Goal: Task Accomplishment & Management: Manage account settings

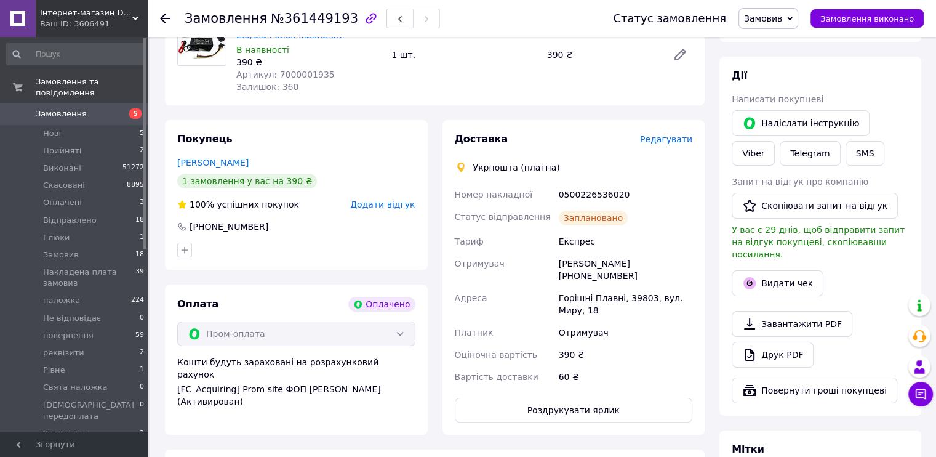
scroll to position [205, 0]
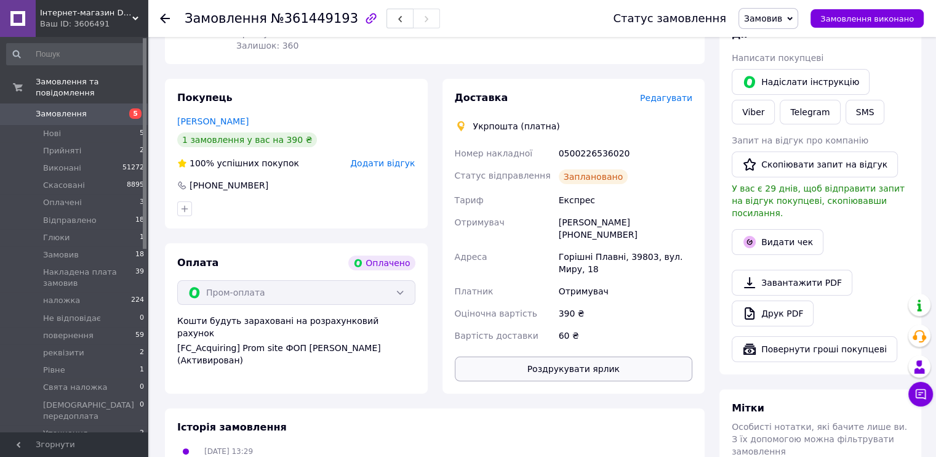
click at [664, 363] on button "Роздрукувати ярлик" at bounding box center [574, 368] width 238 height 25
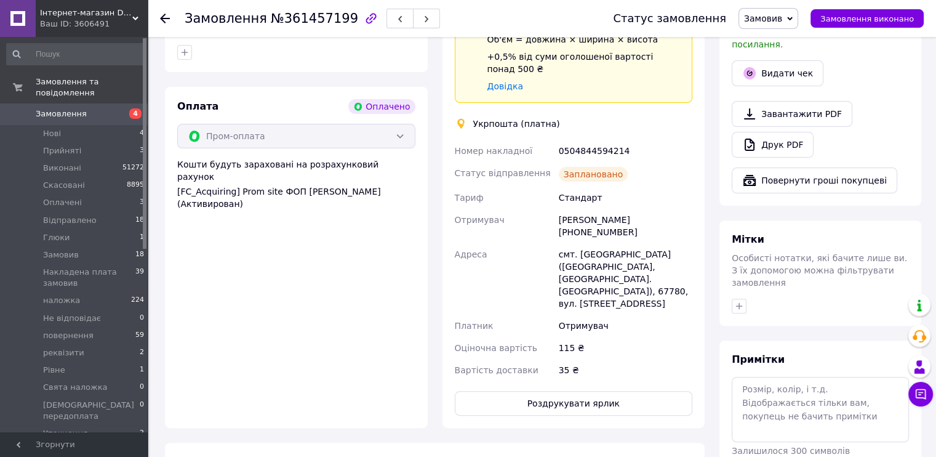
scroll to position [379, 0]
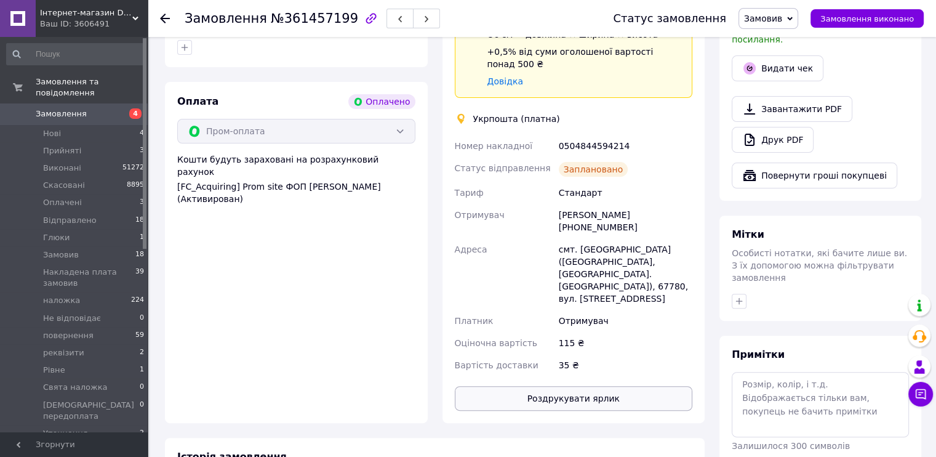
click at [652, 393] on button "Роздрукувати ярлик" at bounding box center [574, 398] width 238 height 25
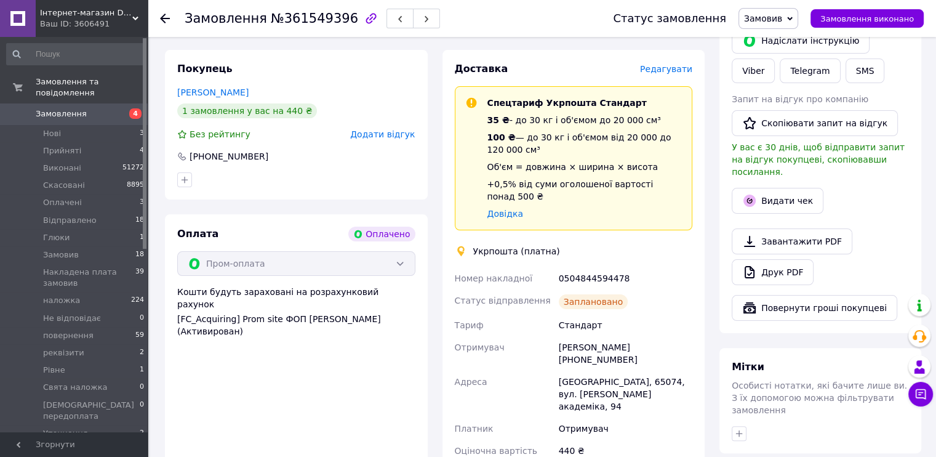
scroll to position [369, 0]
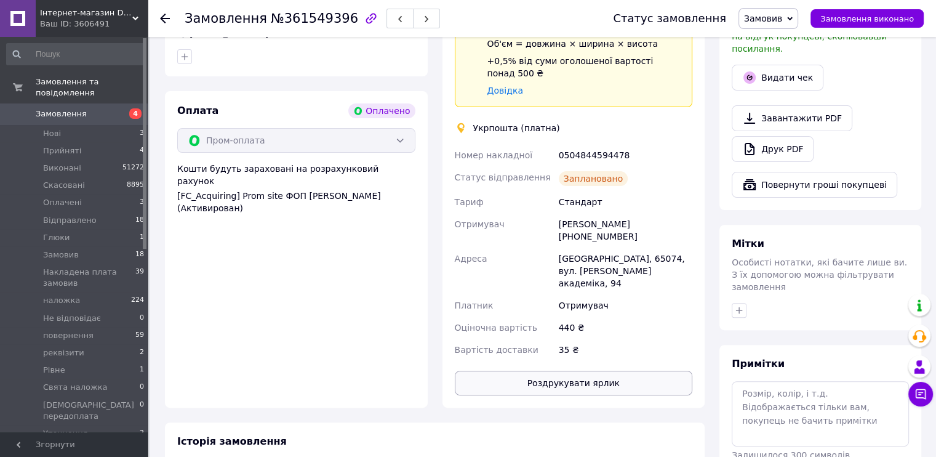
click at [616, 371] on button "Роздрукувати ярлик" at bounding box center [574, 383] width 238 height 25
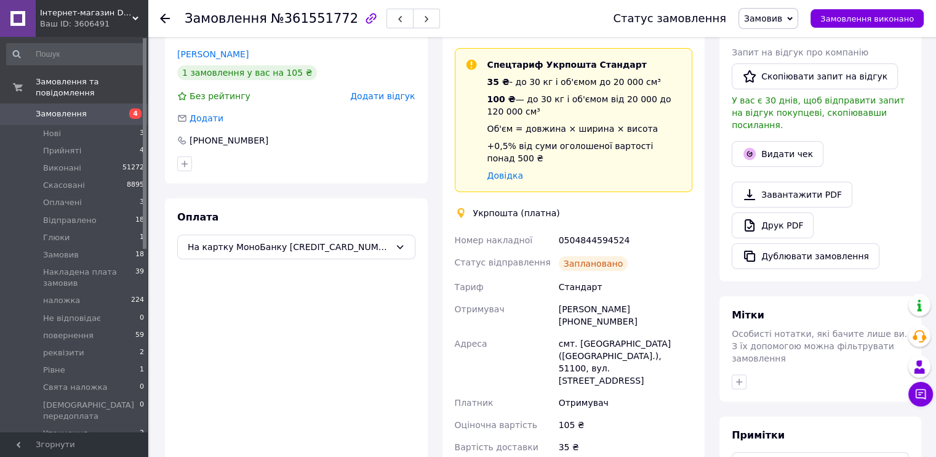
scroll to position [328, 0]
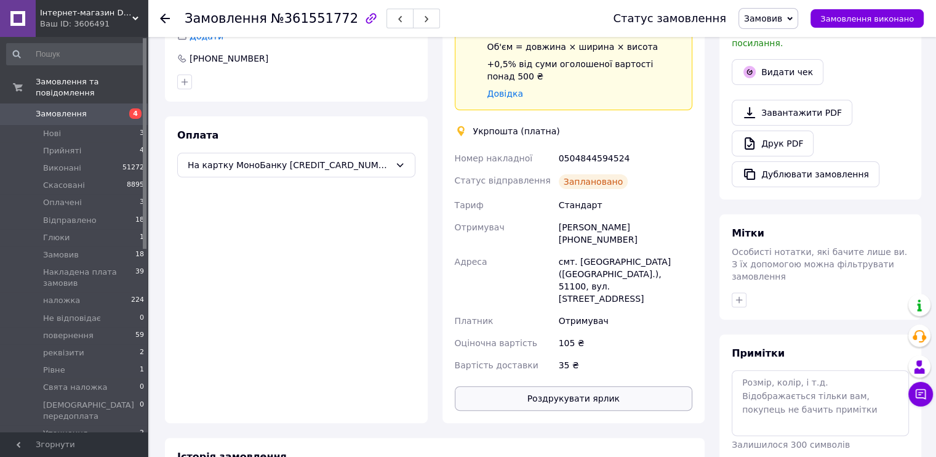
click at [636, 386] on button "Роздрукувати ярлик" at bounding box center [574, 398] width 238 height 25
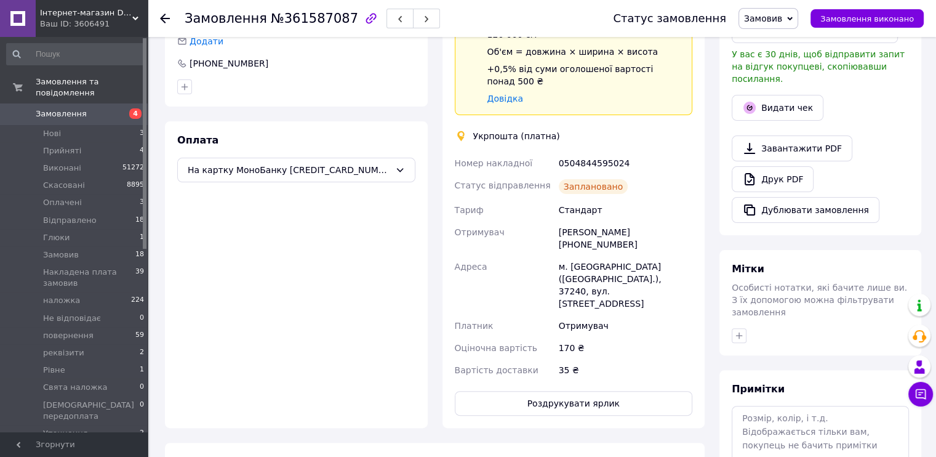
scroll to position [406, 0]
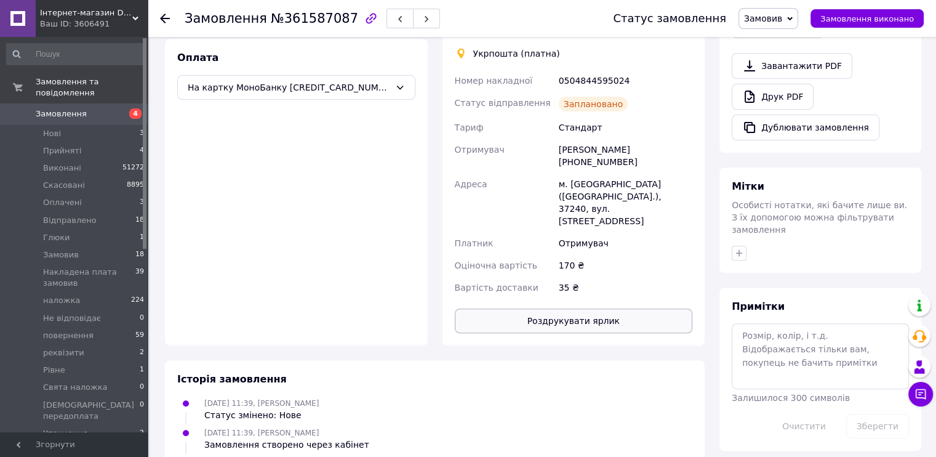
click at [613, 308] on button "Роздрукувати ярлик" at bounding box center [574, 320] width 238 height 25
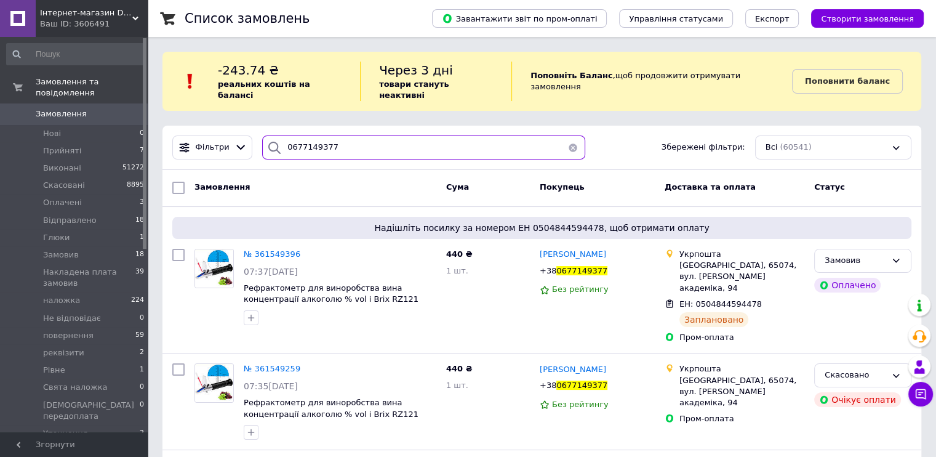
click at [395, 139] on input "0677149377" at bounding box center [423, 147] width 323 height 24
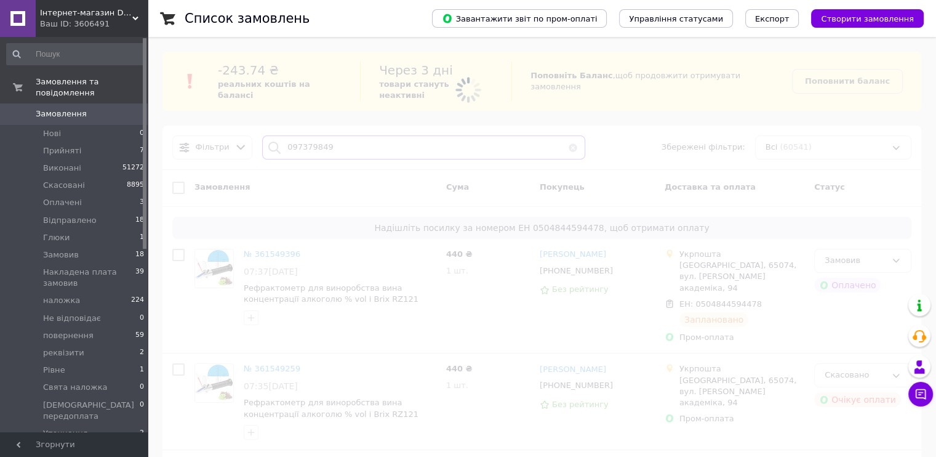
type input "0973798499"
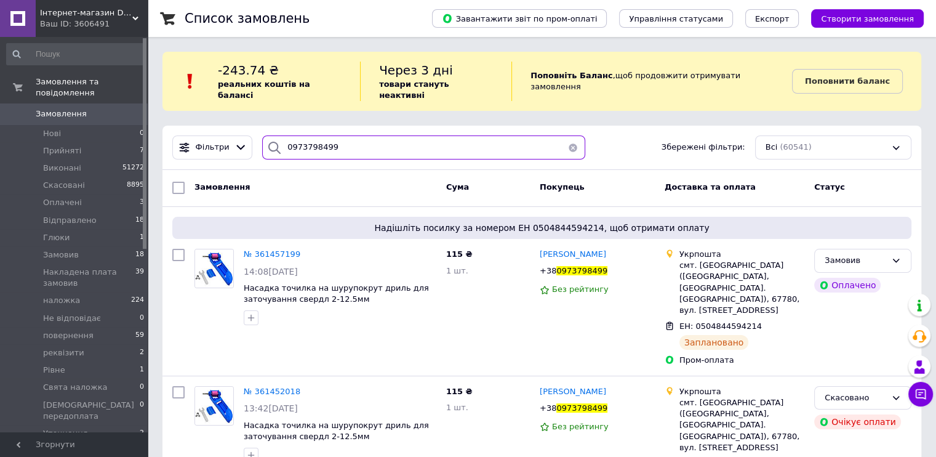
click at [395, 139] on input "0973798499" at bounding box center [423, 147] width 323 height 24
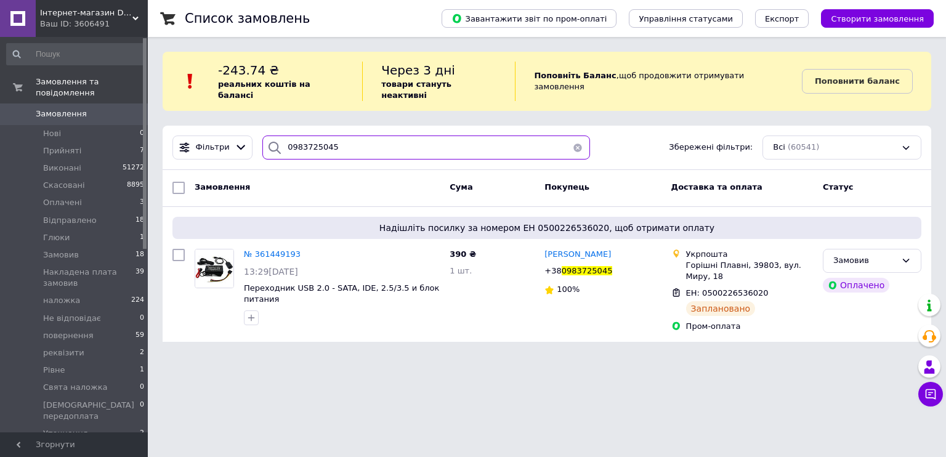
click at [395, 139] on input "0983725045" at bounding box center [426, 147] width 328 height 24
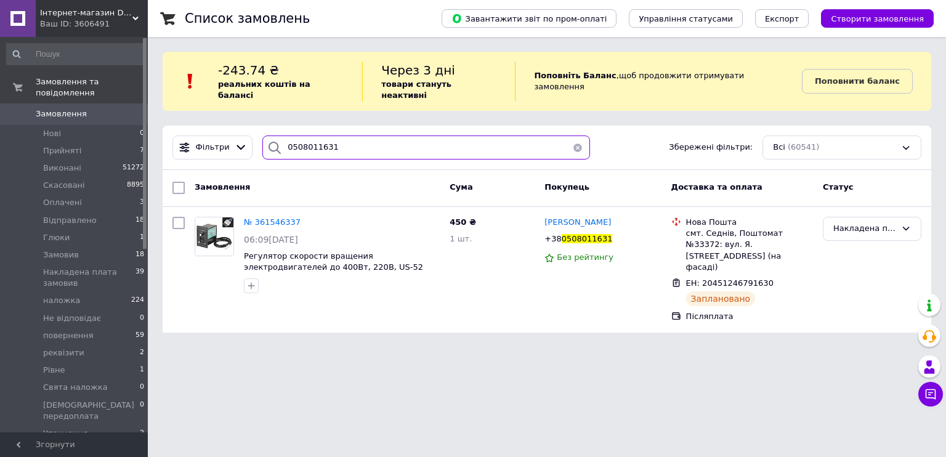
click at [364, 135] on input "0508011631" at bounding box center [426, 147] width 328 height 24
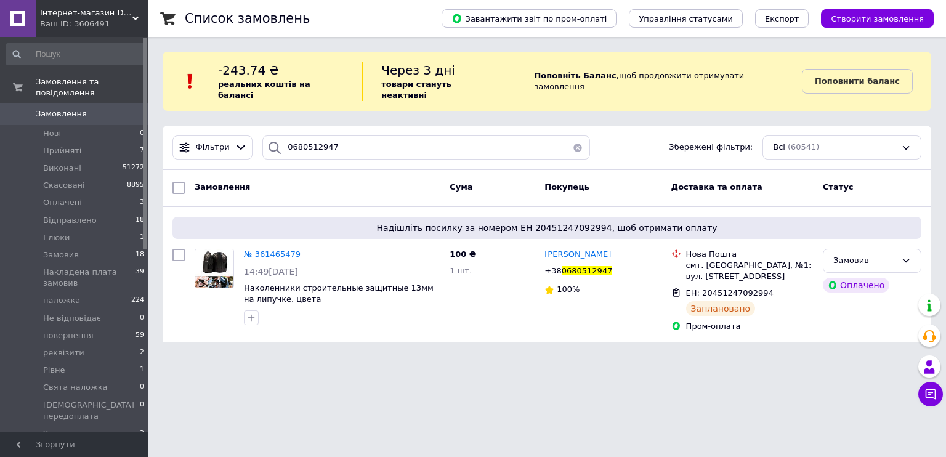
click at [456, 126] on div "Фільтри 0680512947 Збережені фільтри: Всі (60541)" at bounding box center [547, 148] width 768 height 44
click at [448, 135] on input "0680512947" at bounding box center [426, 147] width 328 height 24
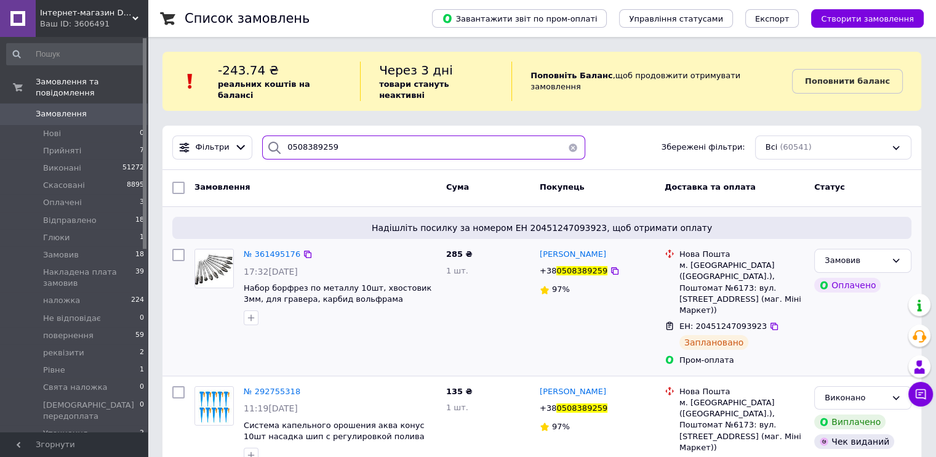
click at [448, 135] on input "0508389259" at bounding box center [423, 147] width 323 height 24
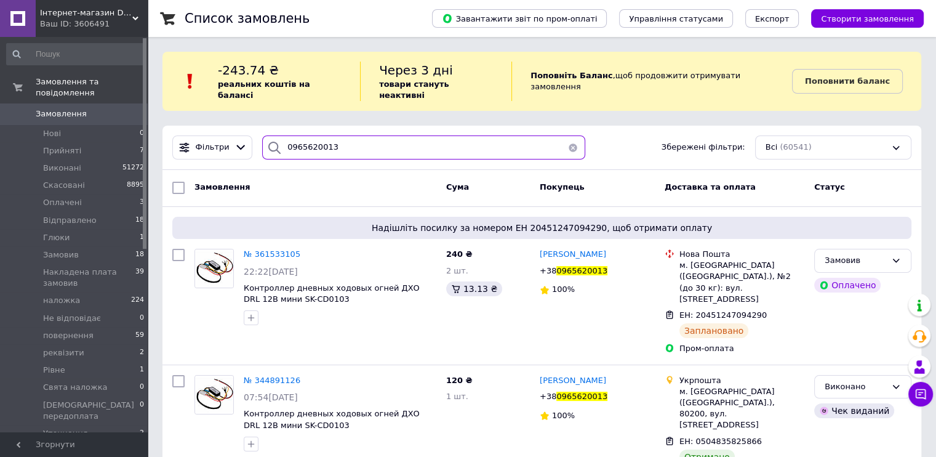
click at [450, 135] on input "0965620013" at bounding box center [423, 147] width 323 height 24
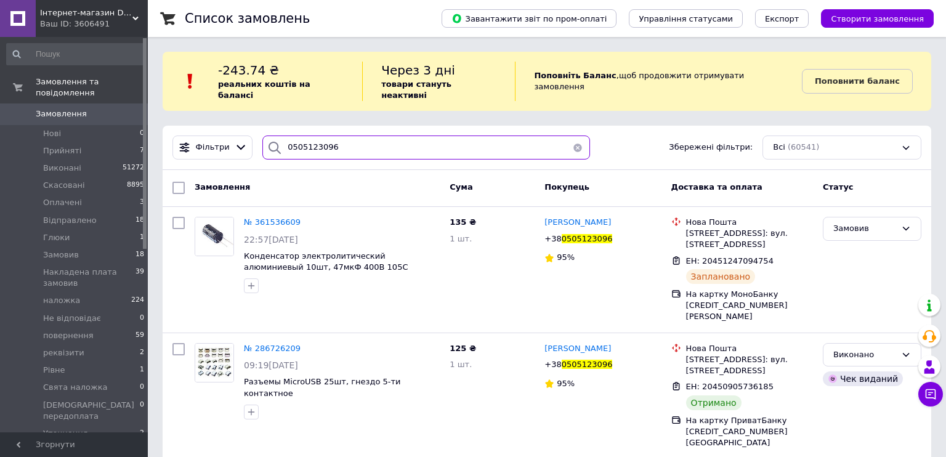
click at [450, 135] on input "0505123096" at bounding box center [426, 147] width 328 height 24
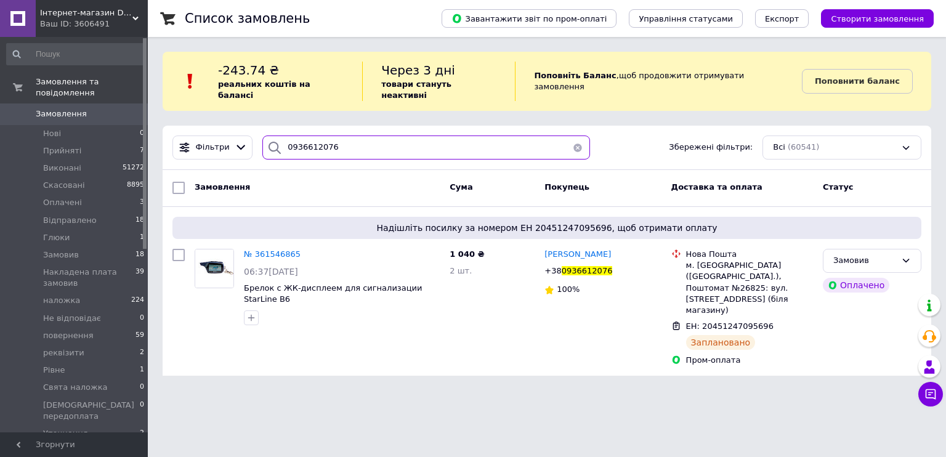
click at [450, 135] on input "0936612076" at bounding box center [426, 147] width 328 height 24
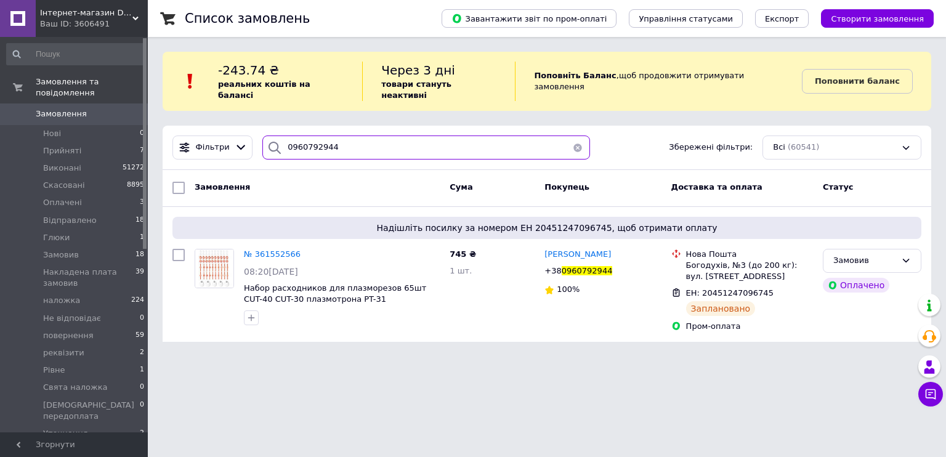
click at [450, 135] on input "0960792944" at bounding box center [426, 147] width 328 height 24
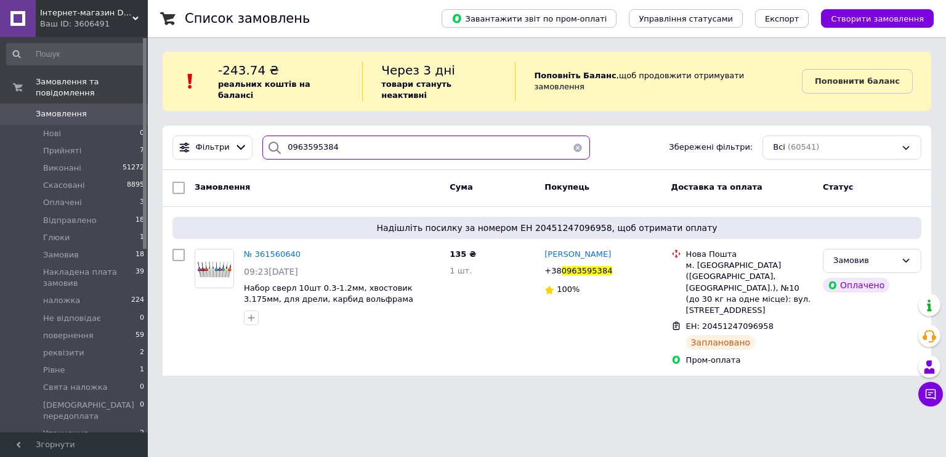
click at [451, 135] on input "0963595384" at bounding box center [426, 147] width 328 height 24
click at [451, 135] on input "0988750679" at bounding box center [426, 147] width 328 height 24
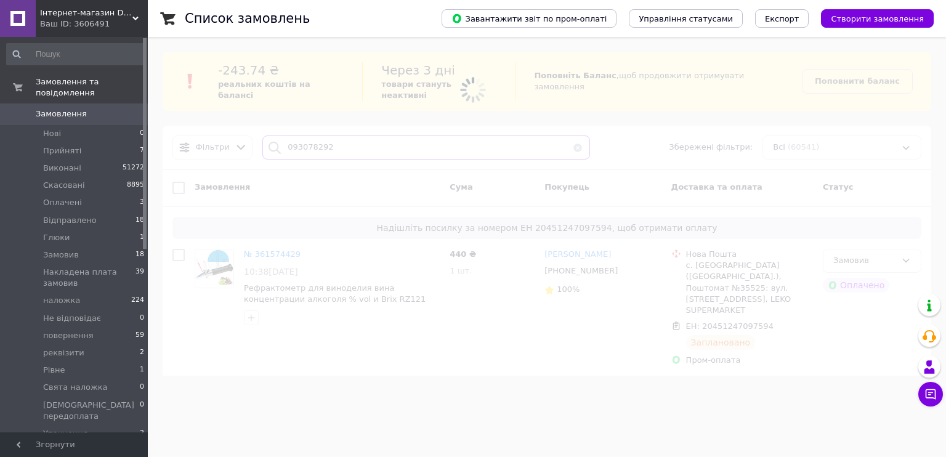
type input "0930782921"
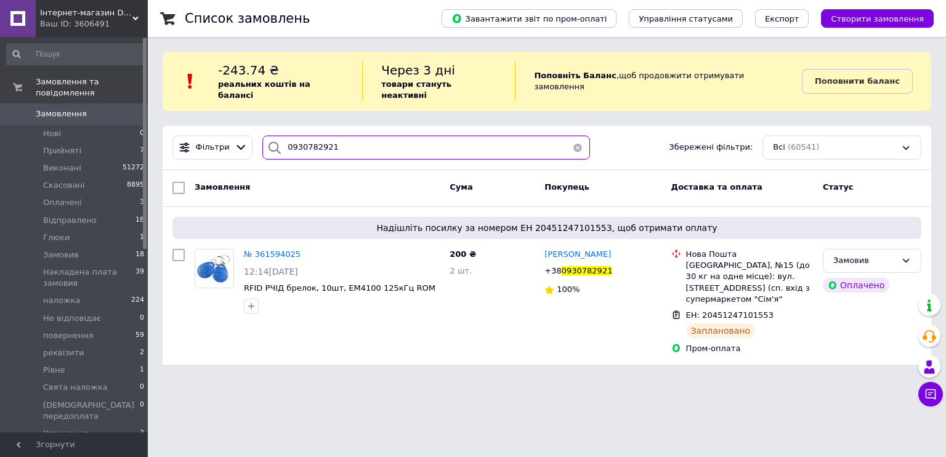
click at [451, 135] on input "0930782921" at bounding box center [426, 147] width 328 height 24
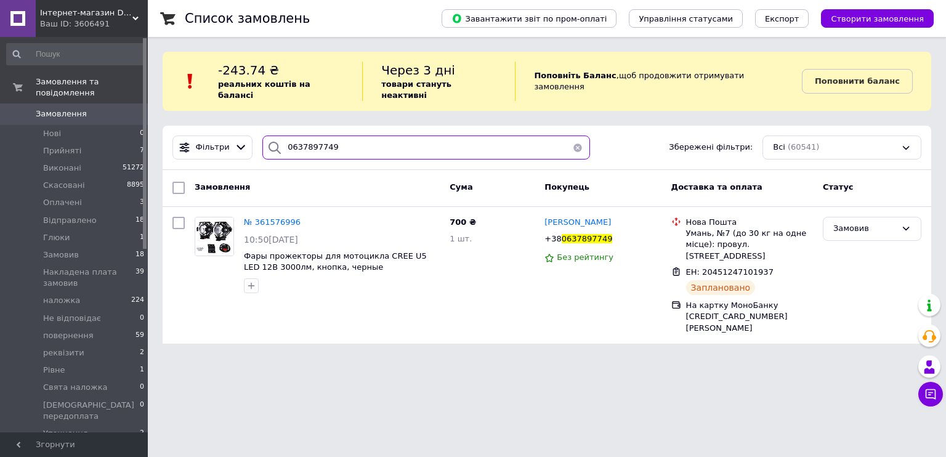
click at [451, 135] on input "0637897749" at bounding box center [426, 147] width 328 height 24
click at [451, 135] on input "0990300437" at bounding box center [426, 147] width 328 height 24
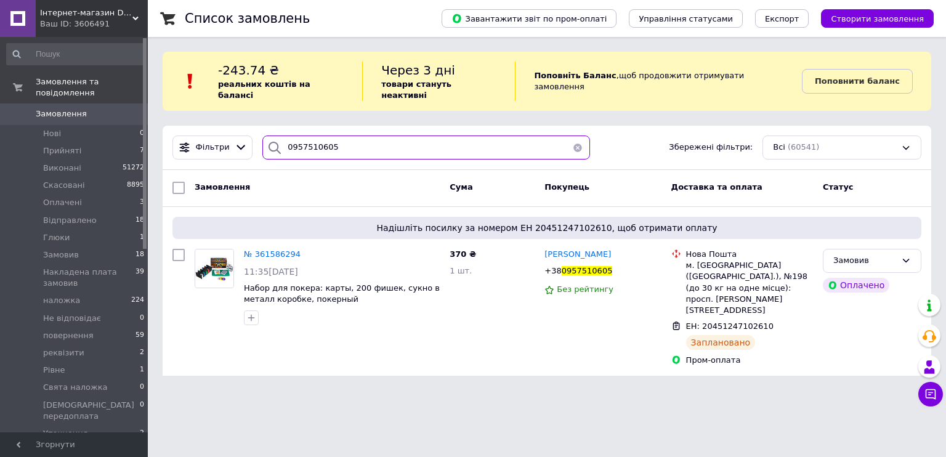
click at [453, 135] on input "0957510605" at bounding box center [426, 147] width 328 height 24
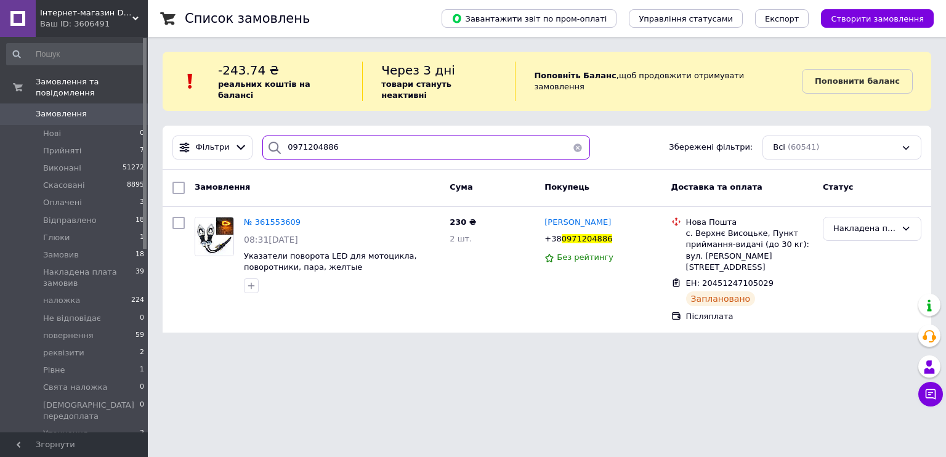
click at [453, 135] on input "0971204886" at bounding box center [426, 147] width 328 height 24
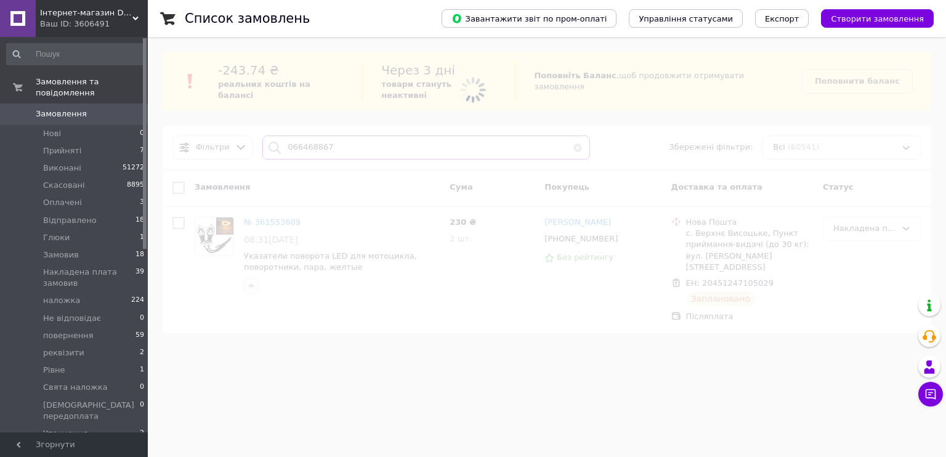
type input "0664688679"
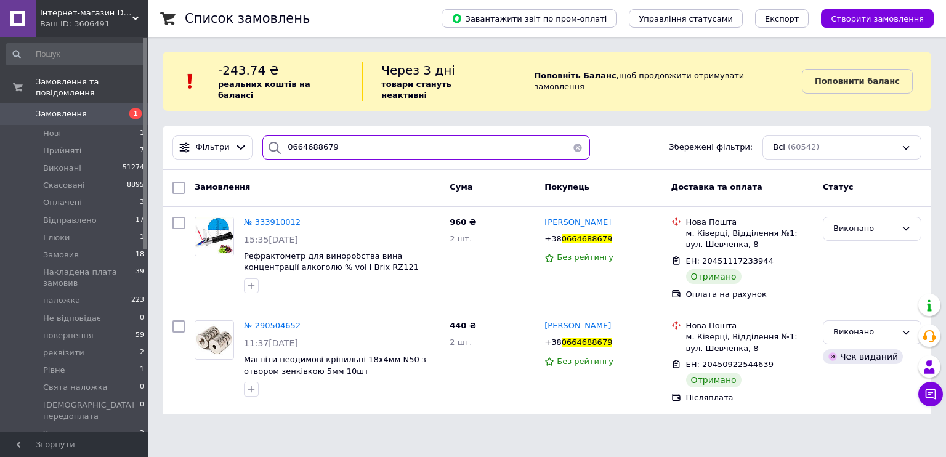
click at [453, 135] on input "0664688679" at bounding box center [426, 147] width 328 height 24
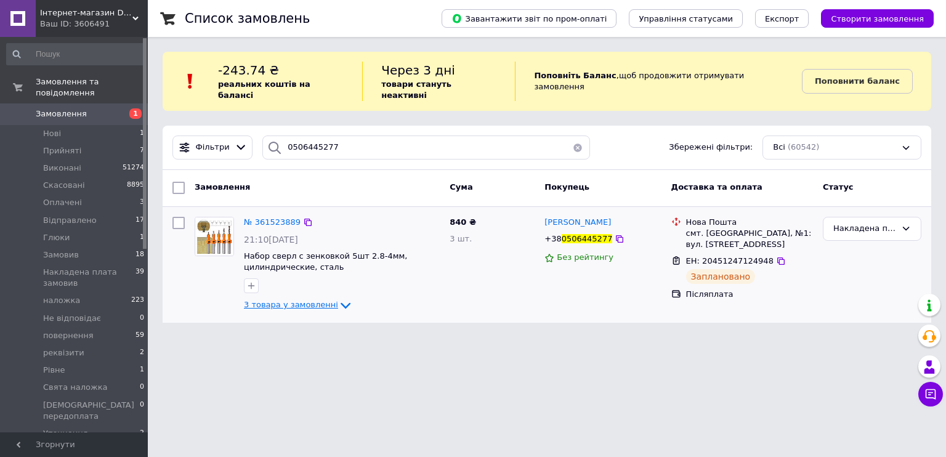
click at [305, 300] on span "3 товара у замовленні" at bounding box center [291, 304] width 94 height 9
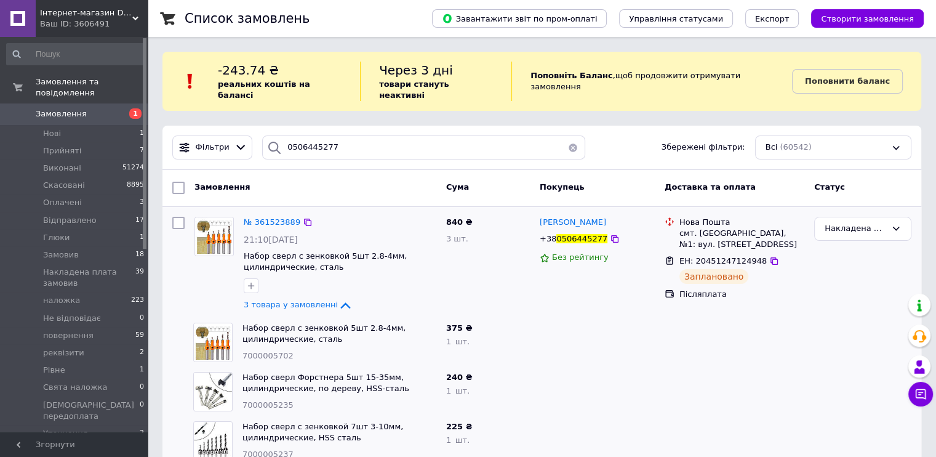
scroll to position [17, 0]
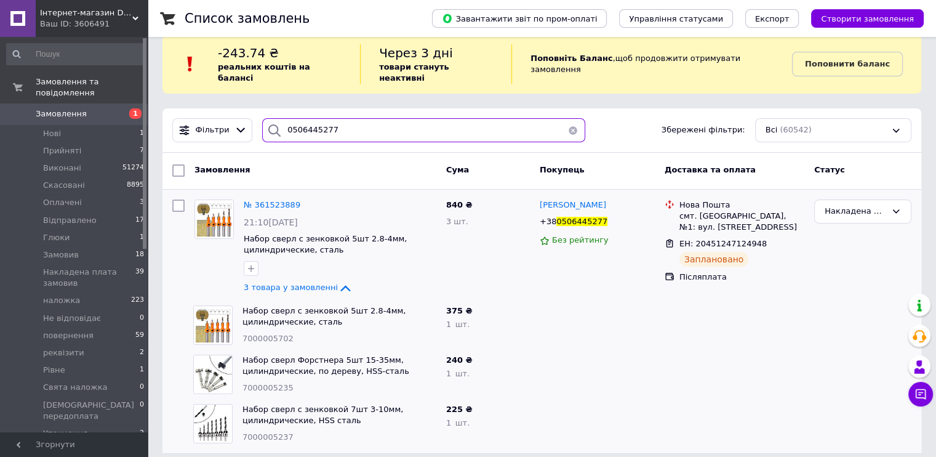
click at [409, 129] on input "0506445277" at bounding box center [423, 130] width 323 height 24
click at [409, 128] on input "0506445277" at bounding box center [423, 130] width 323 height 24
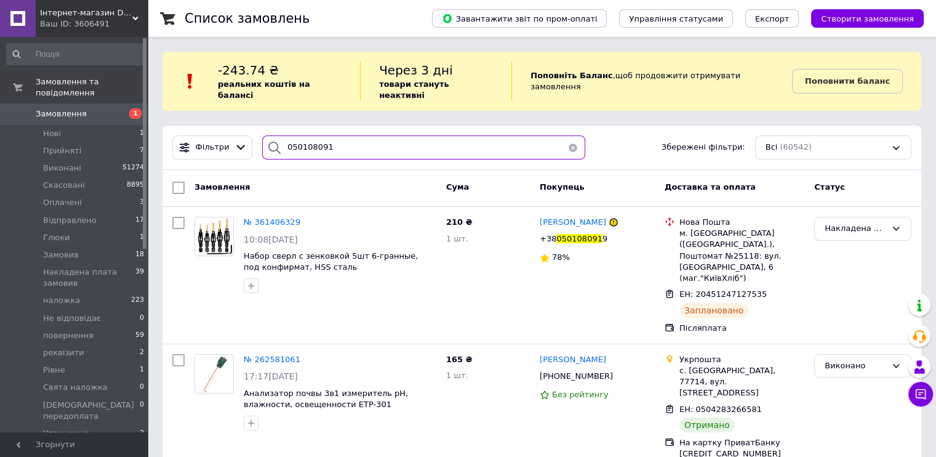
type input "0501080919"
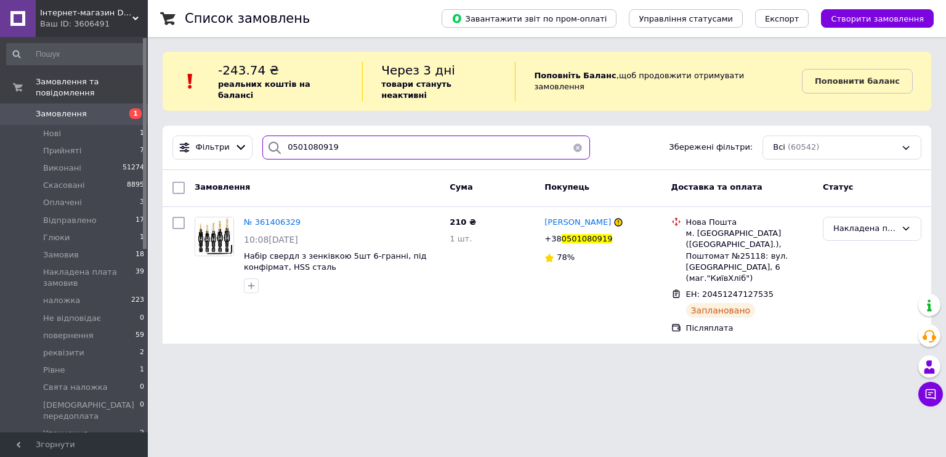
click at [410, 135] on input "0501080919" at bounding box center [426, 147] width 328 height 24
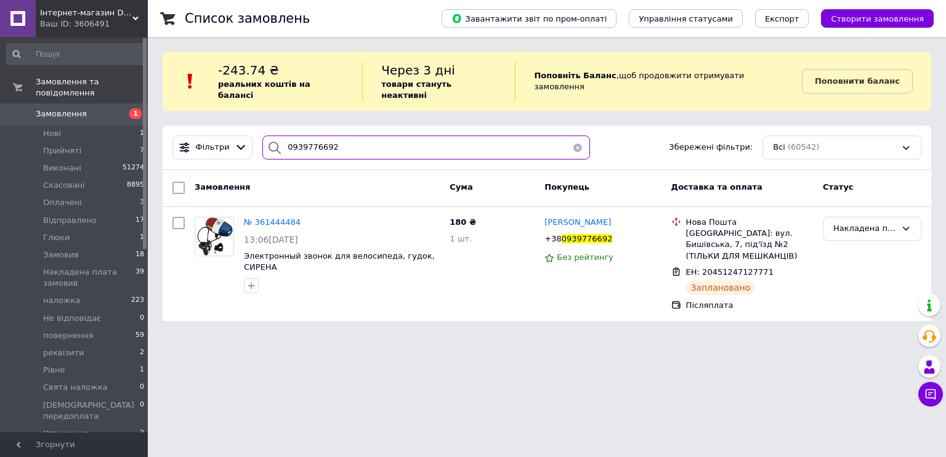
click at [409, 135] on input "0939776692" at bounding box center [426, 147] width 328 height 24
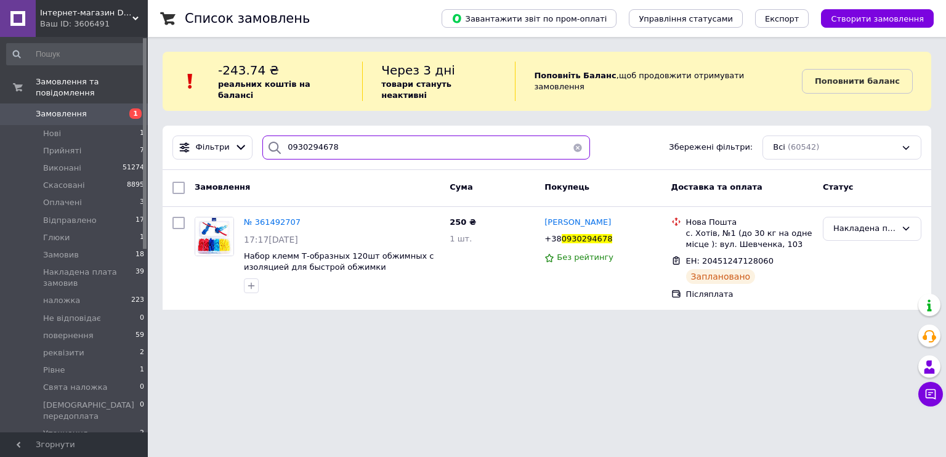
click at [409, 135] on input "0930294678" at bounding box center [426, 147] width 328 height 24
click at [408, 135] on input "0930294678" at bounding box center [426, 147] width 328 height 24
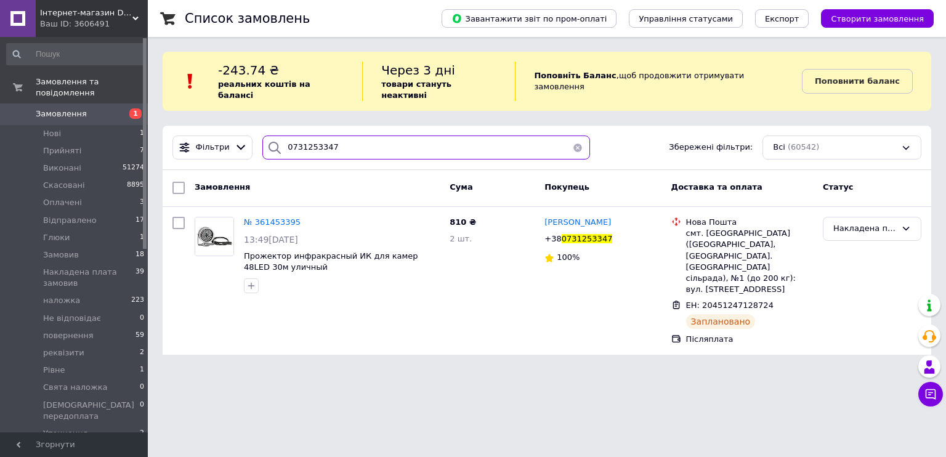
click at [408, 135] on input "0731253347" at bounding box center [426, 147] width 328 height 24
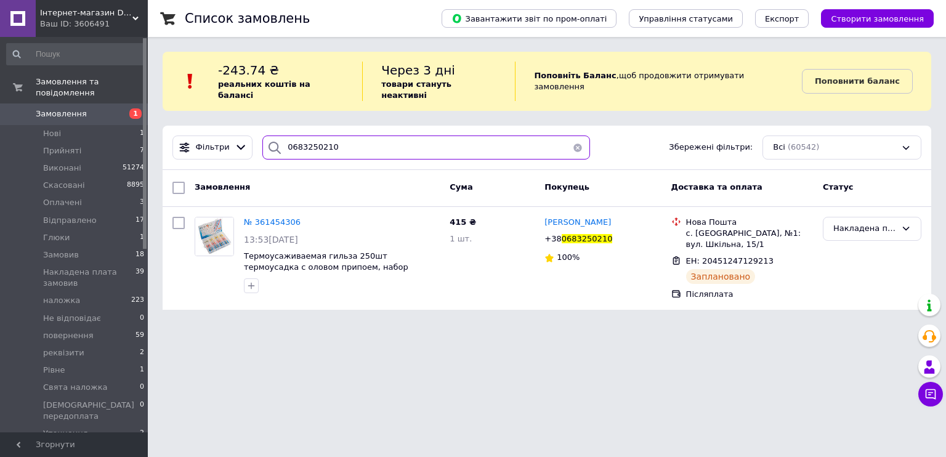
click at [408, 135] on input "0683250210" at bounding box center [426, 147] width 328 height 24
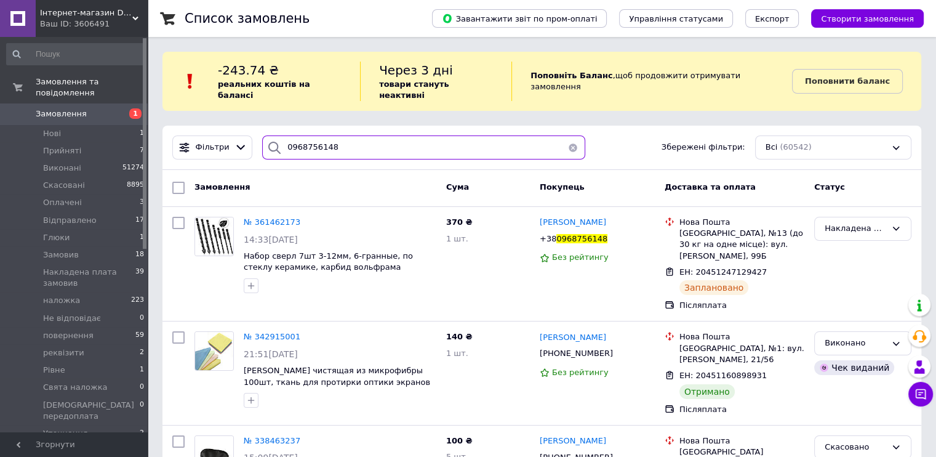
click at [408, 135] on input "0968756148" at bounding box center [423, 147] width 323 height 24
click at [407, 135] on input "0968756148" at bounding box center [423, 147] width 323 height 24
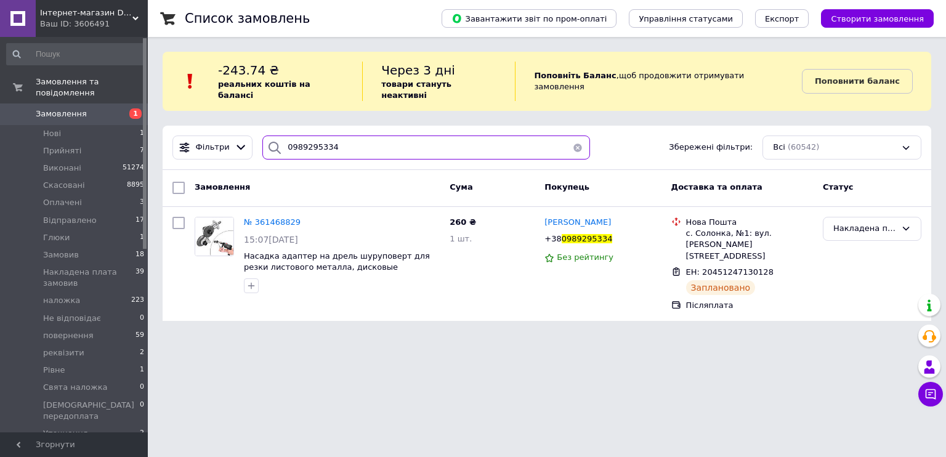
click at [407, 135] on input "0989295334" at bounding box center [426, 147] width 328 height 24
click at [406, 135] on input "0989295334" at bounding box center [426, 147] width 328 height 24
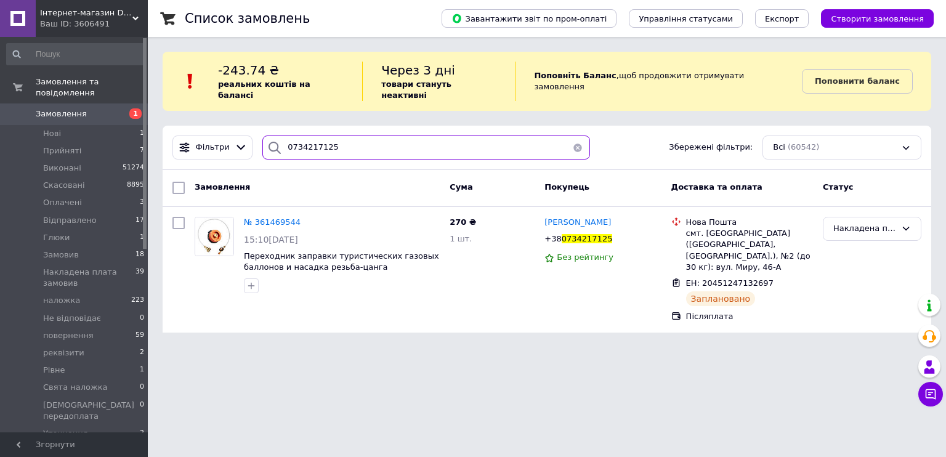
click at [406, 135] on input "0734217125" at bounding box center [426, 147] width 328 height 24
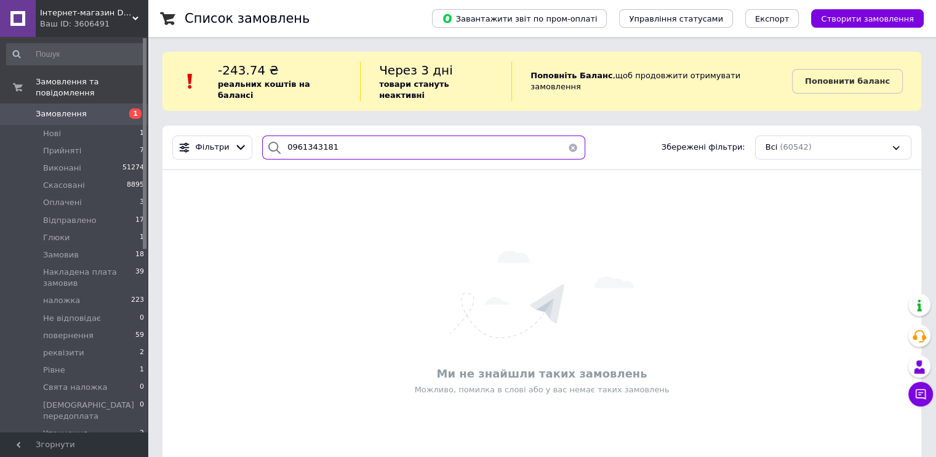
click at [318, 135] on input "0961343181" at bounding box center [423, 147] width 323 height 24
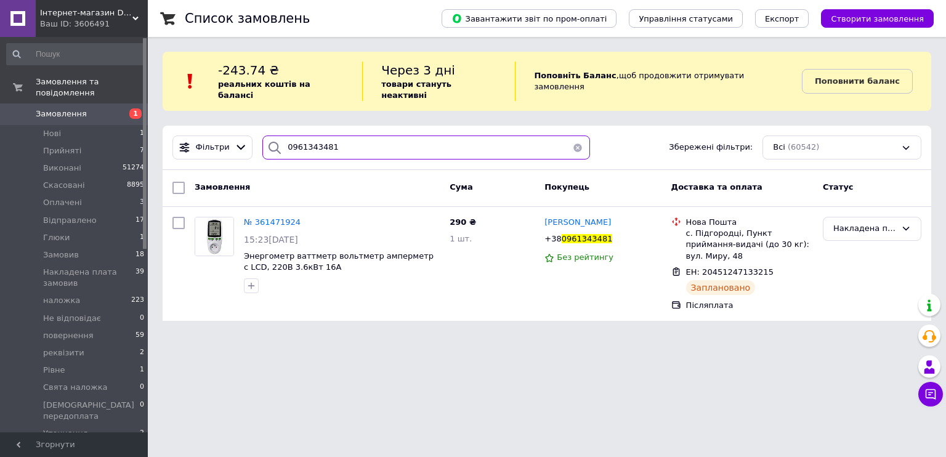
click at [336, 140] on input "0961343481" at bounding box center [426, 147] width 328 height 24
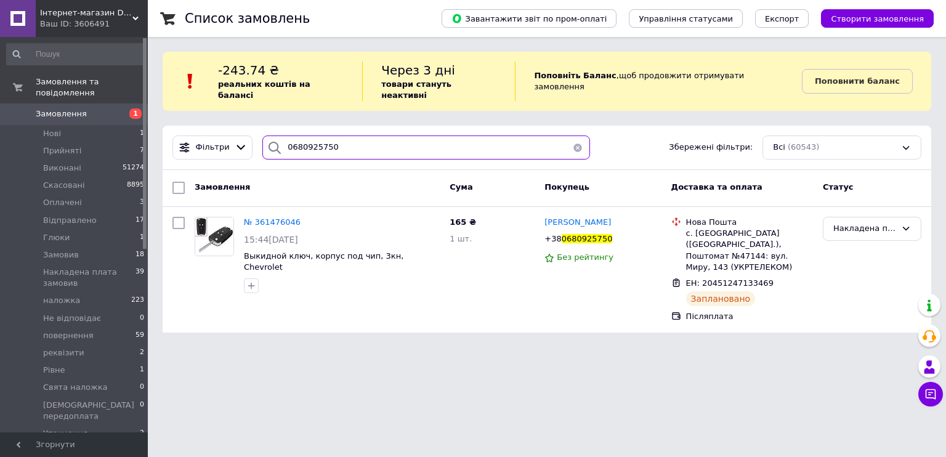
click at [336, 140] on input "0680925750" at bounding box center [426, 147] width 328 height 24
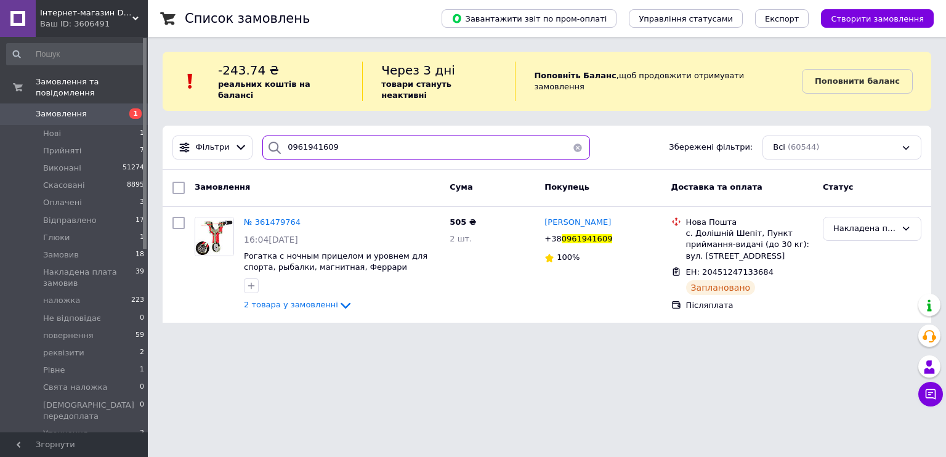
click at [336, 140] on input "0961941609" at bounding box center [426, 147] width 328 height 24
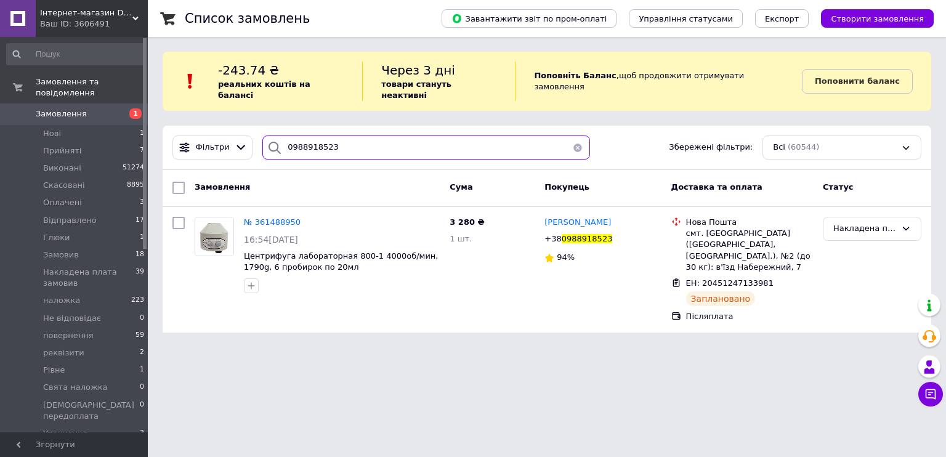
click at [336, 140] on input "0988918523" at bounding box center [426, 147] width 328 height 24
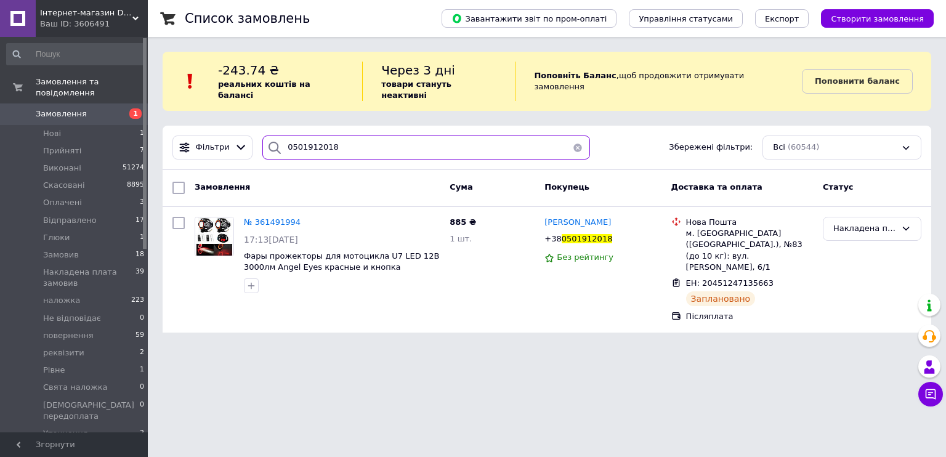
click at [336, 140] on input "0501912018" at bounding box center [426, 147] width 328 height 24
click at [336, 140] on input "0508024132" at bounding box center [426, 147] width 328 height 24
click at [336, 140] on input "0683204399" at bounding box center [426, 147] width 328 height 24
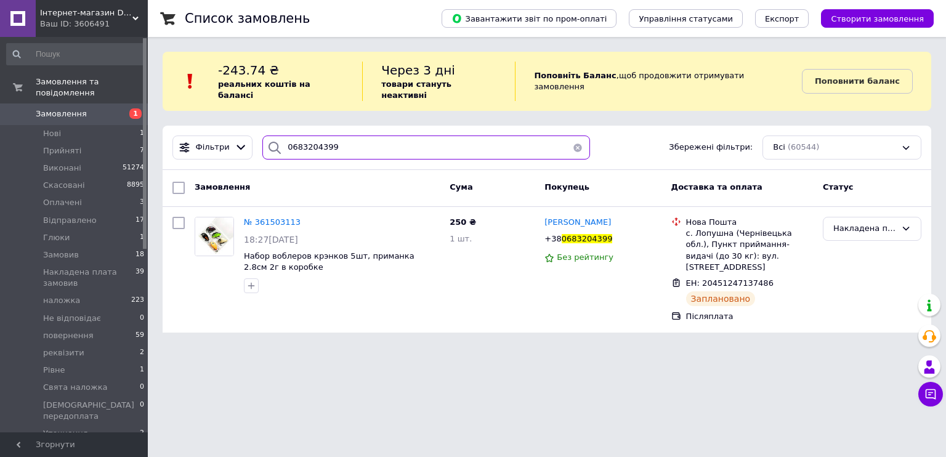
click at [336, 140] on input "0683204399" at bounding box center [426, 147] width 328 height 24
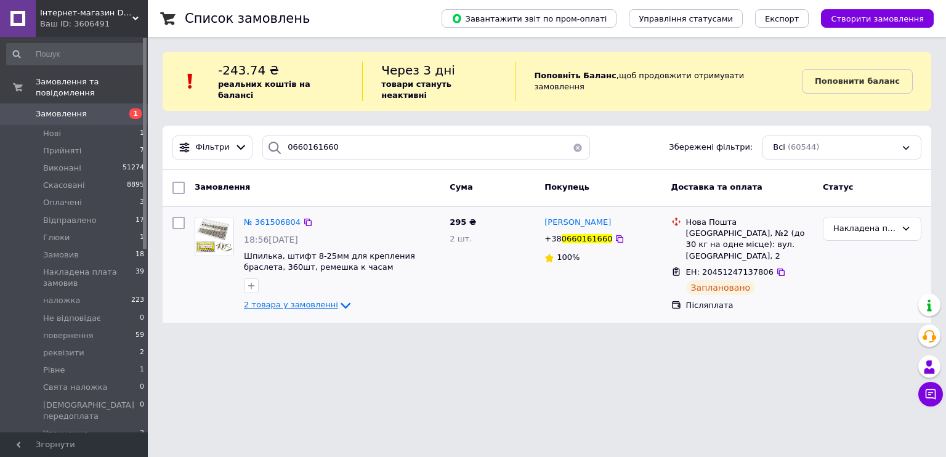
click at [314, 300] on span "2 товара у замовленні" at bounding box center [291, 304] width 94 height 9
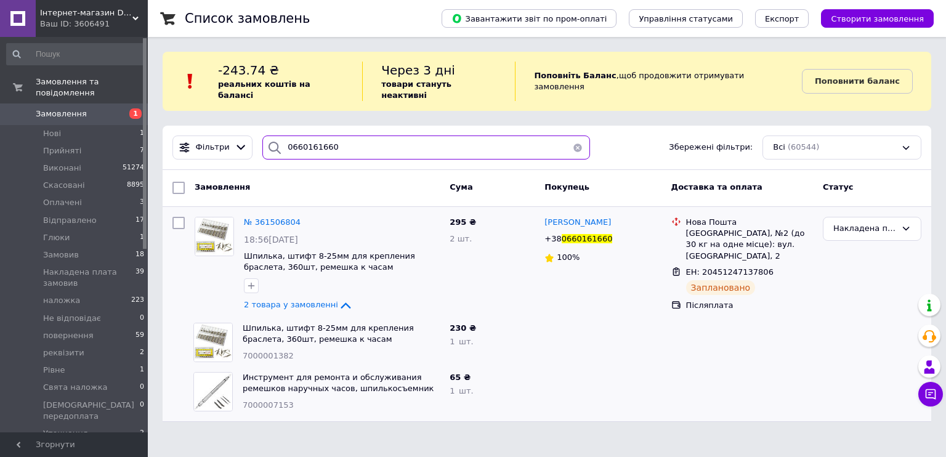
click at [344, 135] on input "0660161660" at bounding box center [426, 147] width 328 height 24
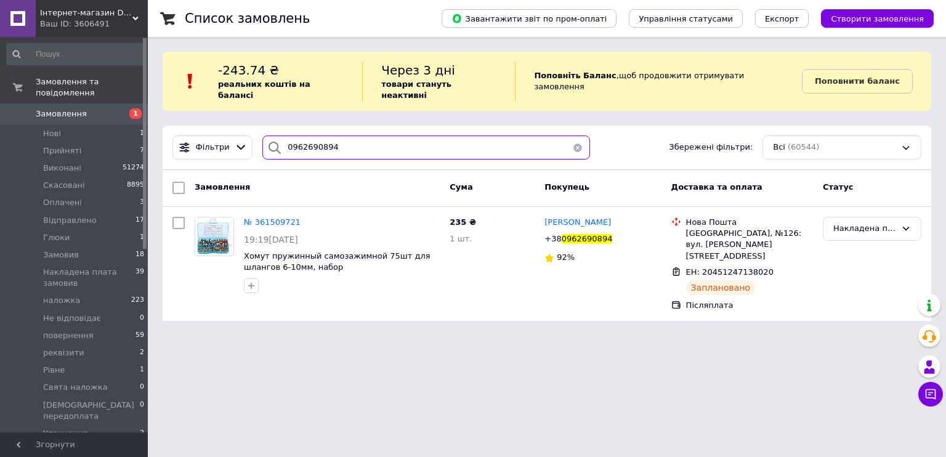
click at [345, 135] on input "0962690894" at bounding box center [426, 147] width 328 height 24
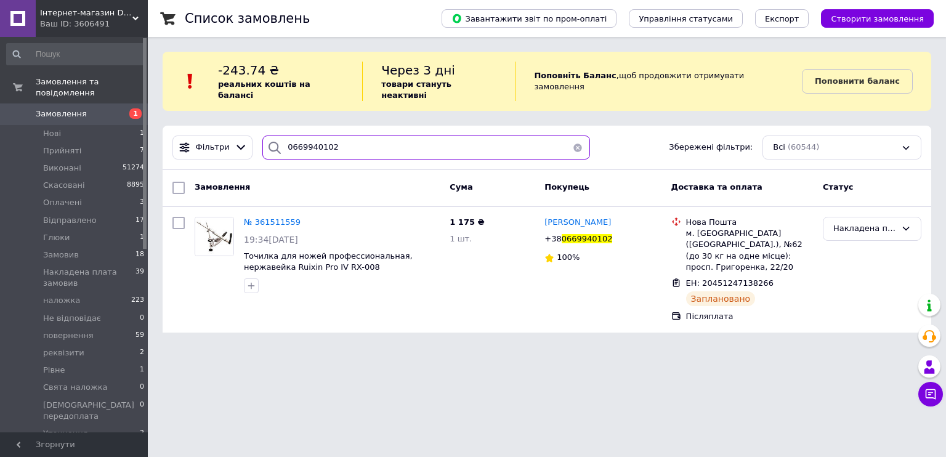
click at [345, 135] on input "0669940102" at bounding box center [426, 147] width 328 height 24
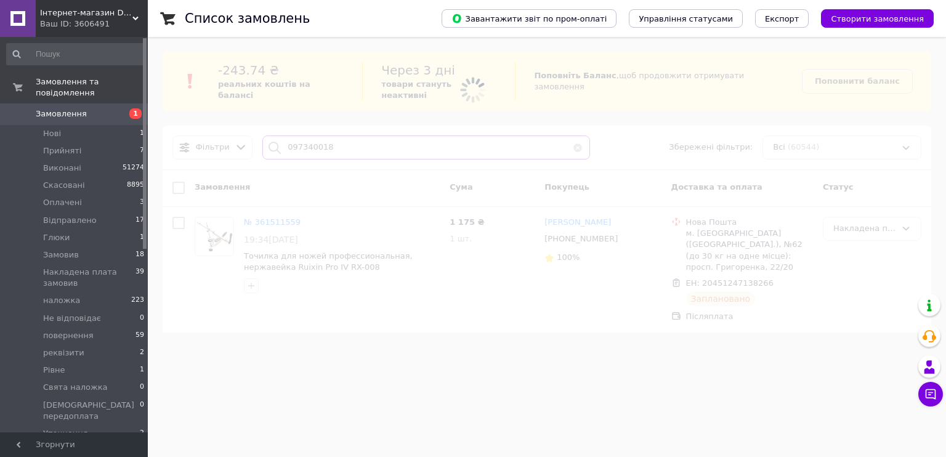
type input "0973400180"
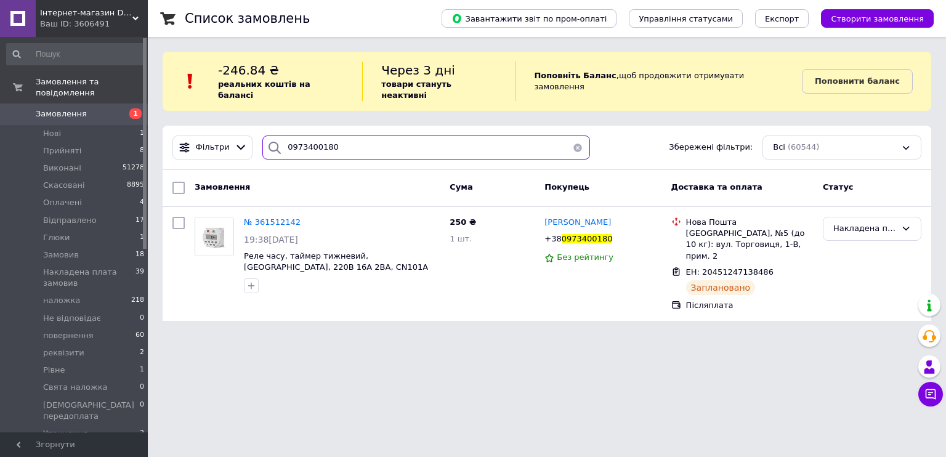
click at [345, 135] on input "0973400180" at bounding box center [426, 147] width 328 height 24
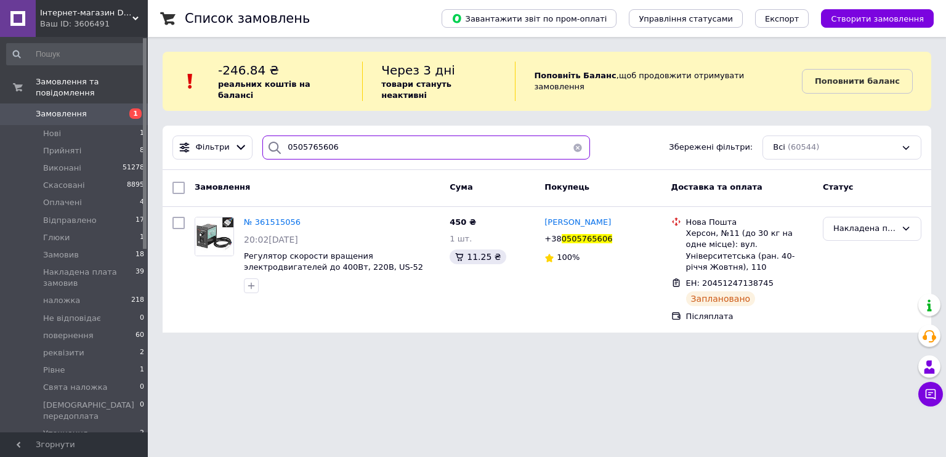
click at [345, 135] on input "0505765606" at bounding box center [426, 147] width 328 height 24
click at [347, 135] on input "0505765606" at bounding box center [426, 147] width 328 height 24
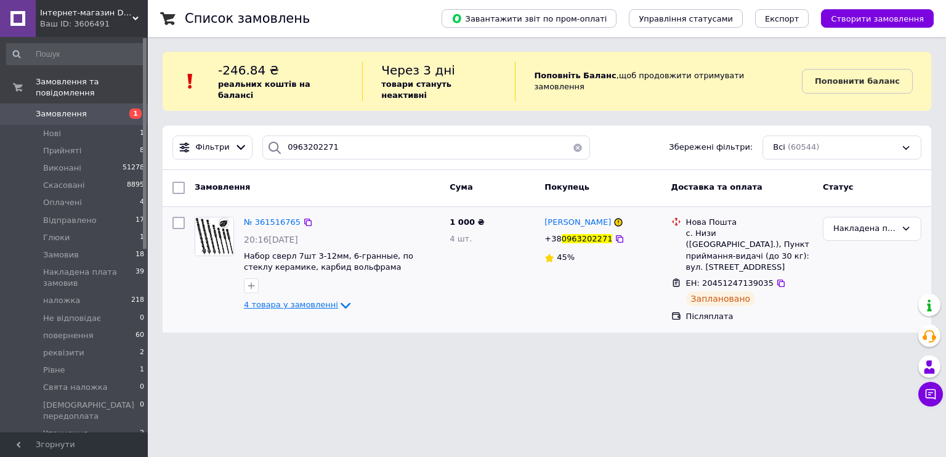
click at [321, 300] on span "4 товара у замовленні" at bounding box center [291, 304] width 94 height 9
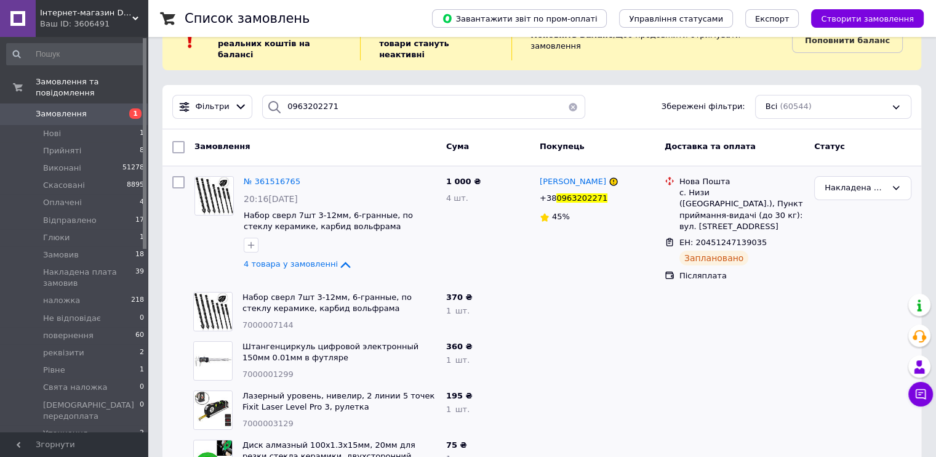
scroll to position [66, 0]
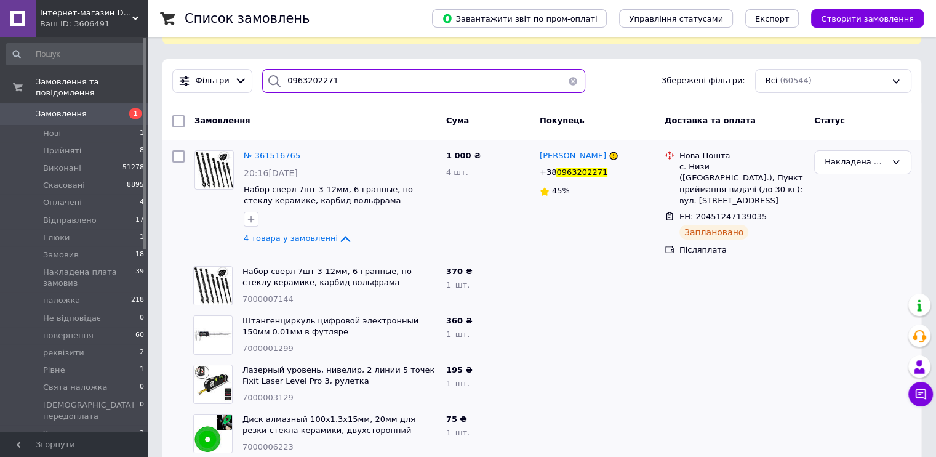
click at [336, 78] on input "0963202271" at bounding box center [423, 81] width 323 height 24
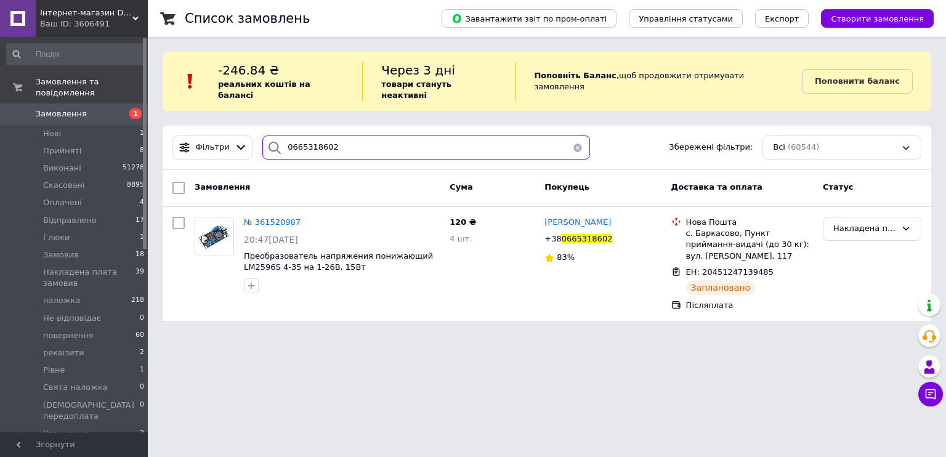
click at [330, 140] on input "0665318602" at bounding box center [426, 147] width 328 height 24
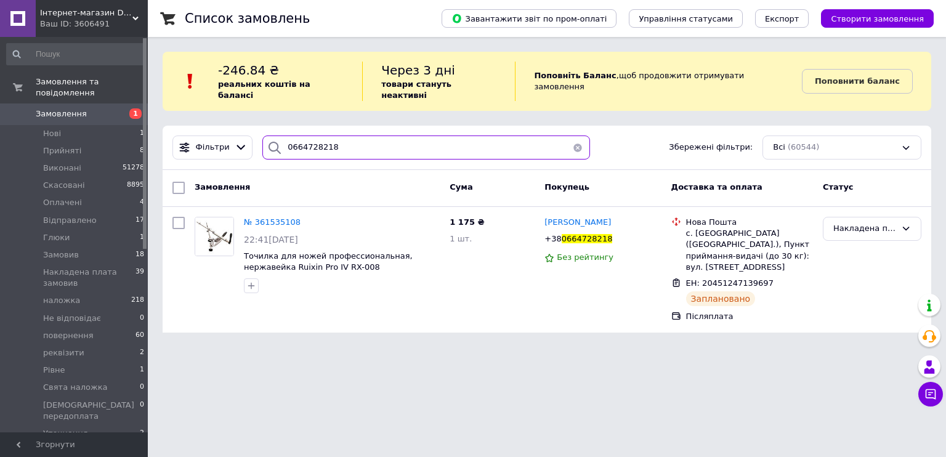
click at [330, 140] on input "0664728218" at bounding box center [426, 147] width 328 height 24
click at [330, 140] on input "0663596748" at bounding box center [426, 147] width 328 height 24
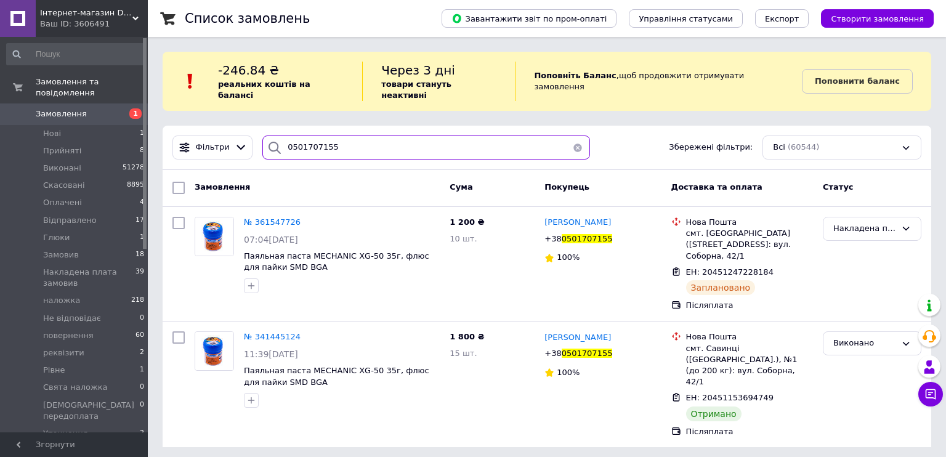
click at [329, 140] on input "0501707155" at bounding box center [426, 147] width 328 height 24
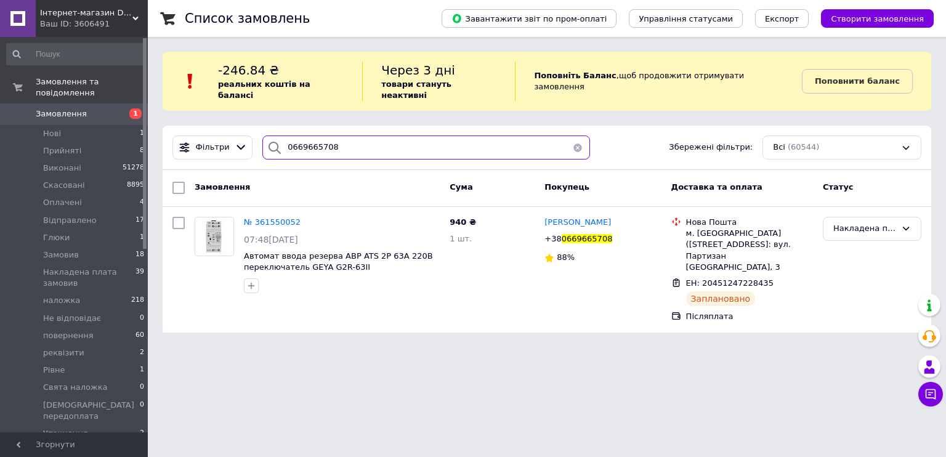
click at [329, 139] on input "0669665708" at bounding box center [426, 147] width 328 height 24
click at [330, 139] on input "0669665708" at bounding box center [426, 147] width 328 height 24
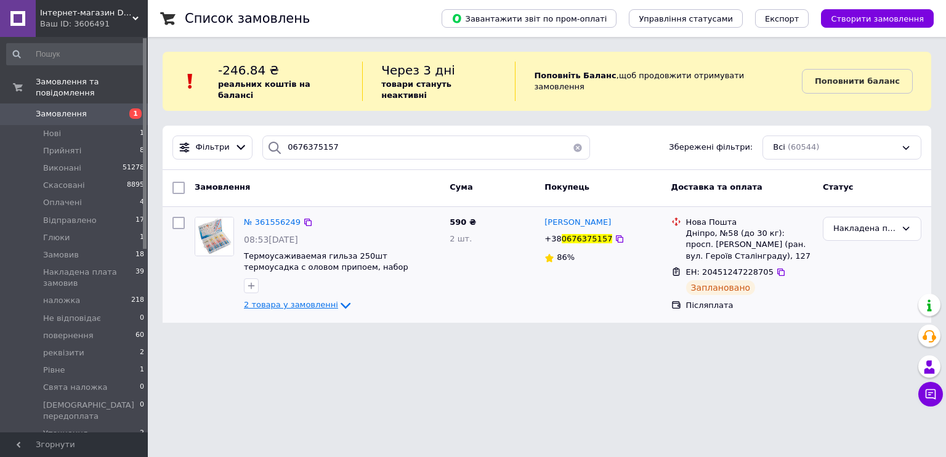
click at [317, 300] on span "2 товара у замовленні" at bounding box center [291, 304] width 94 height 9
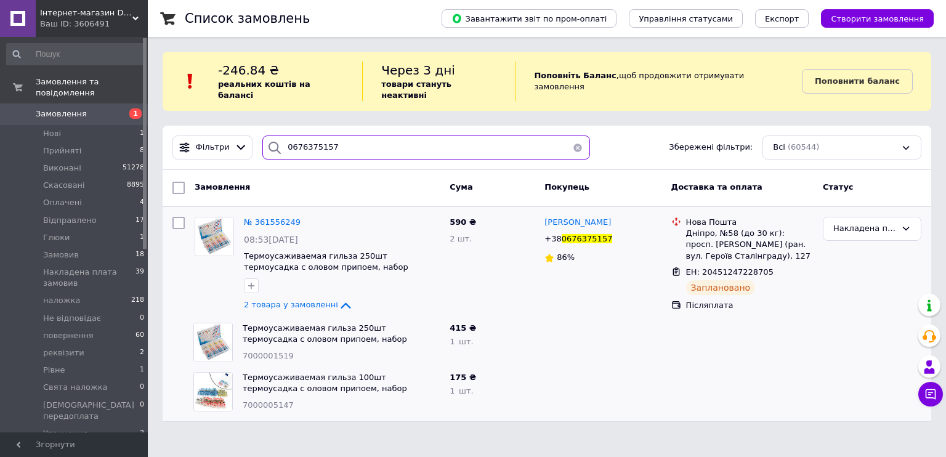
click at [345, 146] on input "0676375157" at bounding box center [426, 147] width 328 height 24
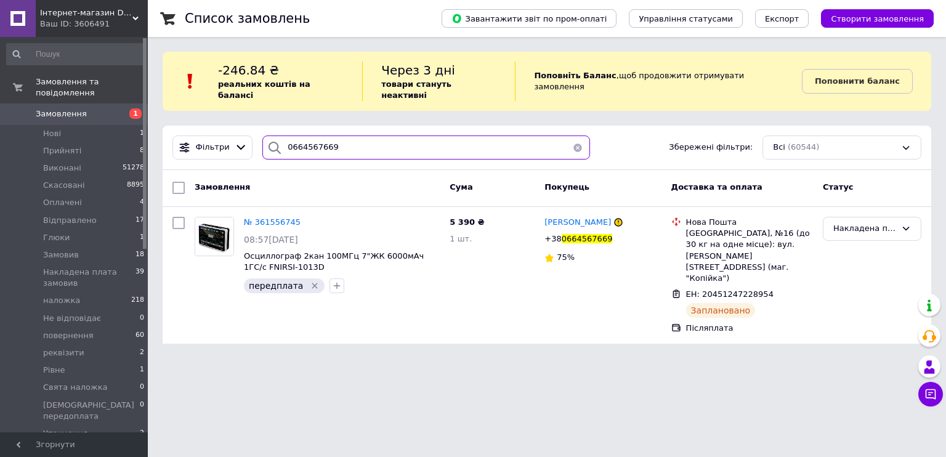
click at [342, 144] on input "0664567669" at bounding box center [426, 147] width 328 height 24
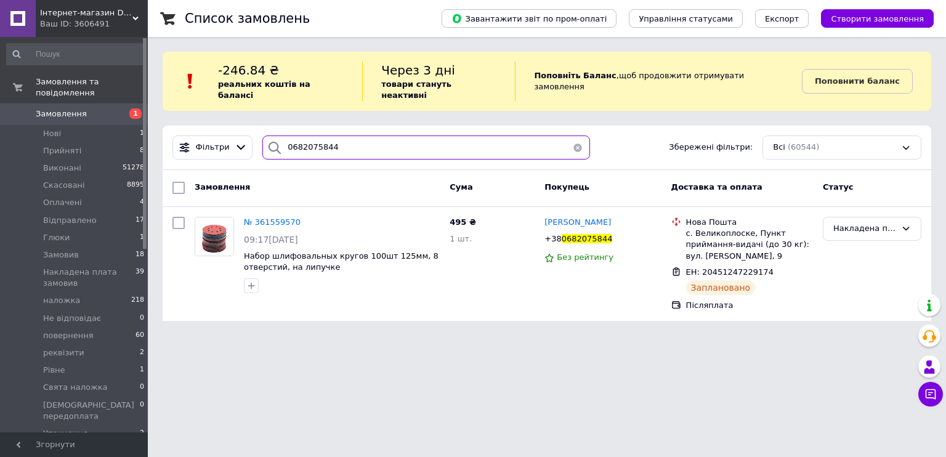
click at [341, 144] on input "0682075844" at bounding box center [426, 147] width 328 height 24
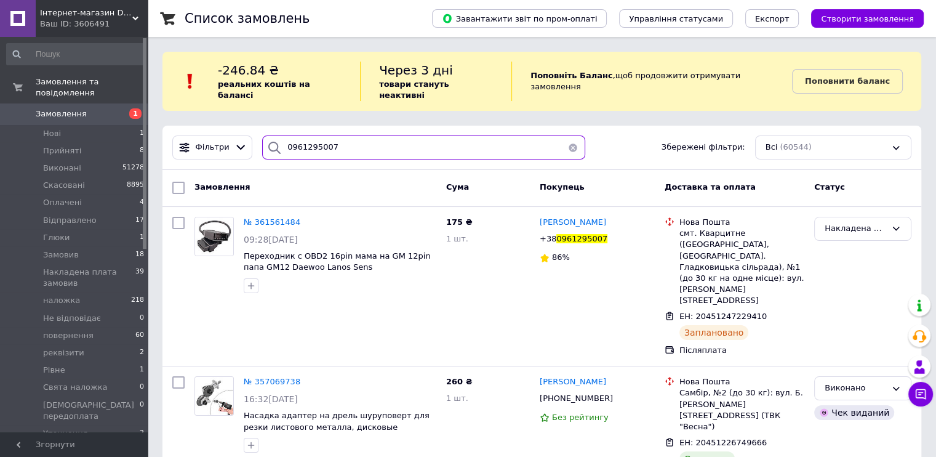
click at [341, 144] on input "0961295007" at bounding box center [423, 147] width 323 height 24
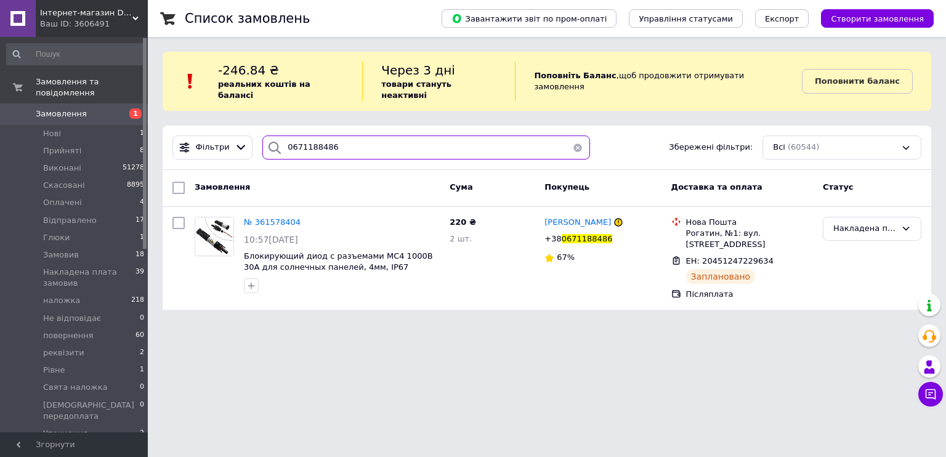
click at [341, 144] on input "0671188486" at bounding box center [426, 147] width 328 height 24
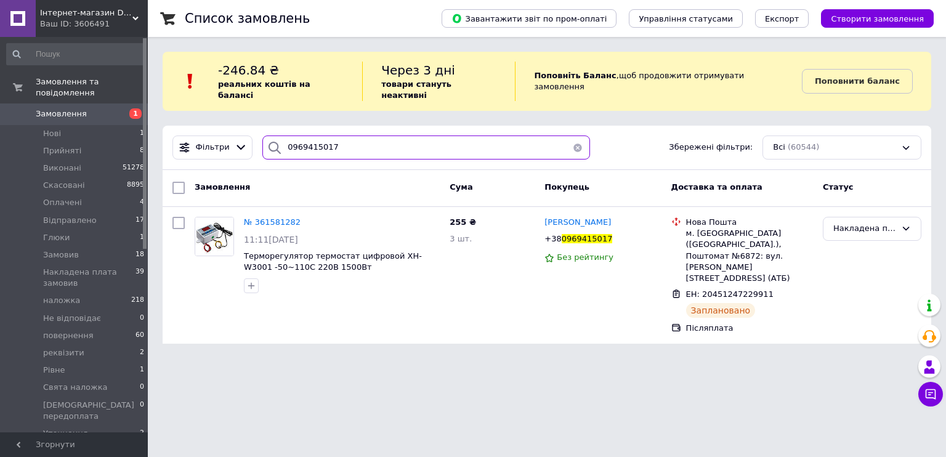
click at [341, 144] on input "0969415017" at bounding box center [426, 147] width 328 height 24
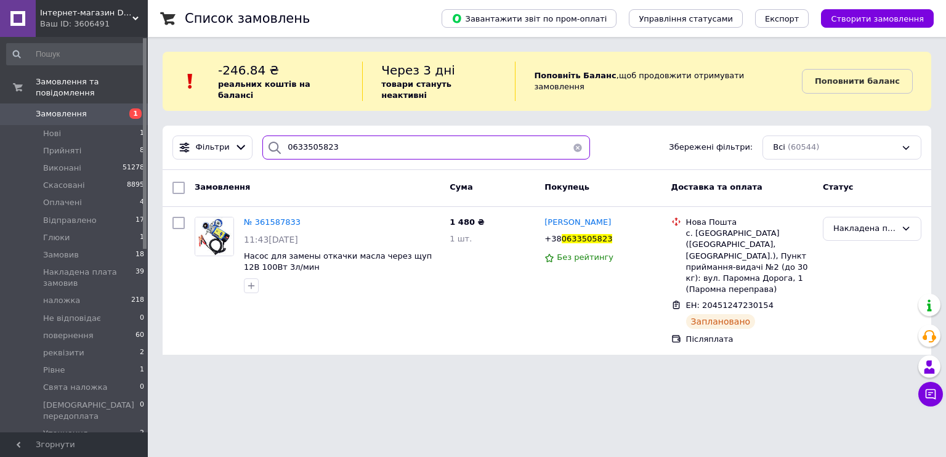
click at [341, 144] on input "0633505823" at bounding box center [426, 147] width 328 height 24
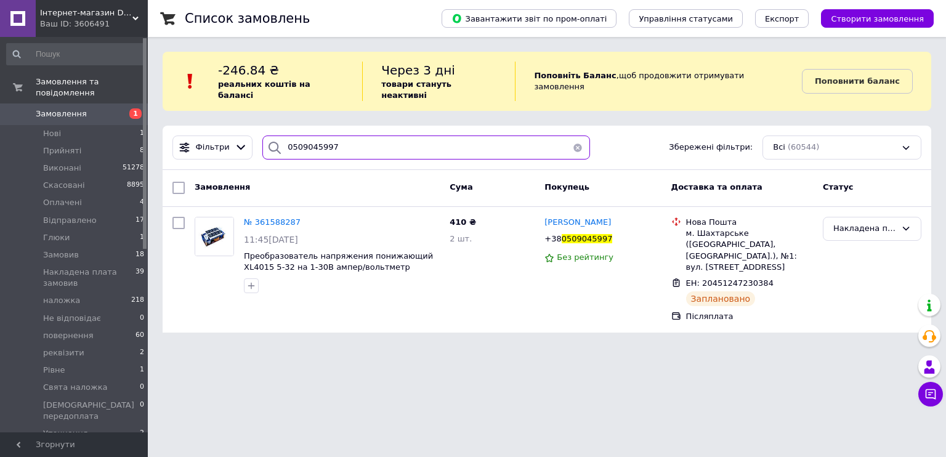
click at [341, 144] on input "0509045997" at bounding box center [426, 147] width 328 height 24
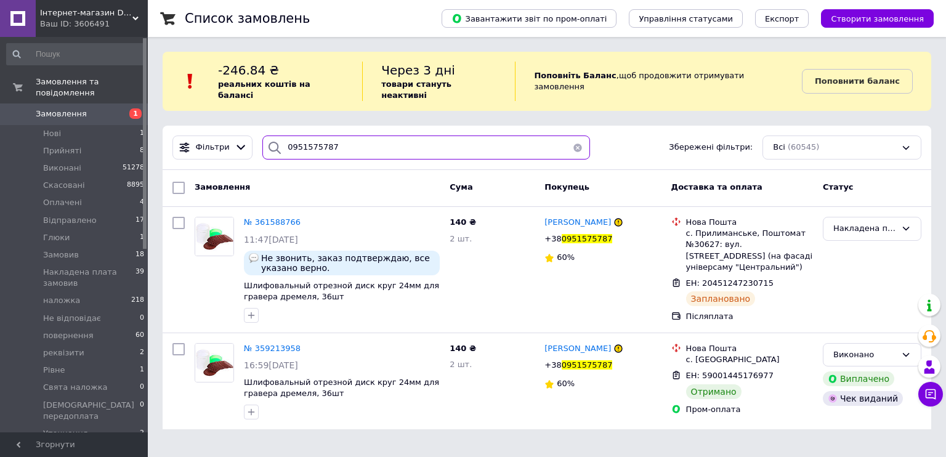
click at [344, 143] on input "0951575787" at bounding box center [426, 147] width 328 height 24
click at [343, 143] on input "0951575787" at bounding box center [426, 147] width 328 height 24
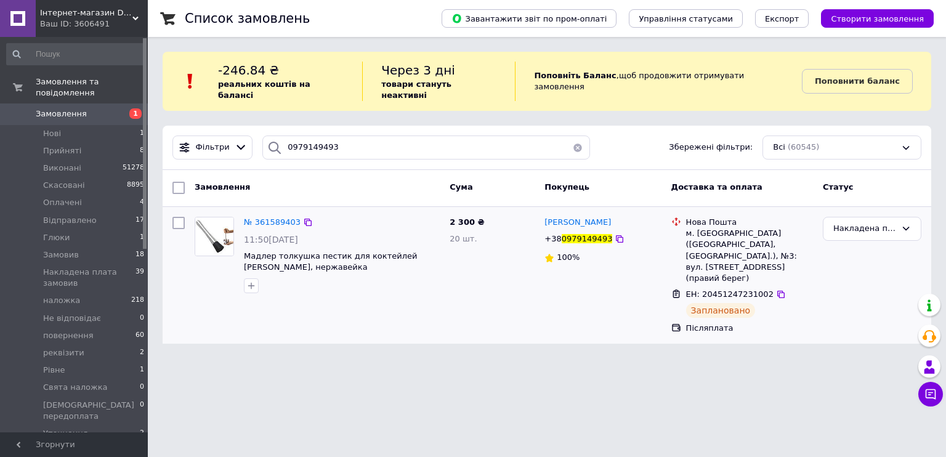
click at [291, 255] on span "Мадлер толкушка пестик для коктейлей [PERSON_NAME], нержавейка" at bounding box center [342, 262] width 196 height 23
copy div "Мадлер толкушка пестик для коктейлей [PERSON_NAME], нержавейка"
click at [377, 135] on input "0979149493" at bounding box center [426, 147] width 328 height 24
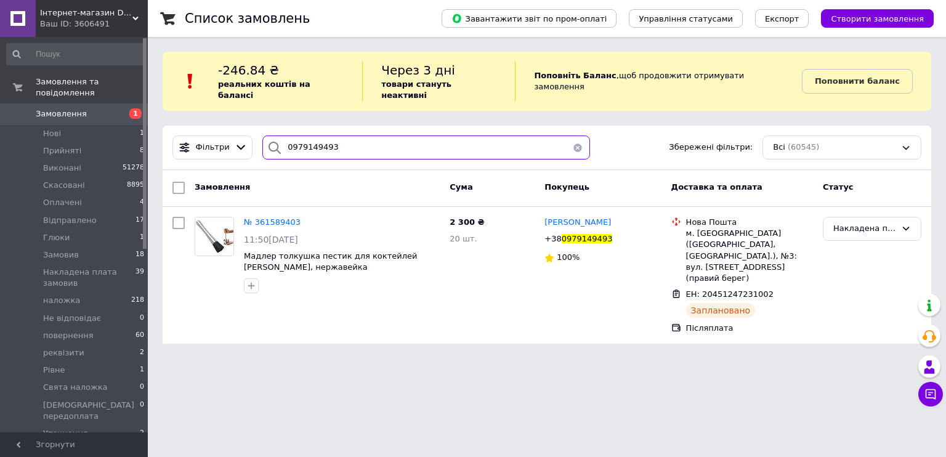
click at [377, 135] on input "0979149493" at bounding box center [426, 147] width 328 height 24
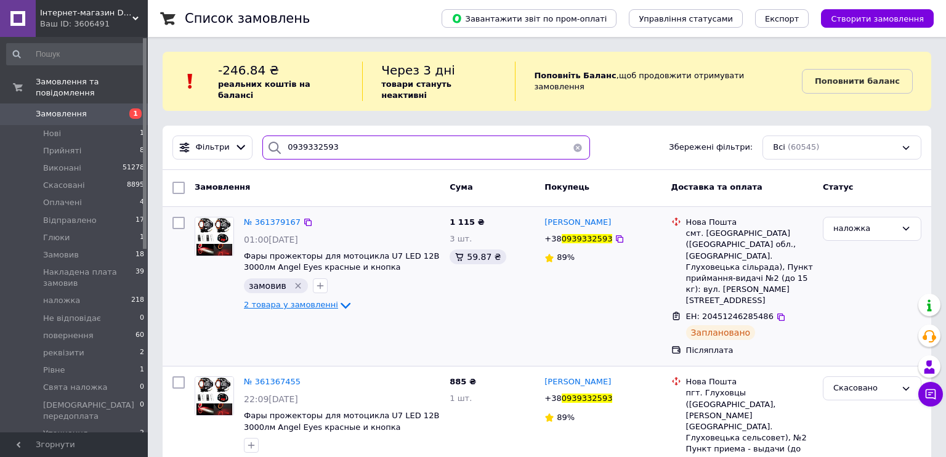
type input "0939332593"
click at [278, 300] on span "2 товара у замовленні" at bounding box center [291, 304] width 94 height 9
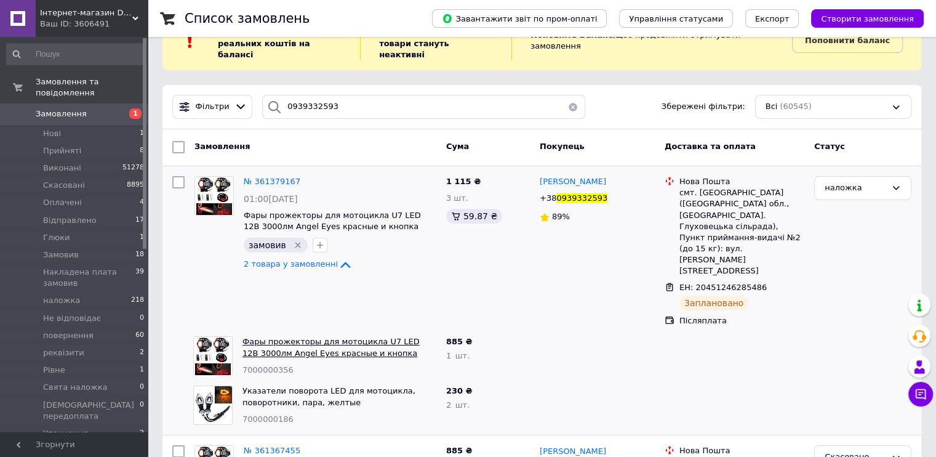
scroll to position [74, 0]
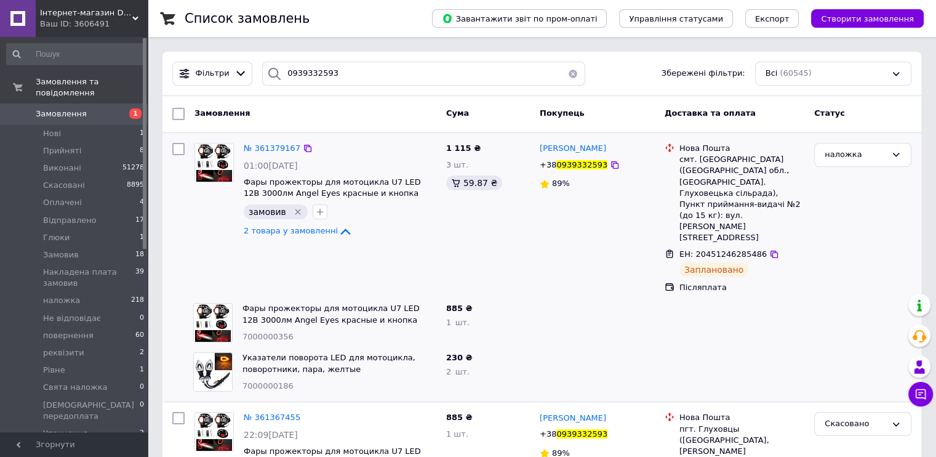
click at [298, 207] on icon "Видалити мітку" at bounding box center [298, 212] width 10 height 10
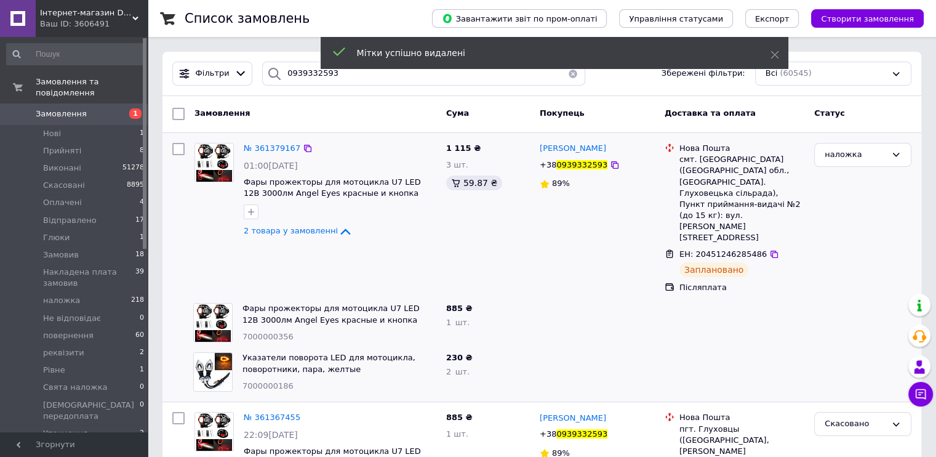
click at [78, 108] on span "Замовлення" at bounding box center [61, 113] width 51 height 11
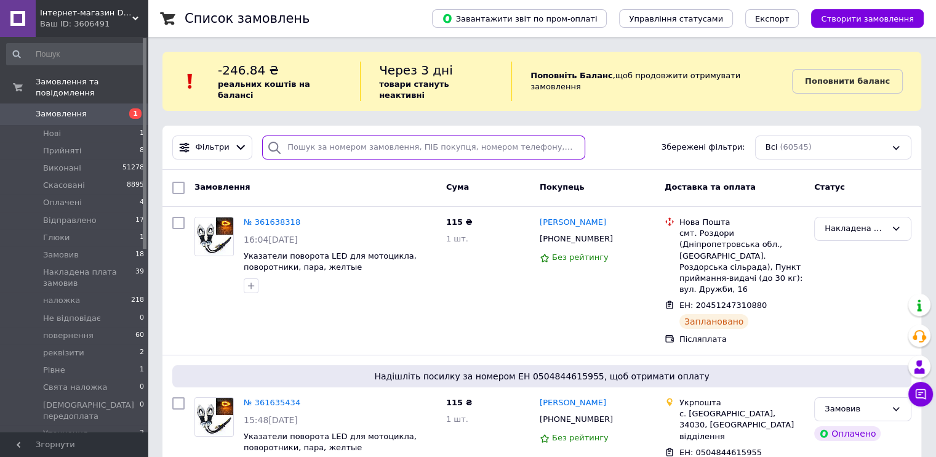
click at [288, 138] on input "search" at bounding box center [423, 147] width 323 height 24
paste input "361635315"
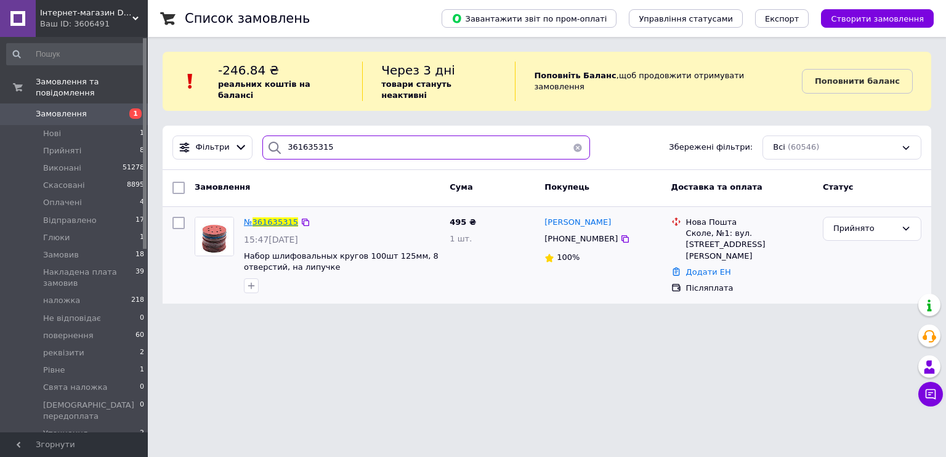
type input "361635315"
click at [288, 217] on span "361635315" at bounding box center [275, 221] width 46 height 9
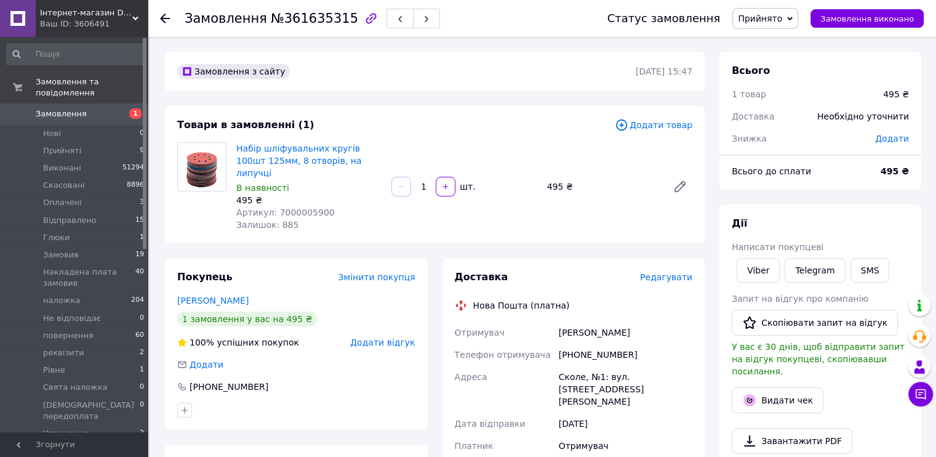
click at [793, 17] on icon at bounding box center [790, 19] width 6 height 4
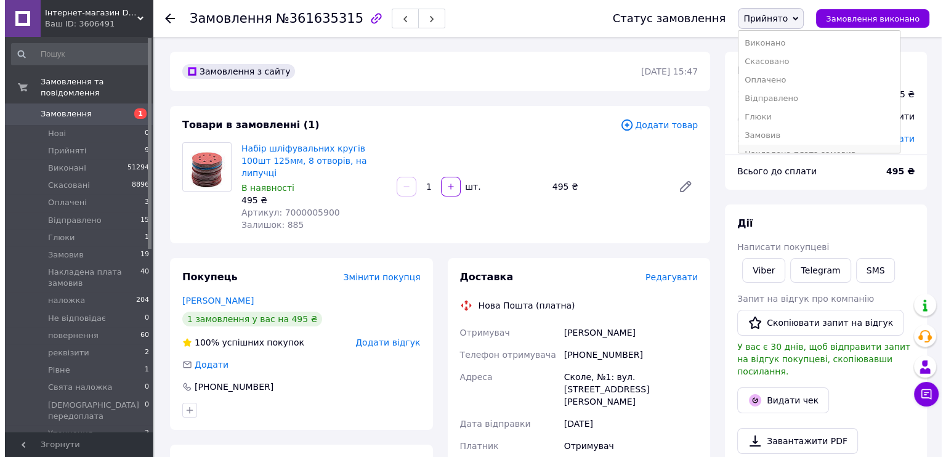
scroll to position [82, 0]
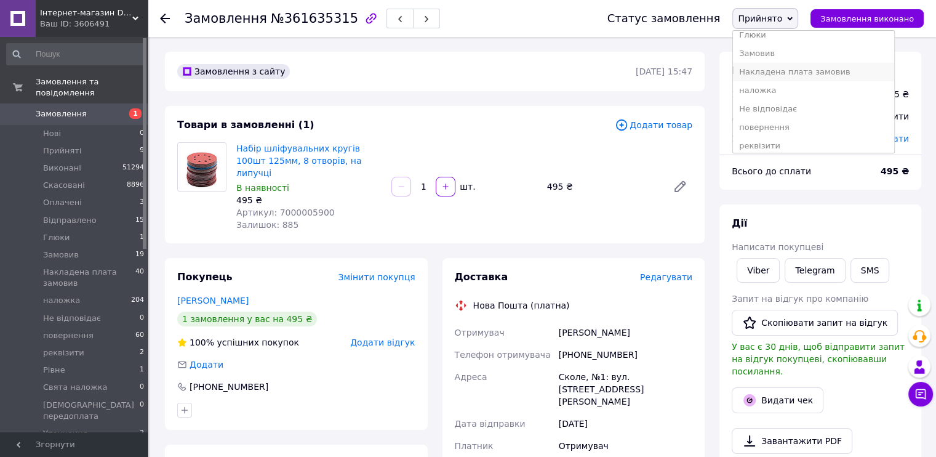
click at [815, 72] on li "Накладена плата замовив" at bounding box center [813, 72] width 161 height 18
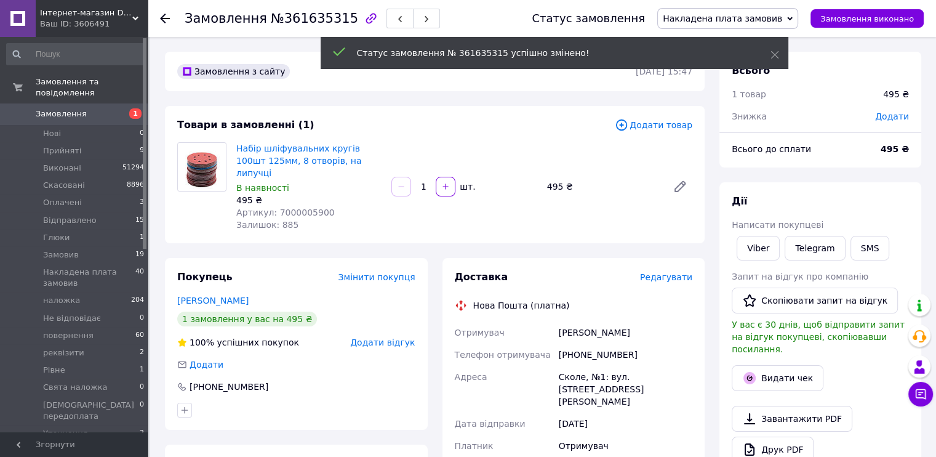
click at [668, 272] on span "Редагувати" at bounding box center [666, 277] width 52 height 10
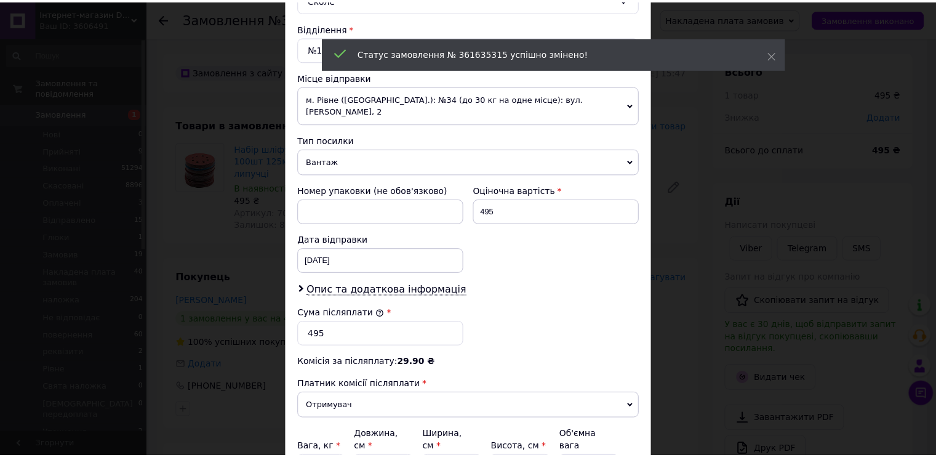
scroll to position [478, 0]
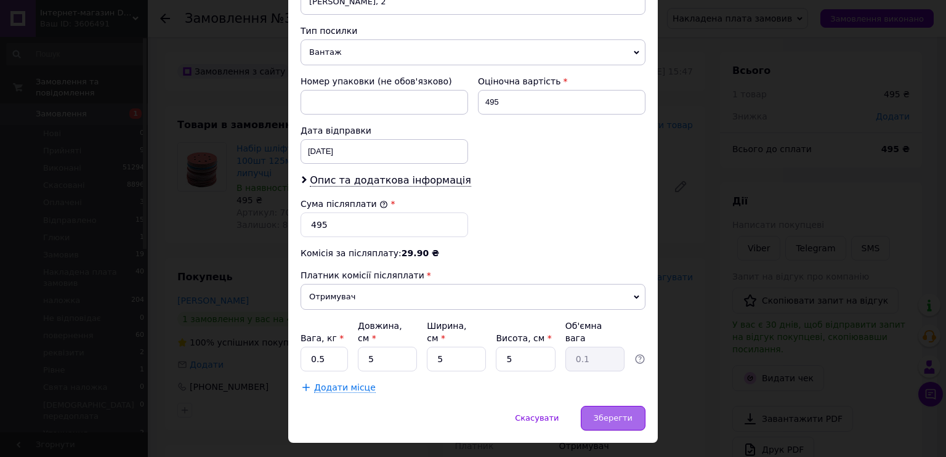
click at [605, 406] on div "Зберегти" at bounding box center [613, 418] width 65 height 25
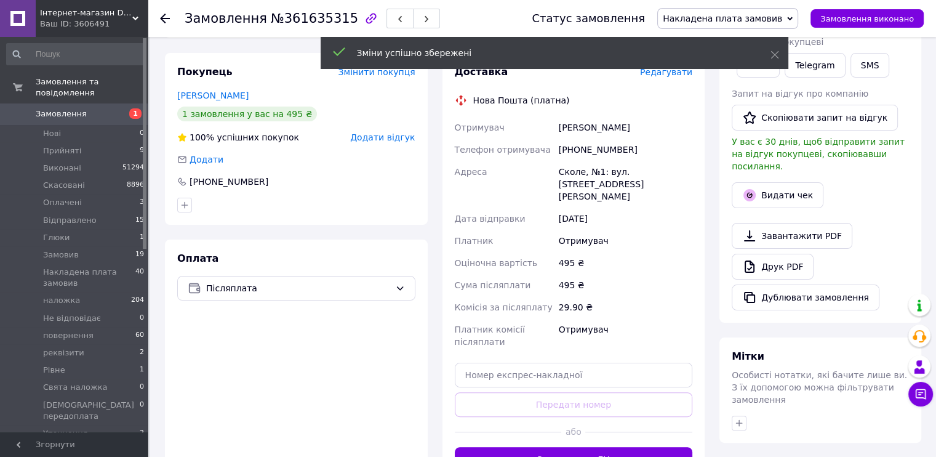
scroll to position [287, 0]
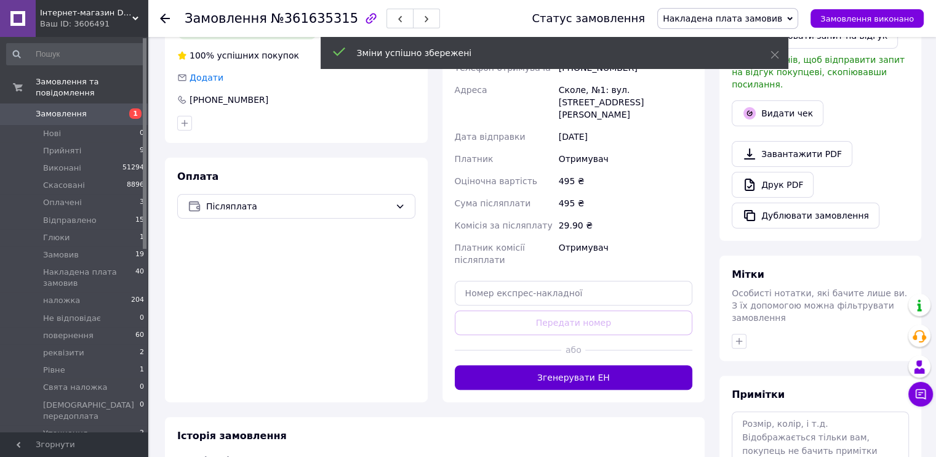
click at [603, 365] on button "Згенерувати ЕН" at bounding box center [574, 377] width 238 height 25
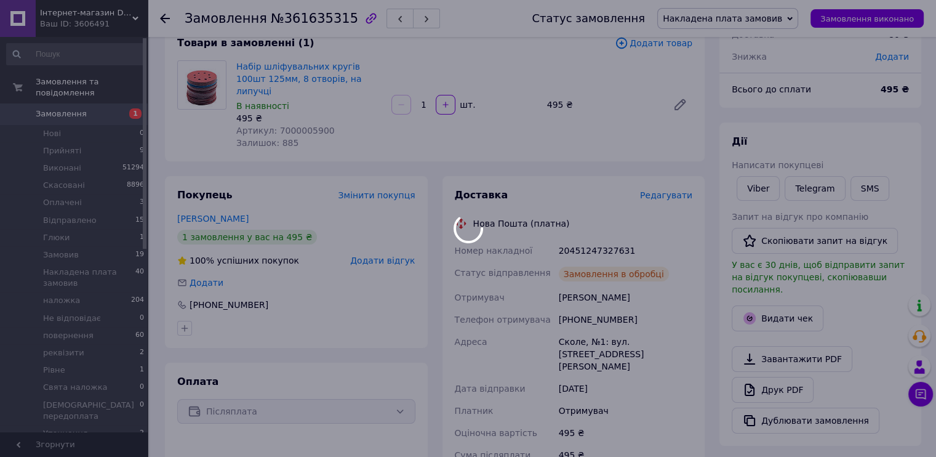
scroll to position [41, 0]
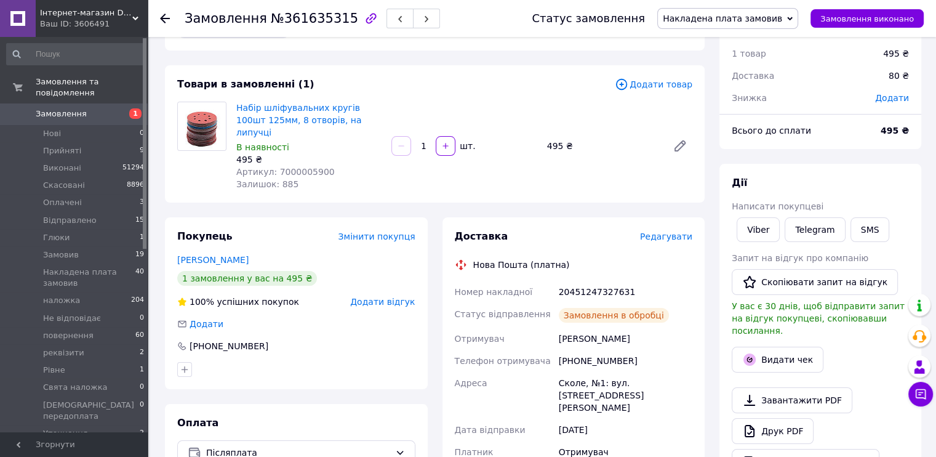
click at [579, 281] on div "20451247327631" at bounding box center [626, 292] width 139 height 22
copy div "20451247327631"
click at [111, 108] on span "Замовлення" at bounding box center [75, 113] width 78 height 11
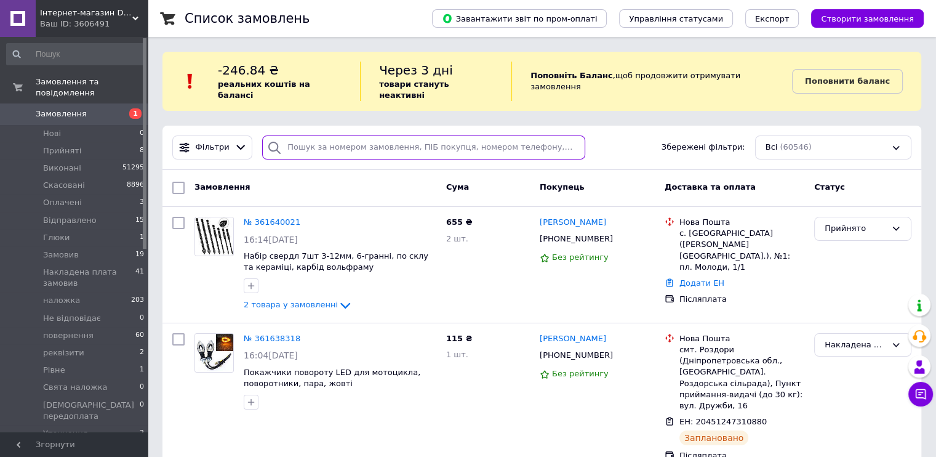
click at [332, 142] on input "search" at bounding box center [423, 147] width 323 height 24
paste input "380994686059"
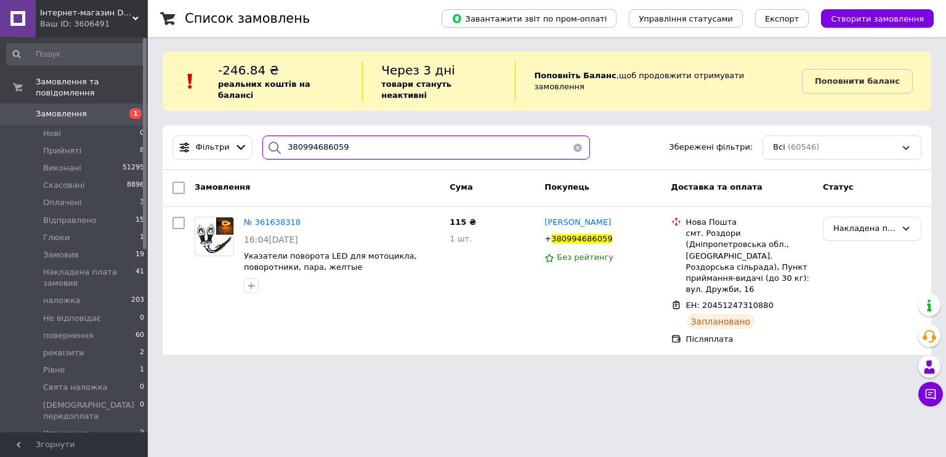
type input "380994686059"
click at [78, 194] on li "Оплачені 3" at bounding box center [75, 202] width 151 height 17
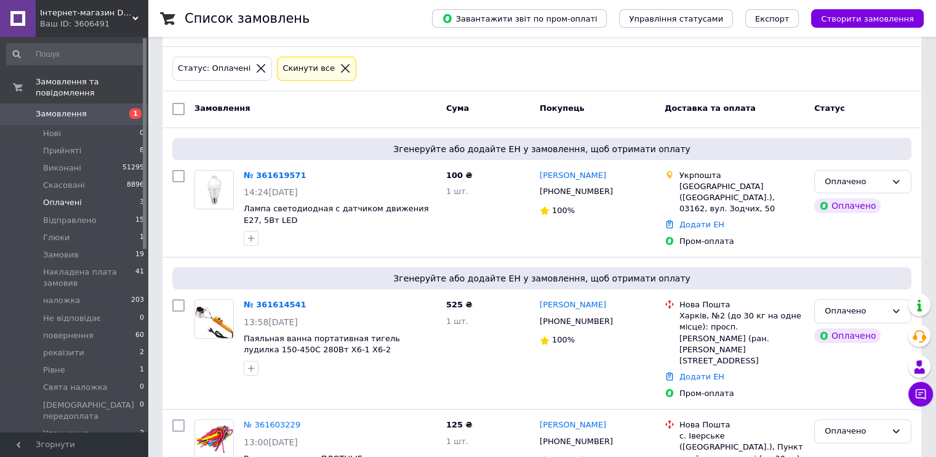
scroll to position [164, 0]
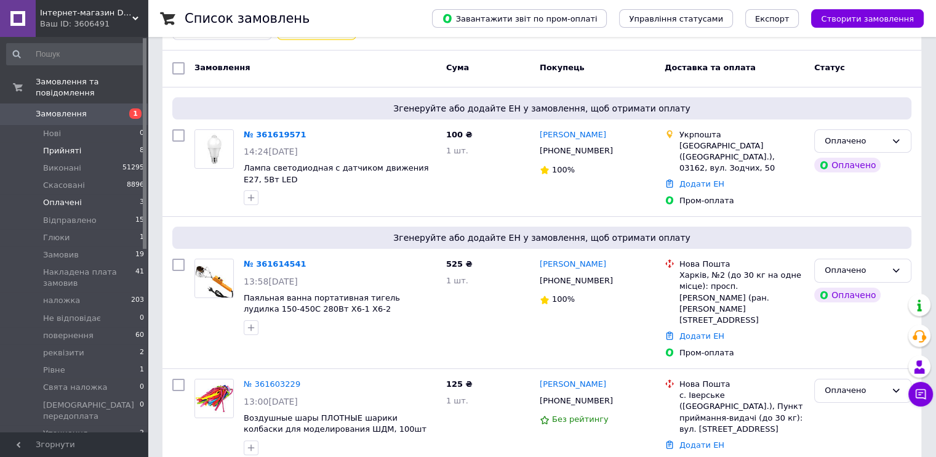
click at [84, 146] on li "Прийняті 8" at bounding box center [75, 150] width 151 height 17
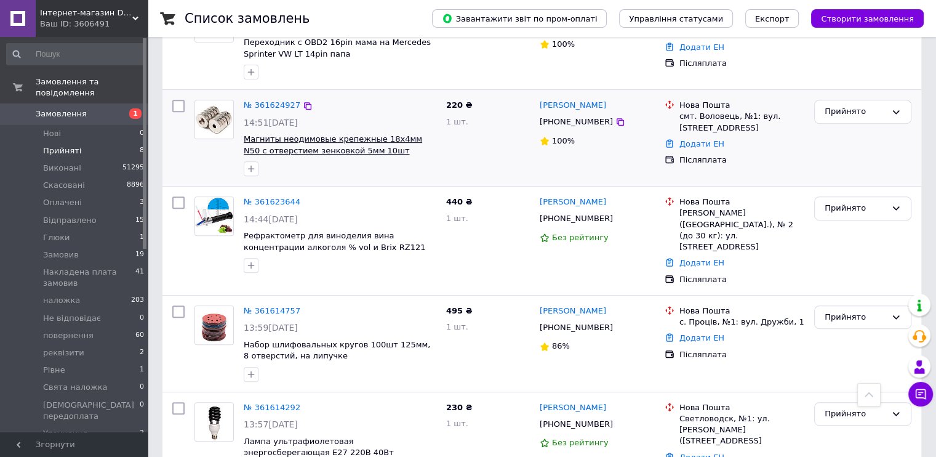
scroll to position [613, 0]
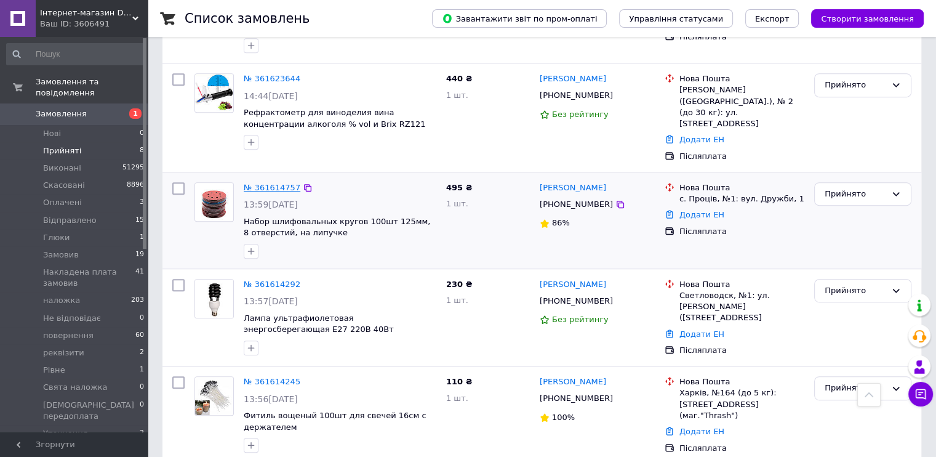
click at [276, 183] on link "№ 361614757" at bounding box center [272, 187] width 57 height 9
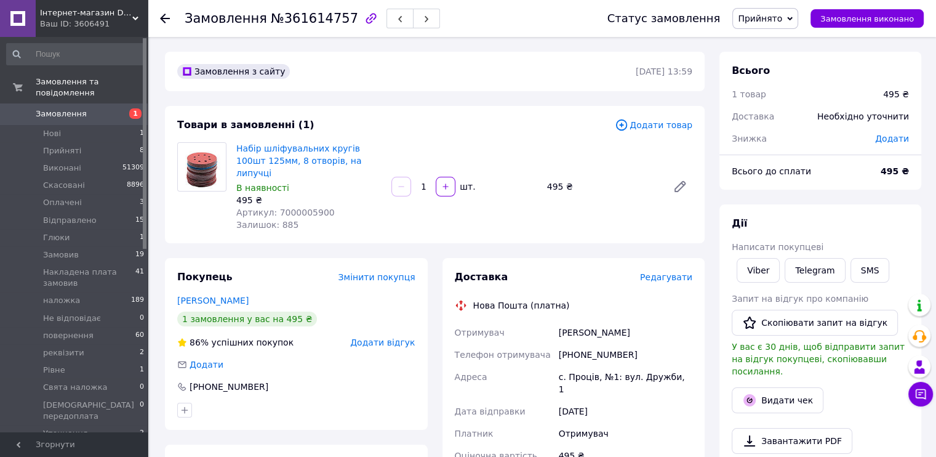
click at [110, 108] on span "Замовлення" at bounding box center [75, 113] width 78 height 11
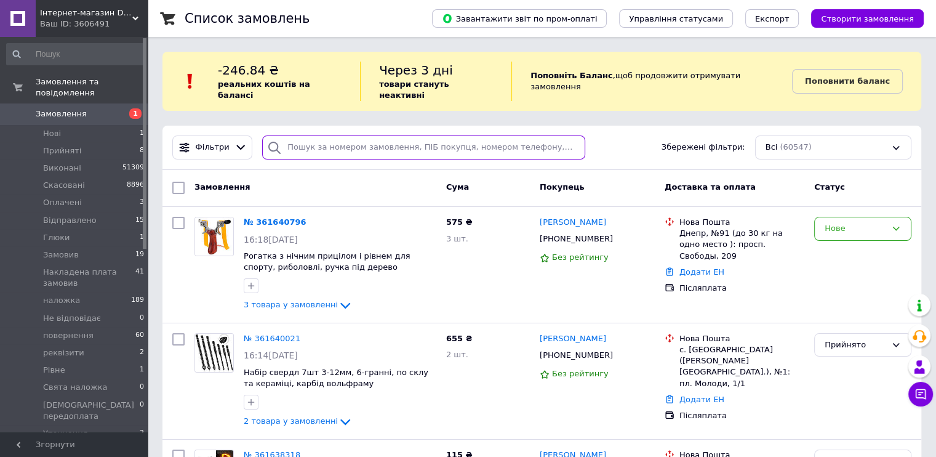
click at [344, 137] on input "search" at bounding box center [423, 147] width 323 height 24
paste input "361623644"
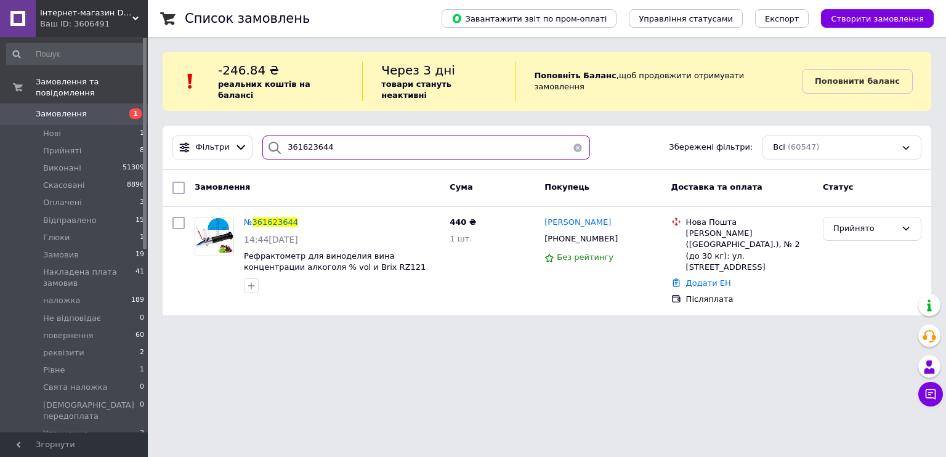
click at [328, 135] on input "361623644" at bounding box center [426, 147] width 328 height 24
paste input "14757"
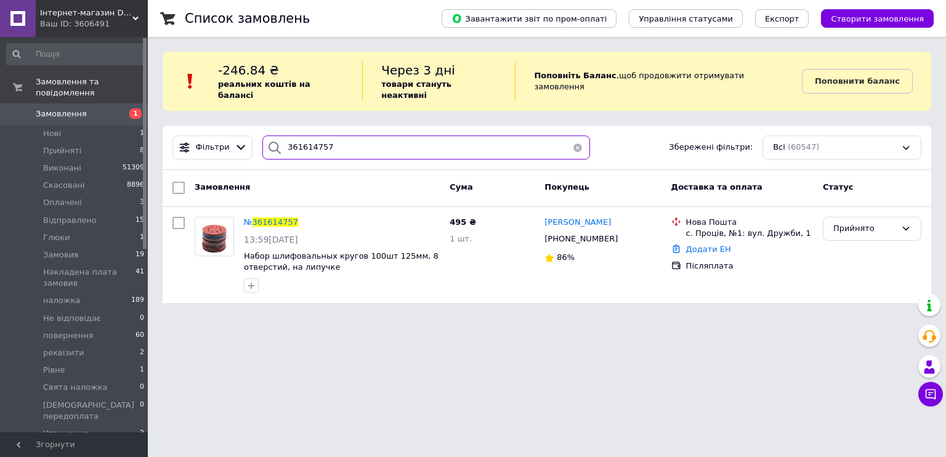
type input "361614757"
click at [332, 259] on span "Набор шлифовальных кругов 100шт 125мм, 8 отверстий, на липучке" at bounding box center [342, 262] width 196 height 23
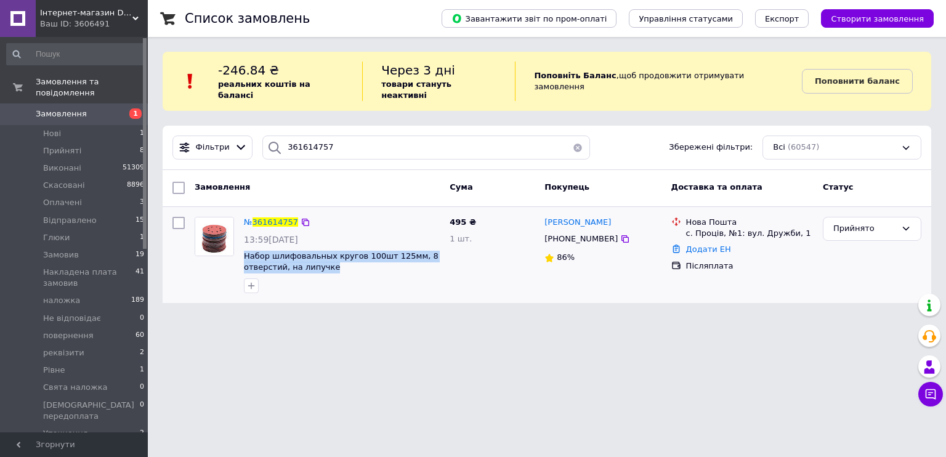
click at [332, 259] on span "Набор шлифовальных кругов 100шт 125мм, 8 отверстий, на липучке" at bounding box center [342, 262] width 196 height 23
copy div "Набор шлифовальных кругов 100шт 125мм, 8 отверстий, на липучке"
click at [230, 145] on div "Фільтри" at bounding box center [212, 147] width 80 height 24
click at [233, 143] on div "Фільтри" at bounding box center [212, 147] width 80 height 24
click at [235, 142] on icon at bounding box center [241, 147] width 13 height 13
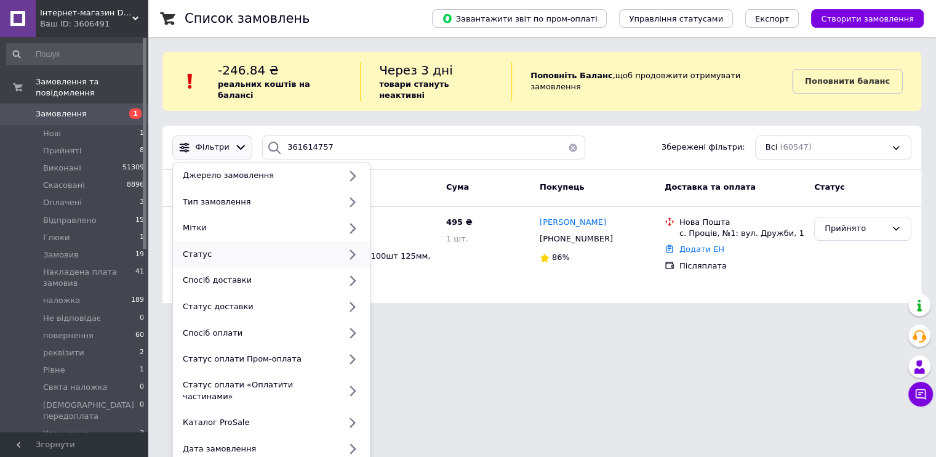
scroll to position [62, 0]
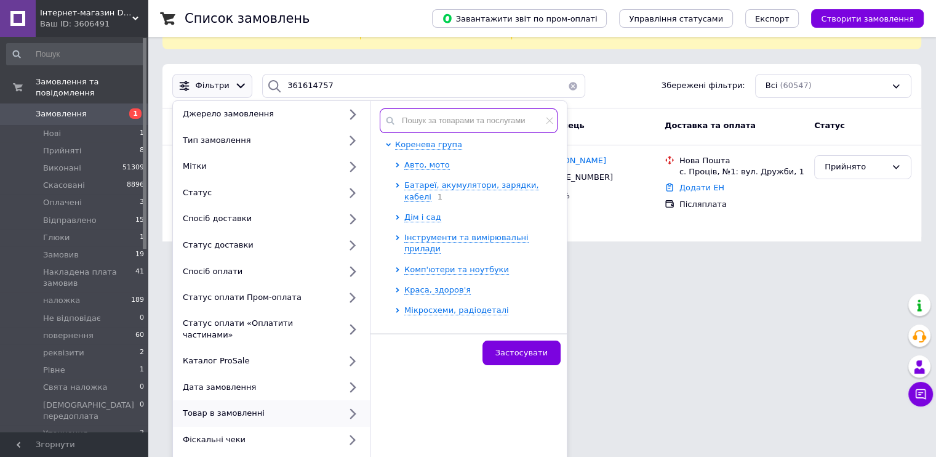
click at [426, 110] on input "text" at bounding box center [469, 120] width 178 height 25
paste input "Набор шлифовальных кругов 100шт 125мм, 8 отверстий, на липучке"
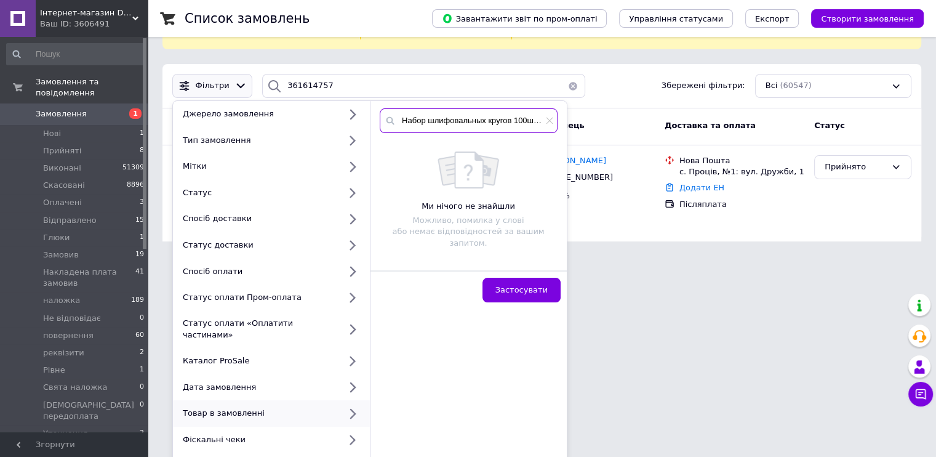
scroll to position [0, 103]
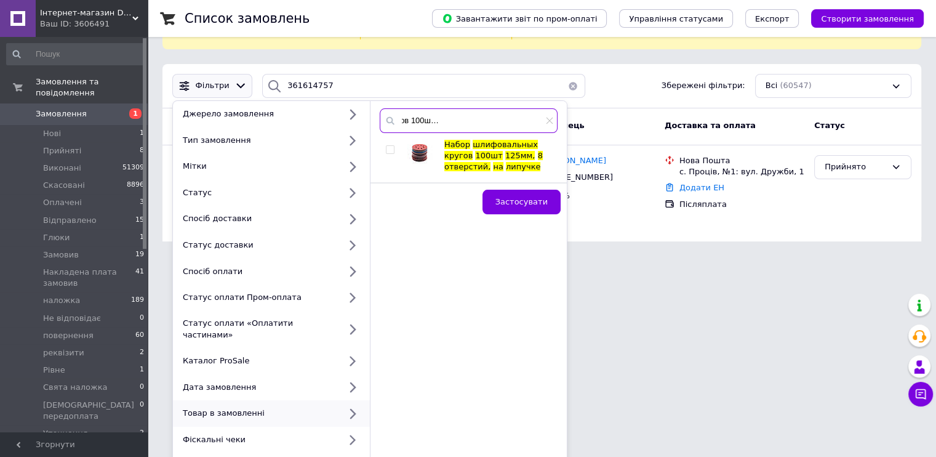
type input "Набор шлифовальных кругов 100шт 125мм, 8 отверстий, на липучке"
click at [392, 146] on input "checkbox" at bounding box center [390, 150] width 8 height 8
checkbox input "true"
click at [509, 197] on span "Застосувати" at bounding box center [522, 201] width 52 height 9
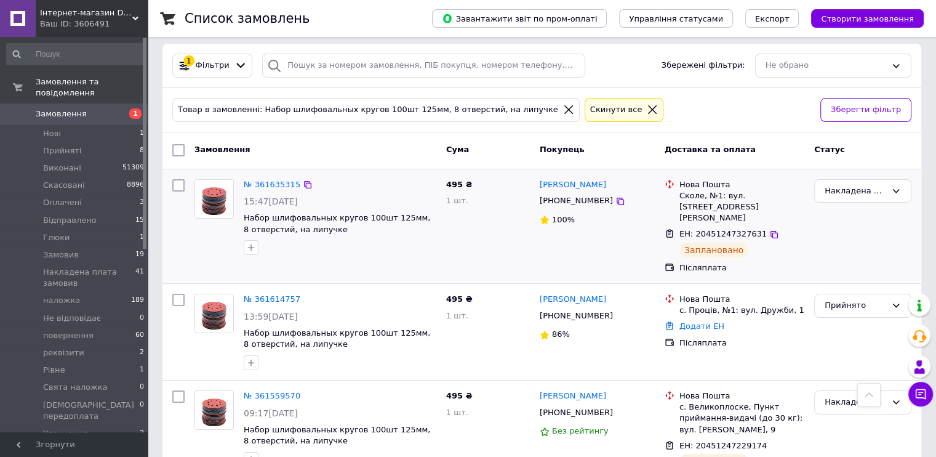
scroll to position [41, 0]
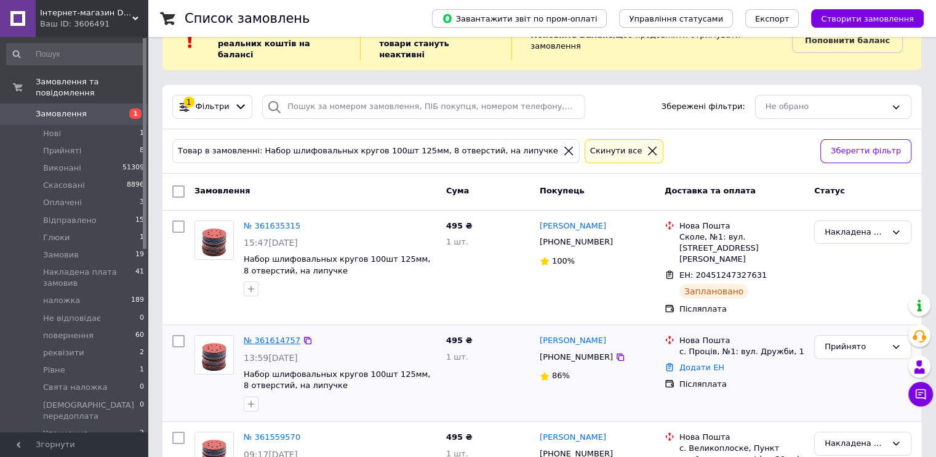
click at [275, 336] on link "№ 361614757" at bounding box center [272, 340] width 57 height 9
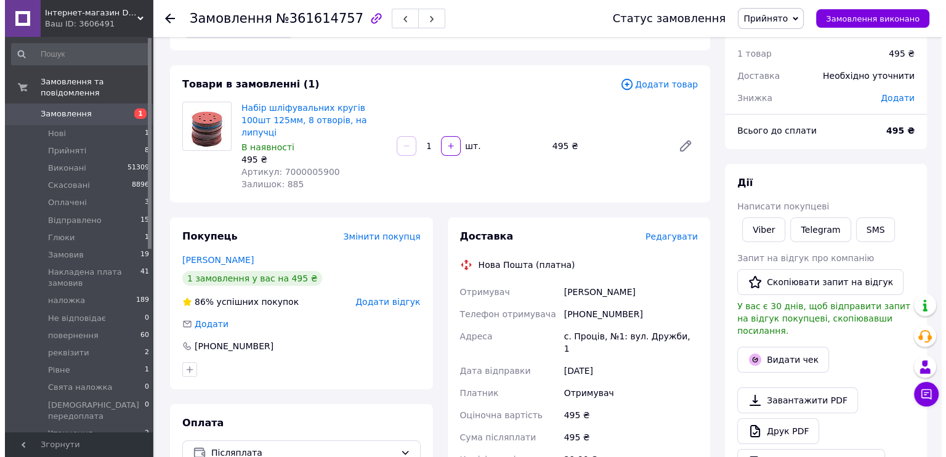
scroll to position [123, 0]
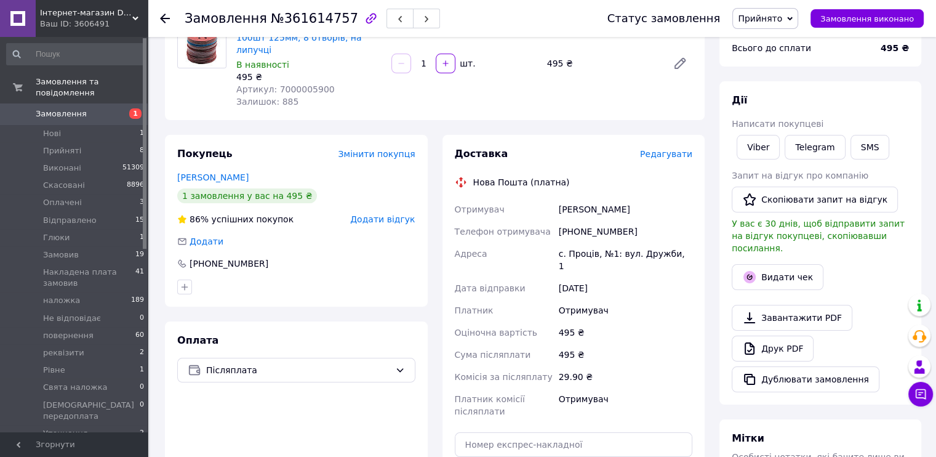
click at [661, 149] on span "Редагувати" at bounding box center [666, 154] width 52 height 10
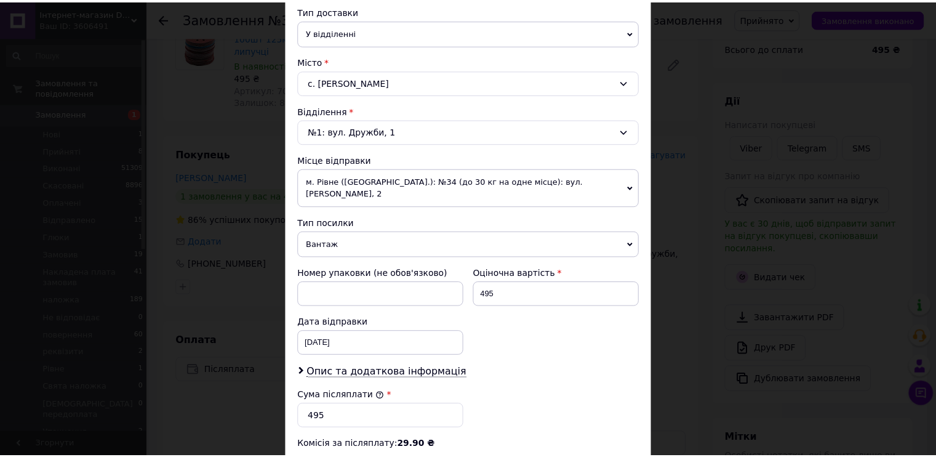
scroll to position [478, 0]
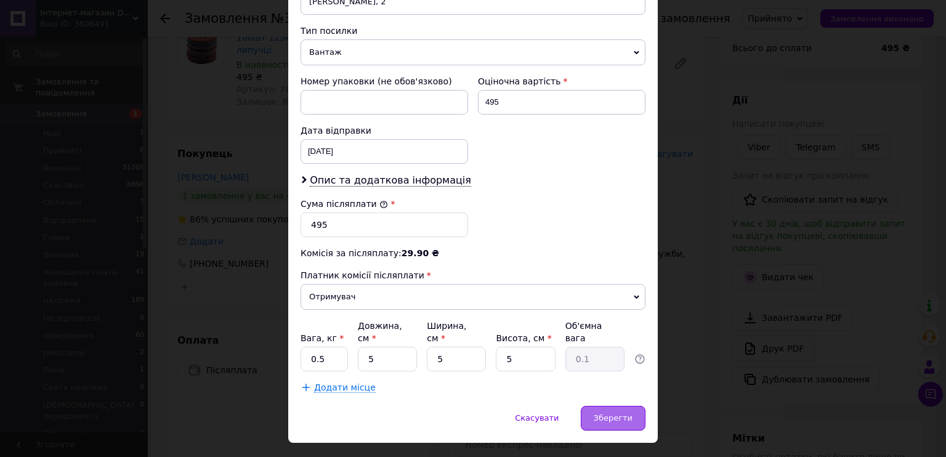
click at [601, 413] on span "Зберегти" at bounding box center [612, 417] width 39 height 9
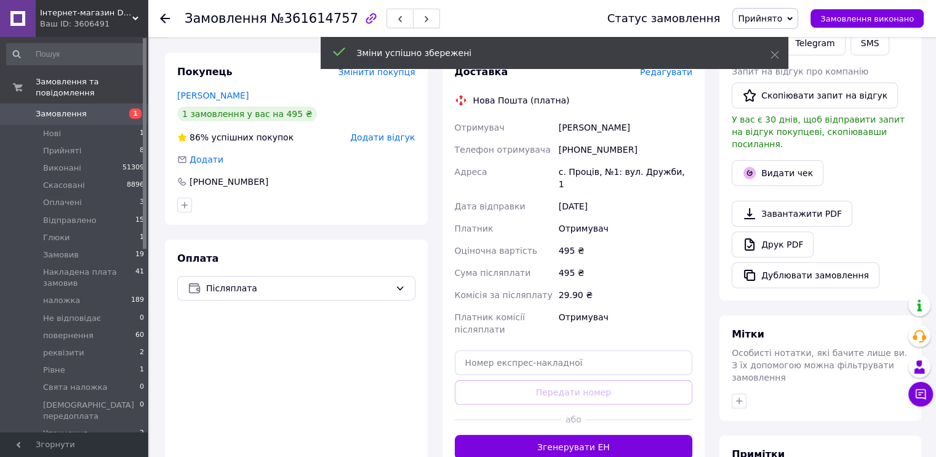
scroll to position [246, 0]
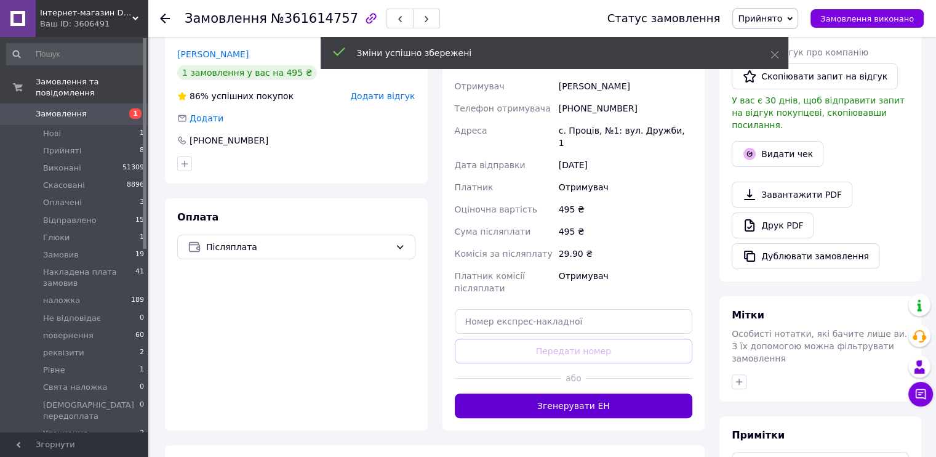
click at [566, 393] on button "Згенерувати ЕН" at bounding box center [574, 405] width 238 height 25
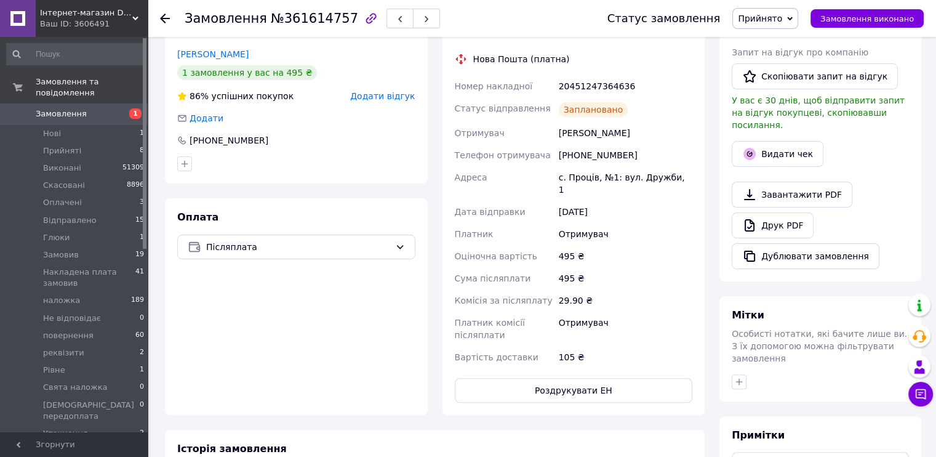
click at [782, 25] on span "Прийнято" at bounding box center [766, 18] width 66 height 21
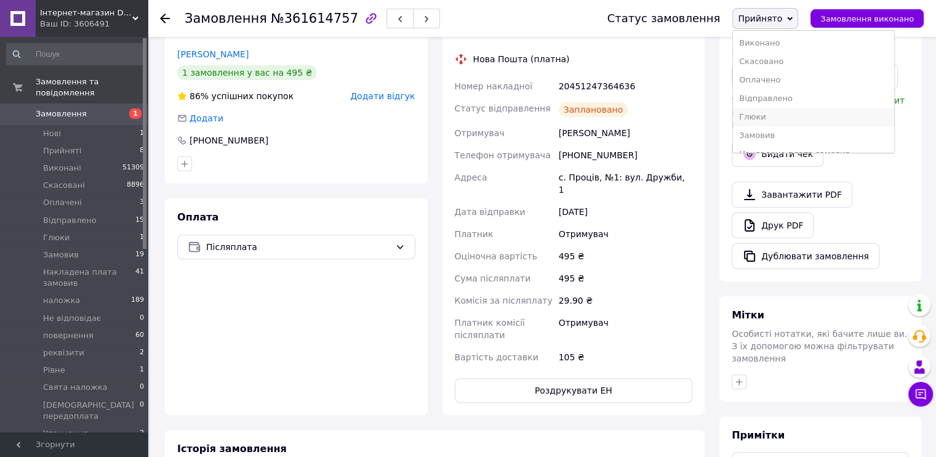
scroll to position [41, 0]
click at [818, 120] on li "Накладена плата замовив" at bounding box center [813, 113] width 161 height 18
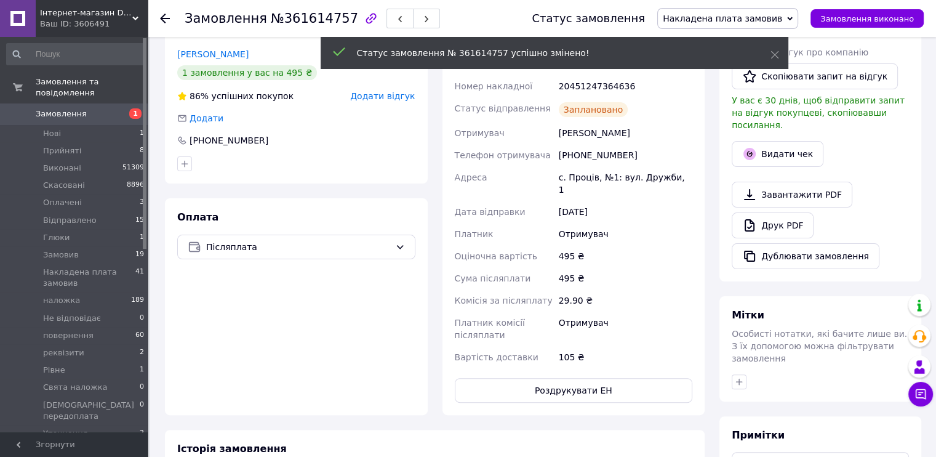
scroll to position [164, 0]
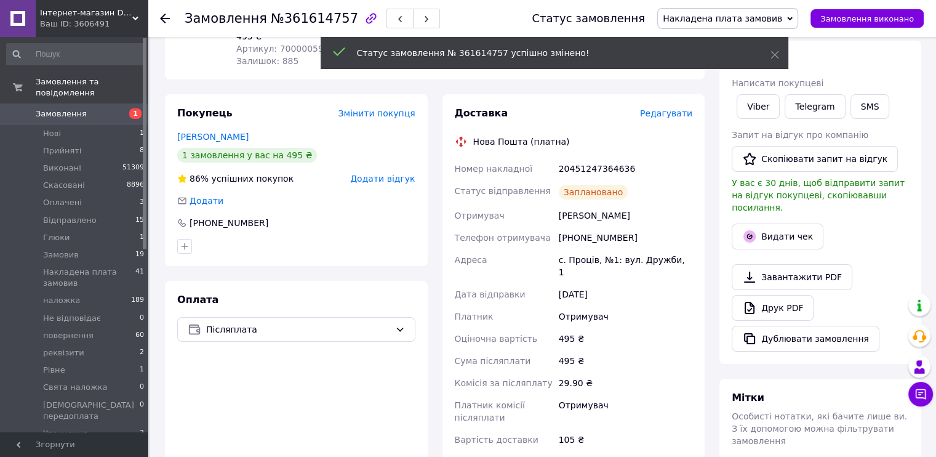
click at [606, 159] on div "20451247364636" at bounding box center [626, 169] width 139 height 22
copy div "20451247364636"
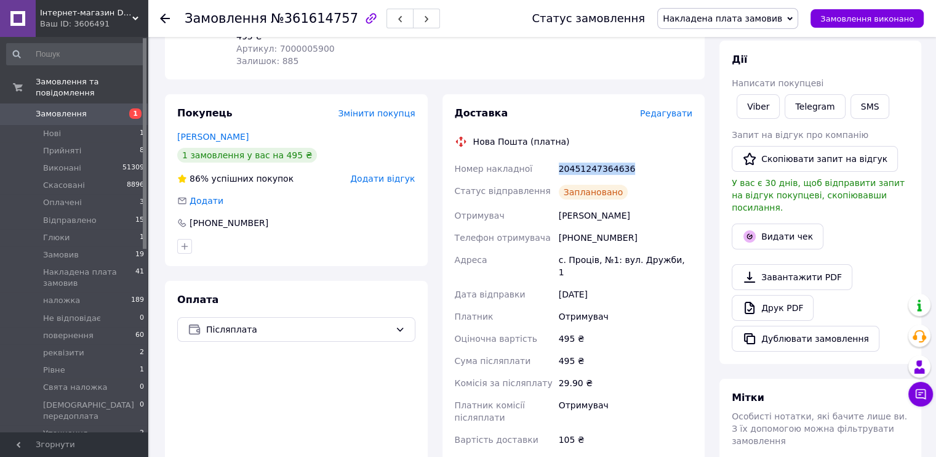
scroll to position [0, 0]
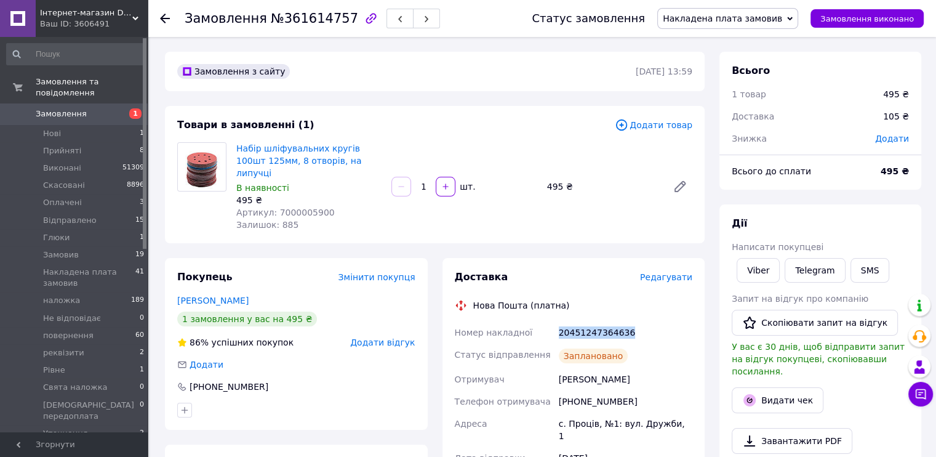
click at [111, 108] on span "Замовлення" at bounding box center [75, 113] width 78 height 11
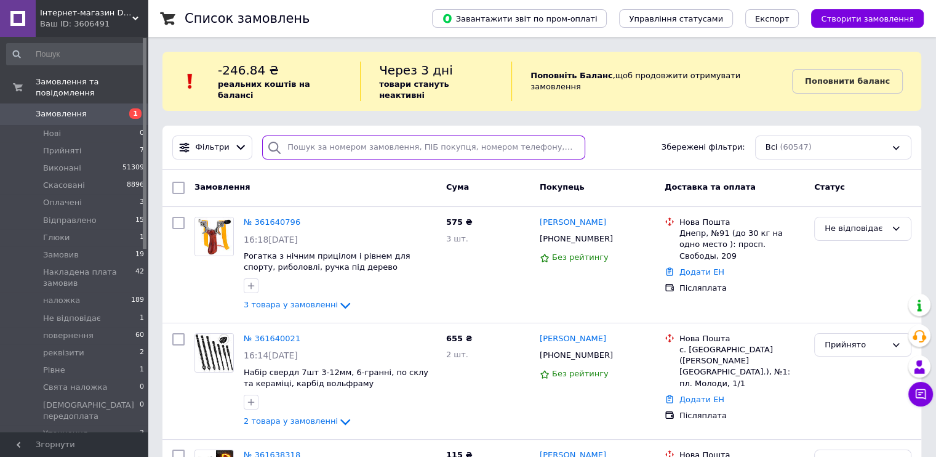
click at [347, 137] on input "search" at bounding box center [423, 147] width 323 height 24
paste input "361635315"
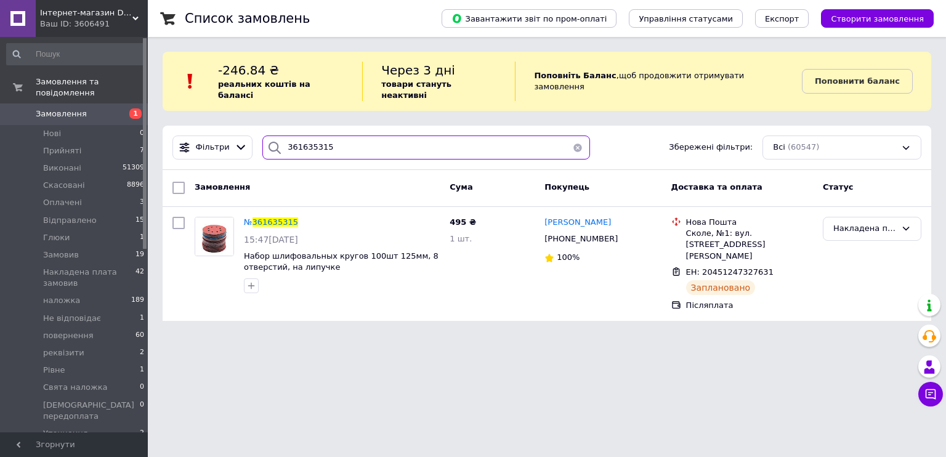
click at [313, 135] on input "361635315" at bounding box center [426, 147] width 328 height 24
paste input "8318"
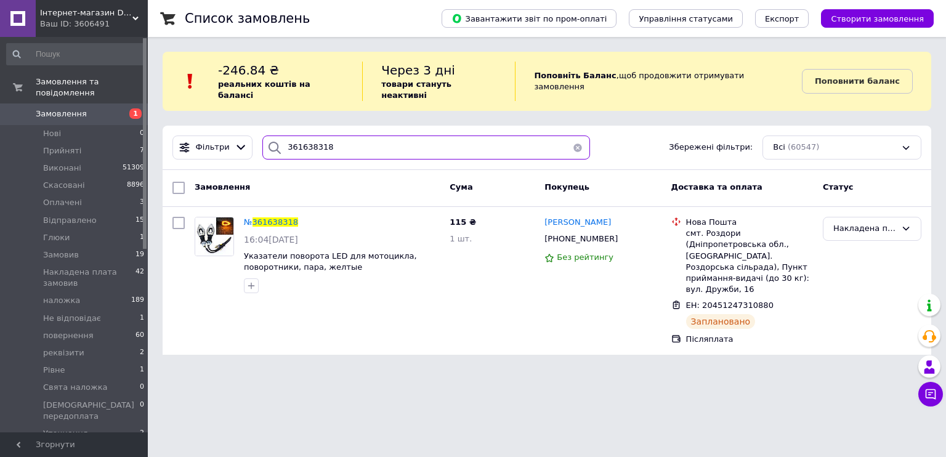
click at [315, 142] on input "361638318" at bounding box center [426, 147] width 328 height 24
paste input "0551296"
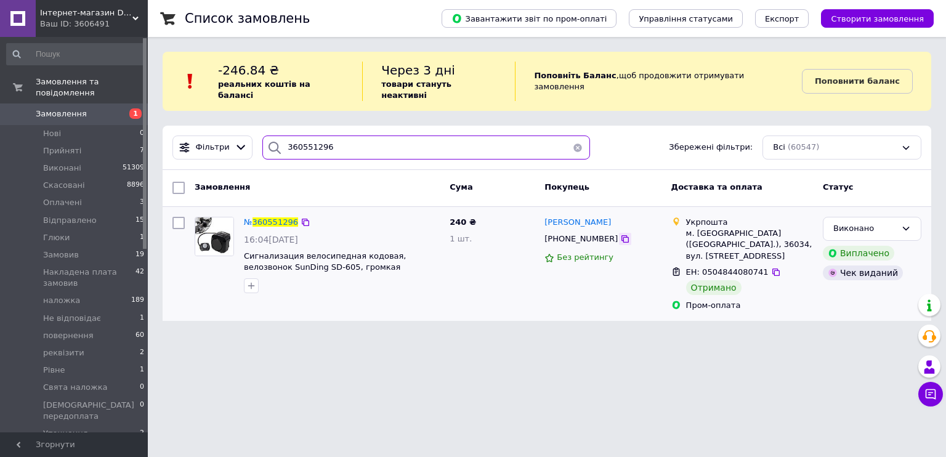
type input "360551296"
click at [620, 234] on icon at bounding box center [625, 239] width 10 height 10
click at [268, 217] on span "360551296" at bounding box center [275, 221] width 46 height 9
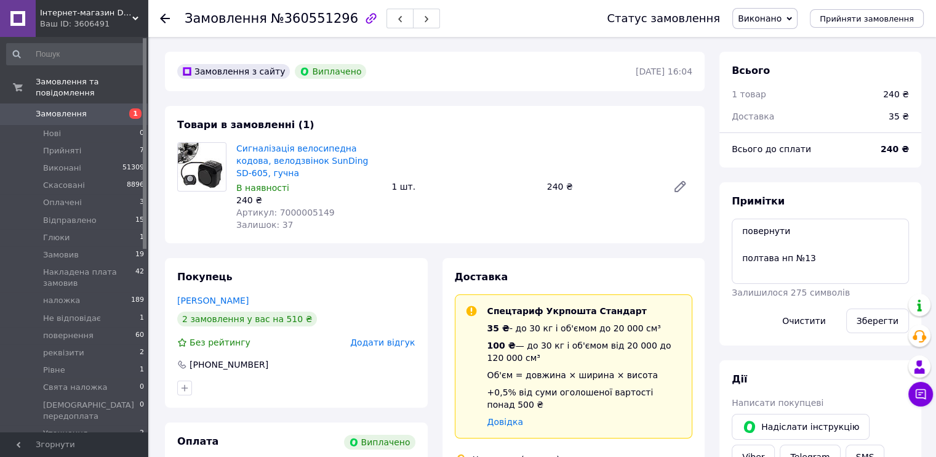
click at [167, 23] on div at bounding box center [165, 18] width 10 height 12
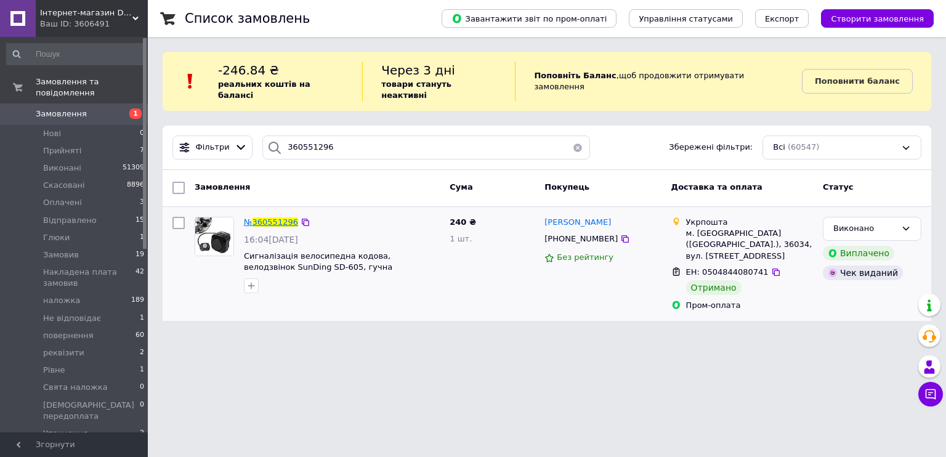
click at [278, 217] on span "360551296" at bounding box center [275, 221] width 46 height 9
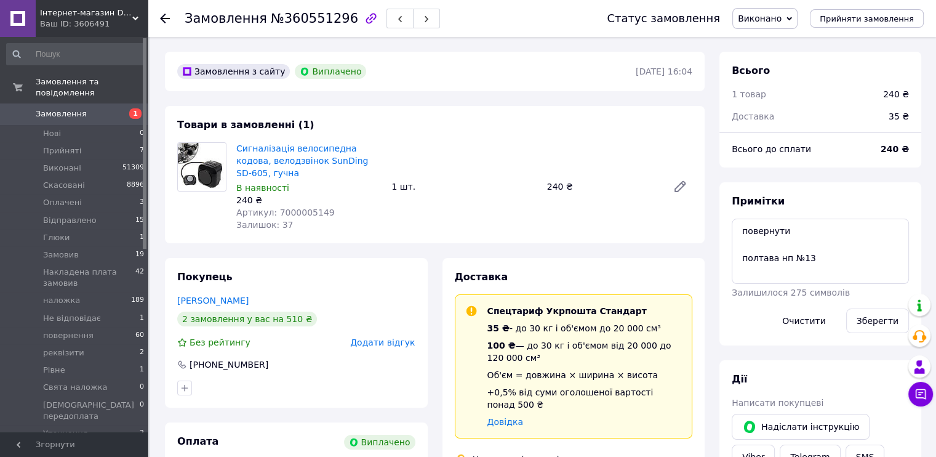
click at [161, 17] on use at bounding box center [165, 19] width 10 height 10
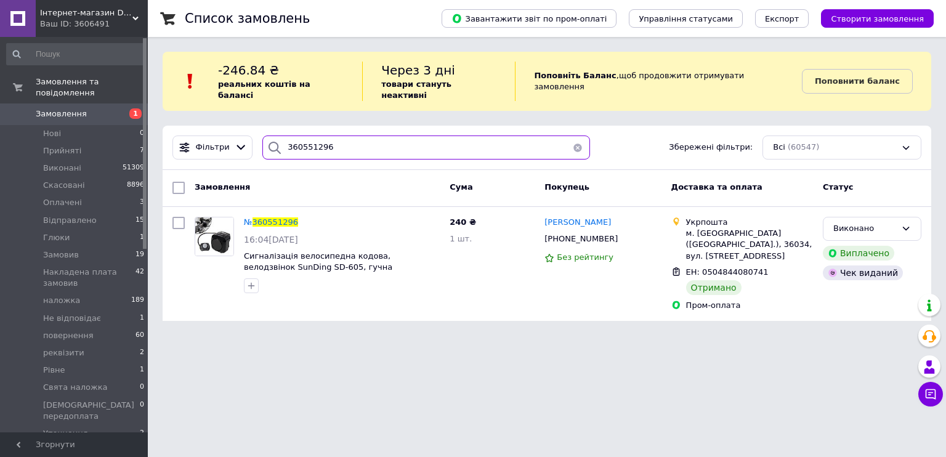
click at [337, 138] on input "360551296" at bounding box center [426, 147] width 328 height 24
click at [278, 217] on span "360551296" at bounding box center [275, 221] width 46 height 9
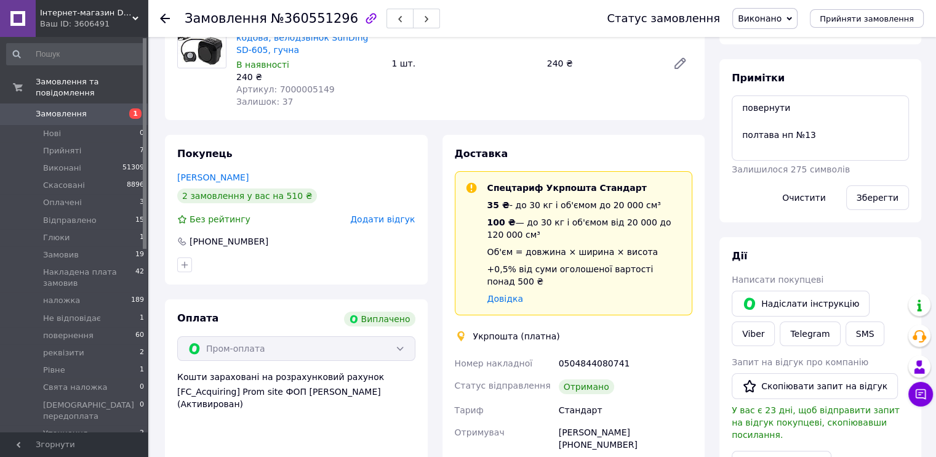
scroll to position [164, 0]
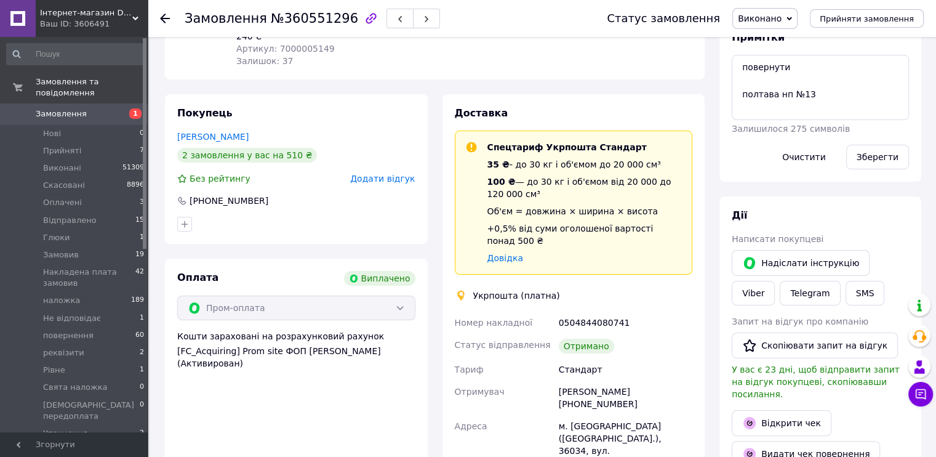
drag, startPoint x: 625, startPoint y: 392, endPoint x: 574, endPoint y: 388, distance: 51.2
click at [574, 388] on div "Борис Філіпенков +380959040154" at bounding box center [626, 397] width 139 height 34
copy div "0959040154"
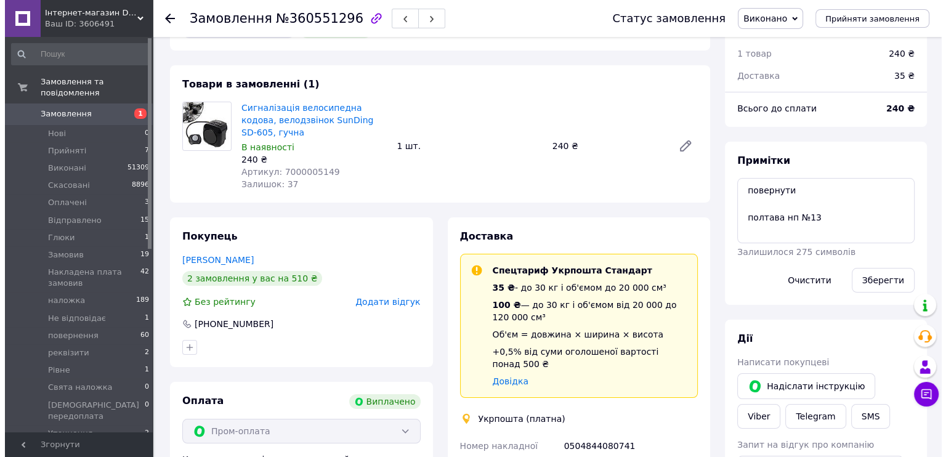
scroll to position [0, 0]
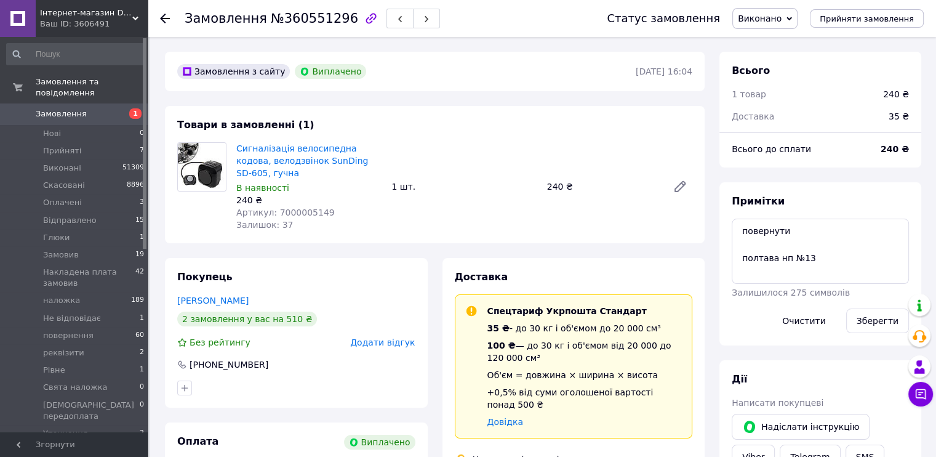
click at [169, 22] on icon at bounding box center [165, 19] width 10 height 10
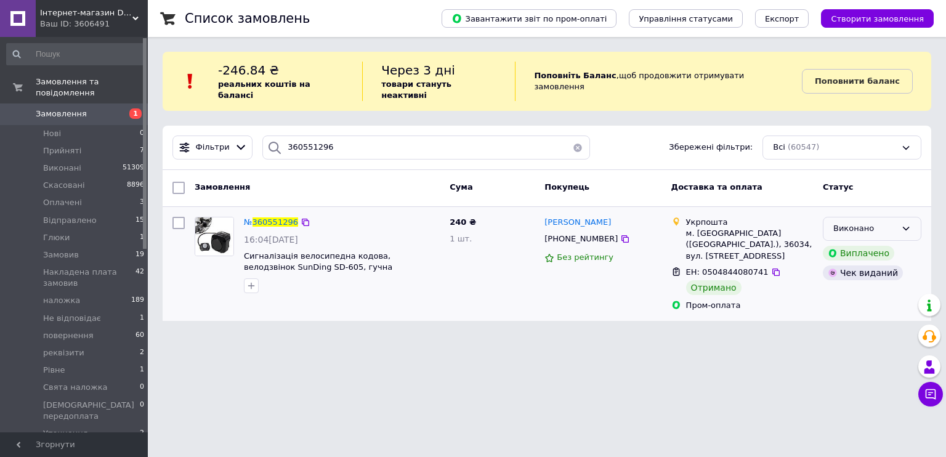
click at [842, 222] on div "Виконано" at bounding box center [864, 228] width 63 height 13
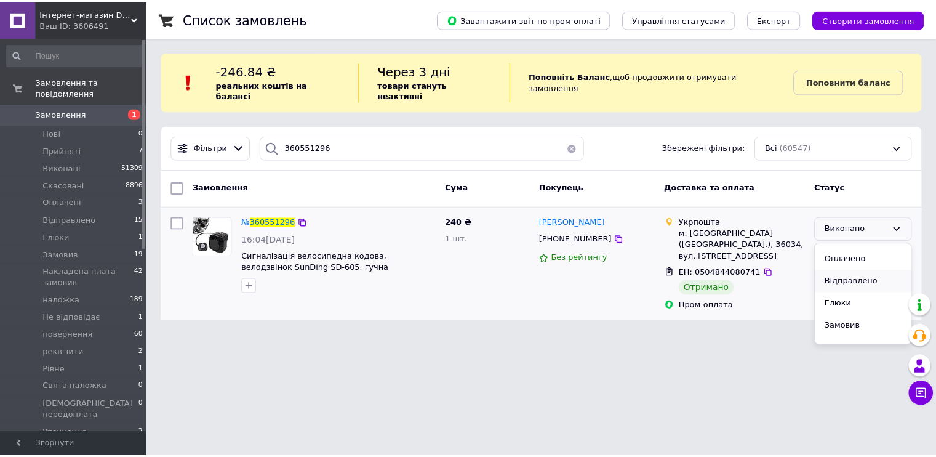
scroll to position [82, 0]
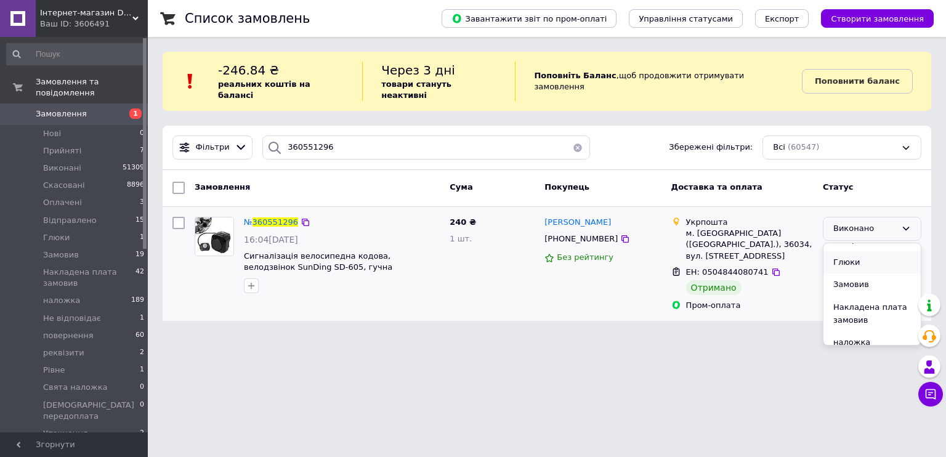
click at [848, 258] on li "Глюки" at bounding box center [871, 262] width 97 height 23
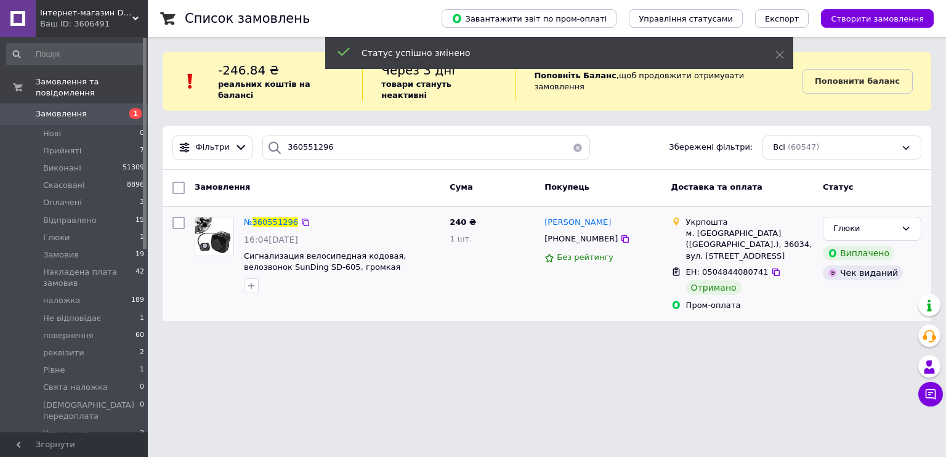
click at [70, 108] on span "Замовлення" at bounding box center [61, 113] width 51 height 11
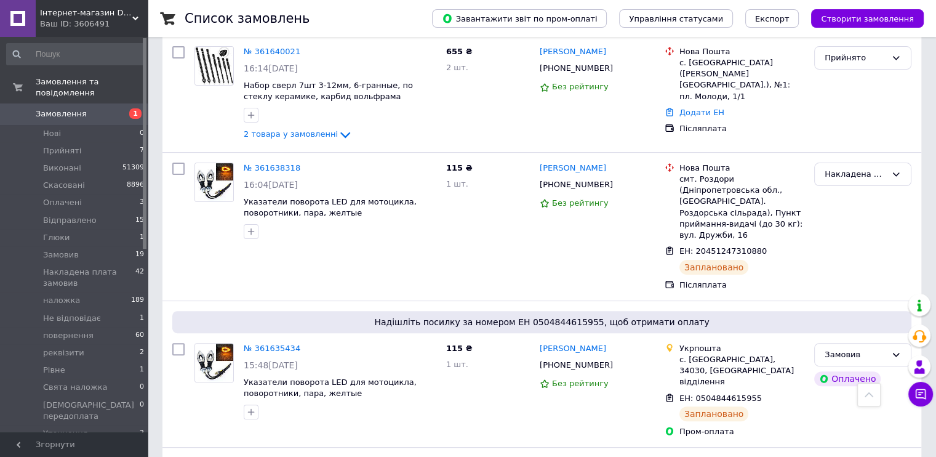
scroll to position [369, 0]
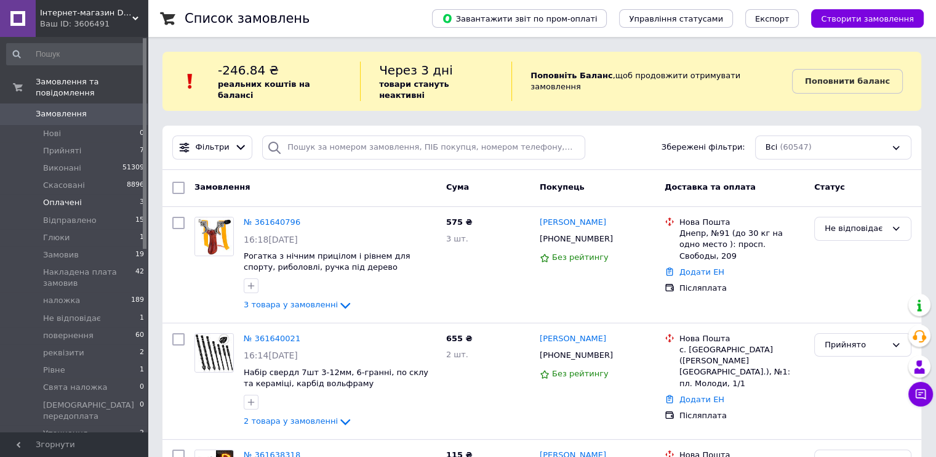
click at [79, 194] on li "Оплачені 3" at bounding box center [75, 202] width 151 height 17
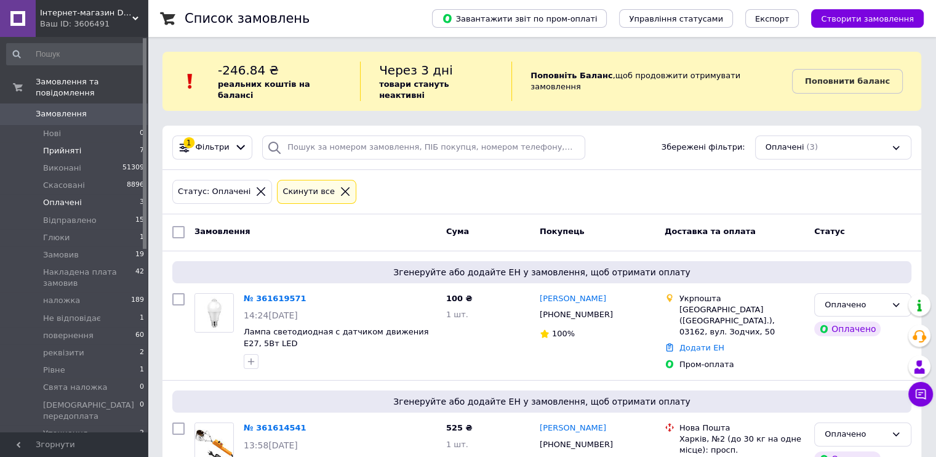
click at [92, 142] on li "Прийняті 7" at bounding box center [75, 150] width 151 height 17
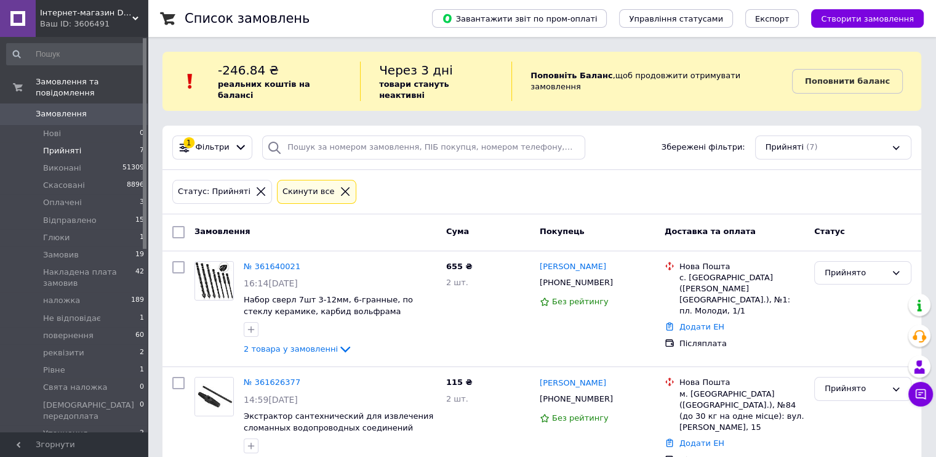
click at [69, 108] on span "Замовлення" at bounding box center [61, 113] width 51 height 11
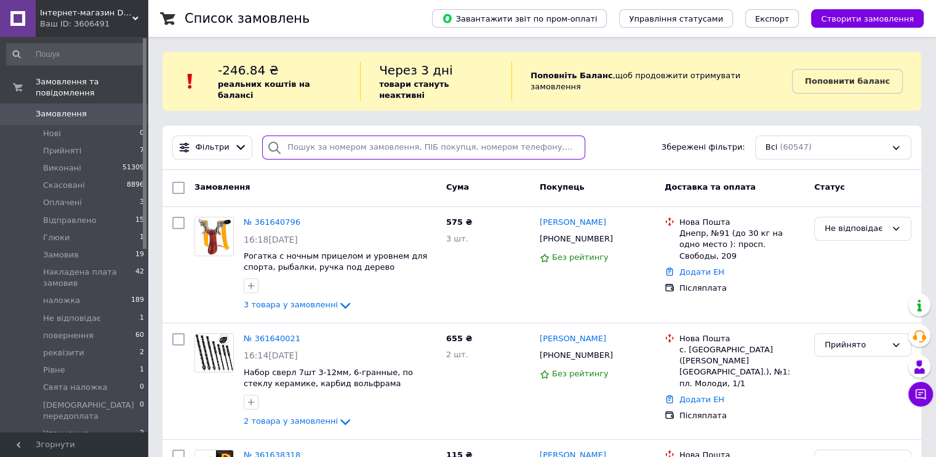
click at [310, 139] on input "search" at bounding box center [423, 147] width 323 height 24
paste input "Завийборода"
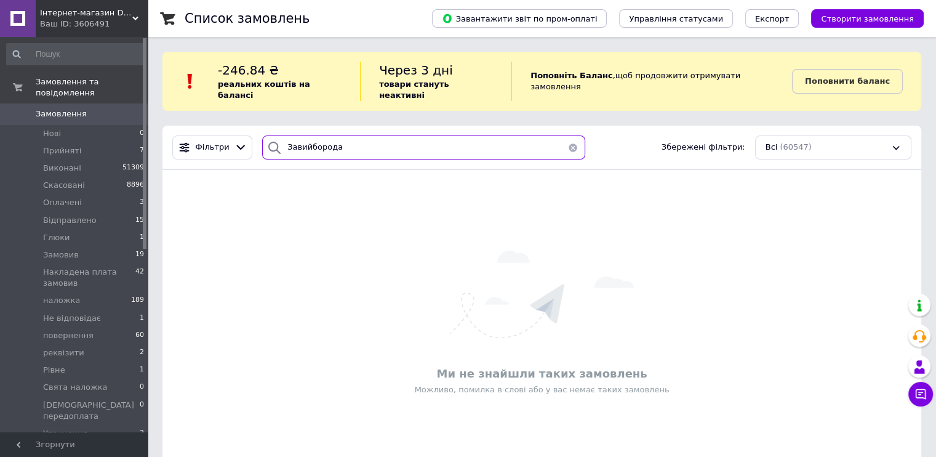
click at [350, 136] on input "Завийборода" at bounding box center [423, 147] width 323 height 24
click at [285, 137] on input "Іванов" at bounding box center [423, 147] width 323 height 24
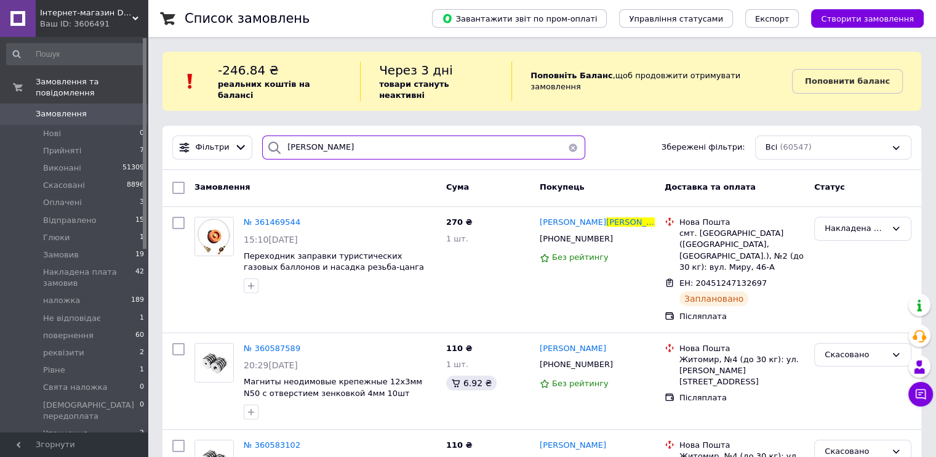
type input "Иванов"
click at [53, 108] on span "Замовлення" at bounding box center [61, 113] width 51 height 11
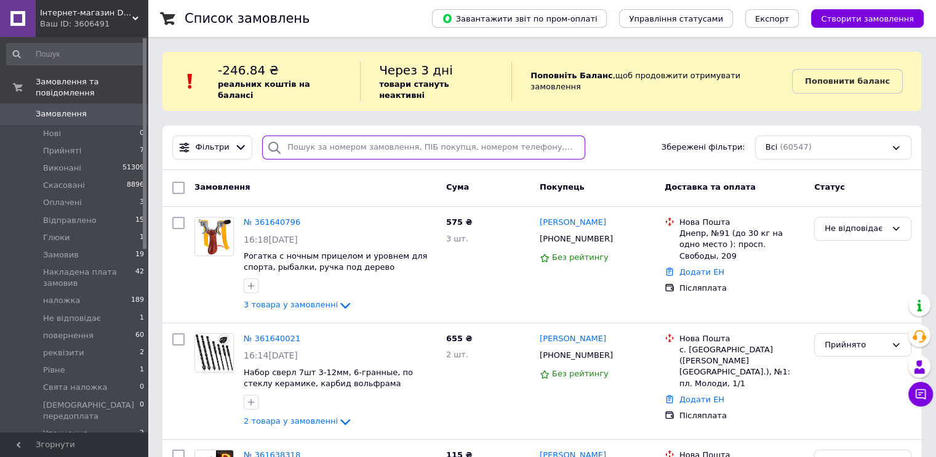
click at [284, 137] on input "search" at bounding box center [423, 147] width 323 height 24
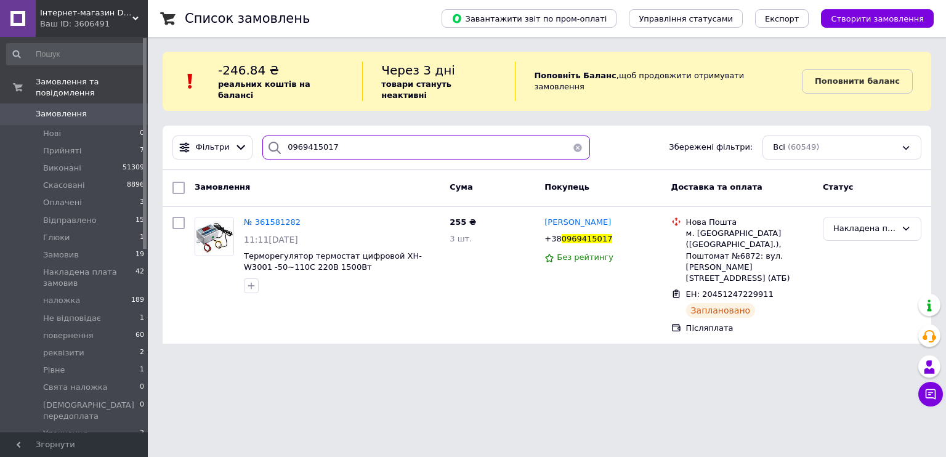
type input "0969415017"
click at [81, 108] on span "Замовлення" at bounding box center [75, 113] width 78 height 11
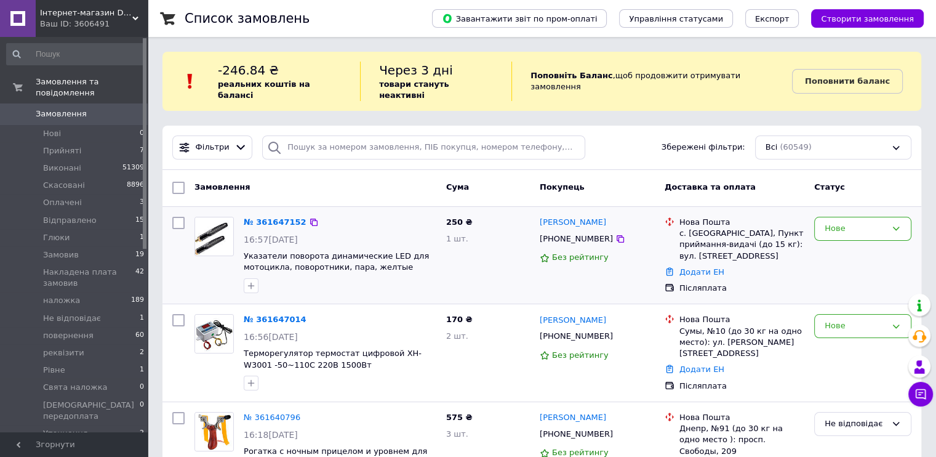
click at [469, 276] on div "250 ₴ 1 шт." at bounding box center [488, 255] width 94 height 87
click at [91, 344] on li "реквізити 2" at bounding box center [75, 352] width 151 height 17
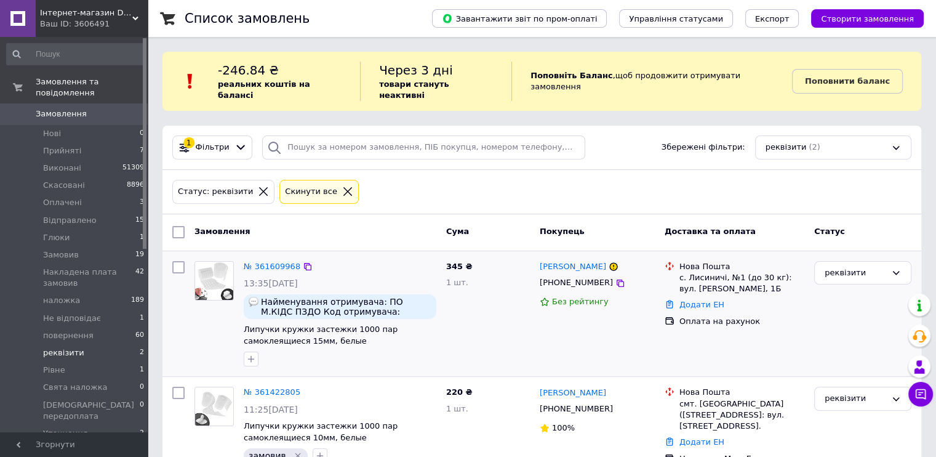
scroll to position [31, 0]
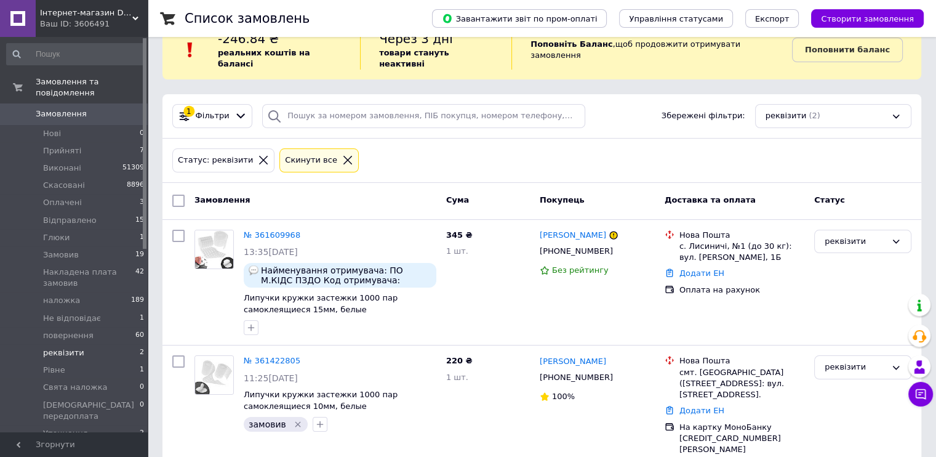
click at [61, 108] on span "Замовлення" at bounding box center [61, 113] width 51 height 11
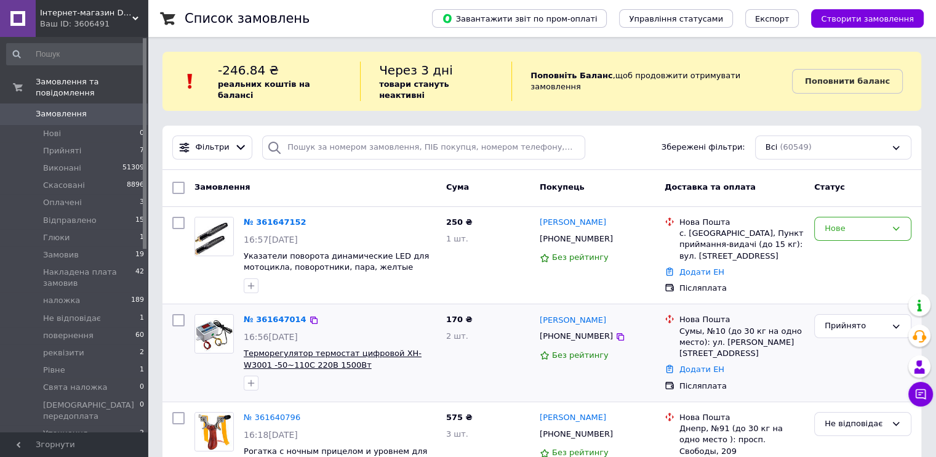
scroll to position [123, 0]
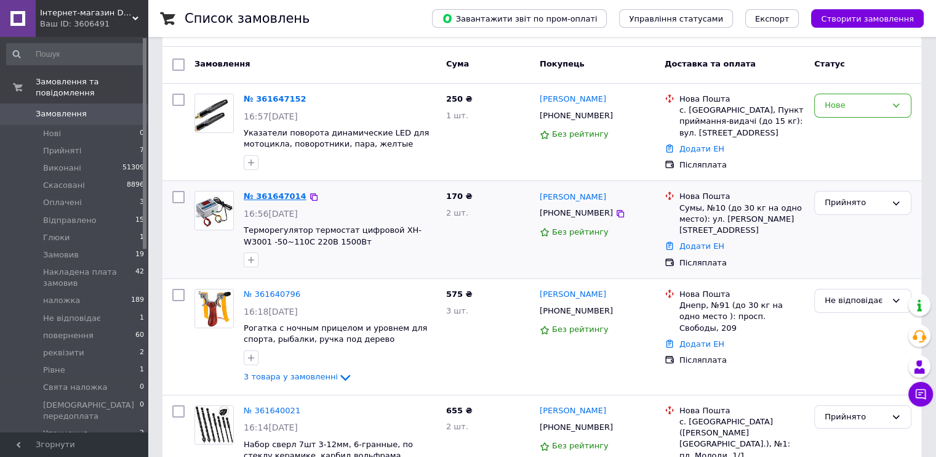
click at [262, 191] on link "№ 361647014" at bounding box center [275, 195] width 63 height 9
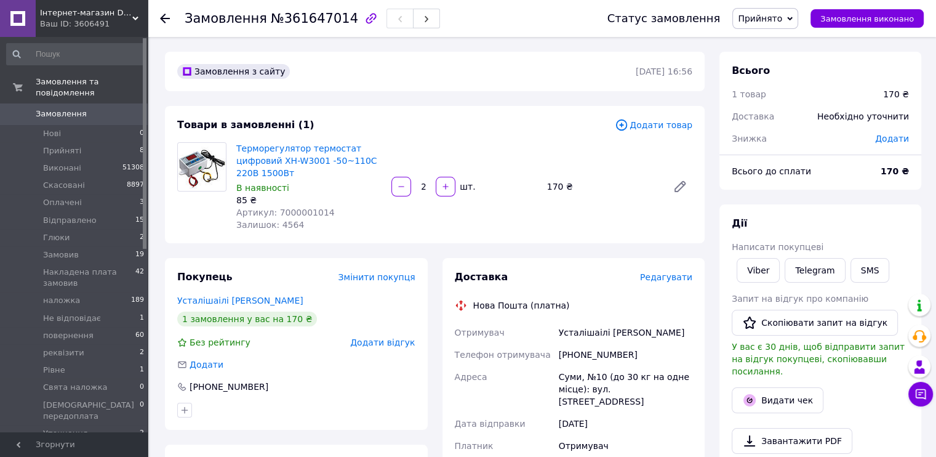
click at [310, 210] on span "Артикул: 7000001014" at bounding box center [285, 212] width 99 height 10
copy span "7000001014"
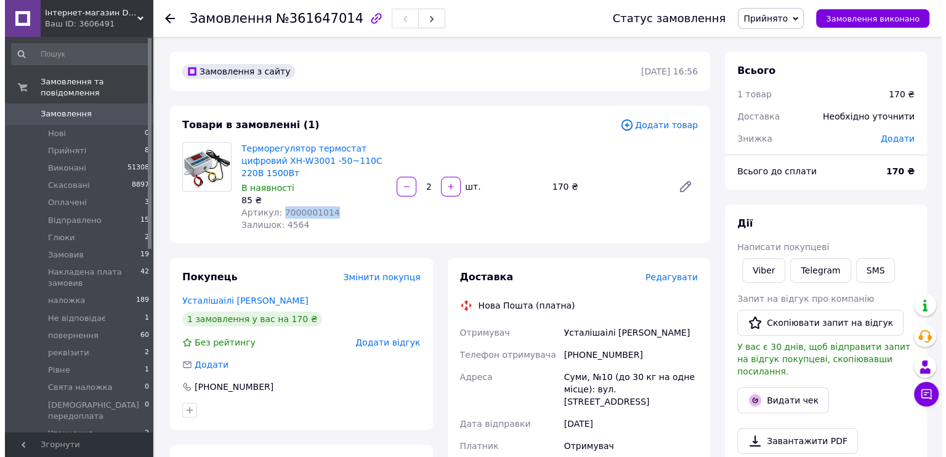
scroll to position [82, 0]
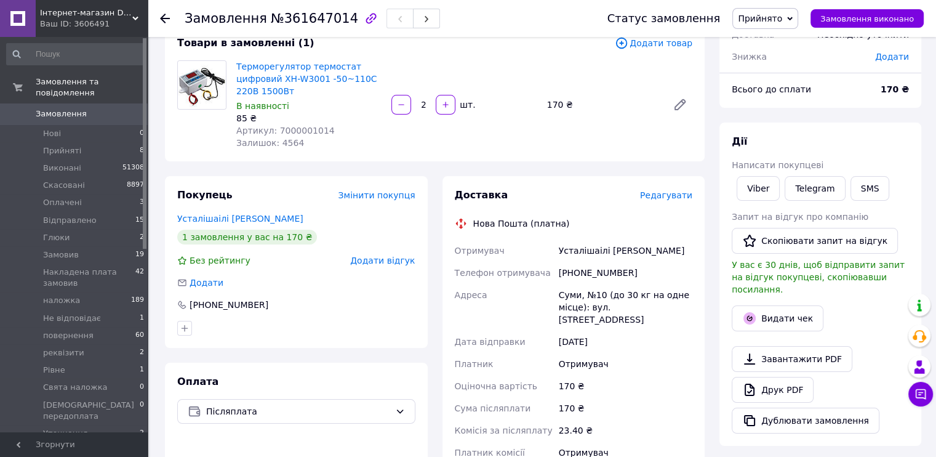
click at [658, 198] on span "Редагувати" at bounding box center [666, 195] width 52 height 10
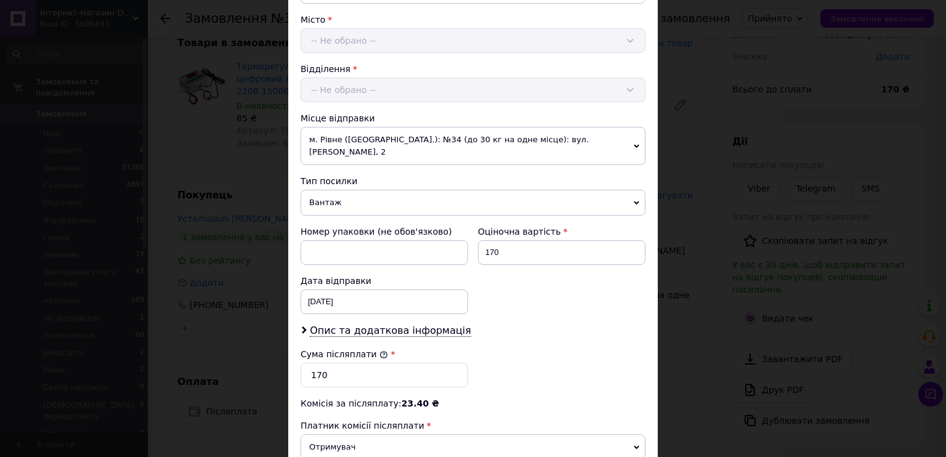
scroll to position [478, 0]
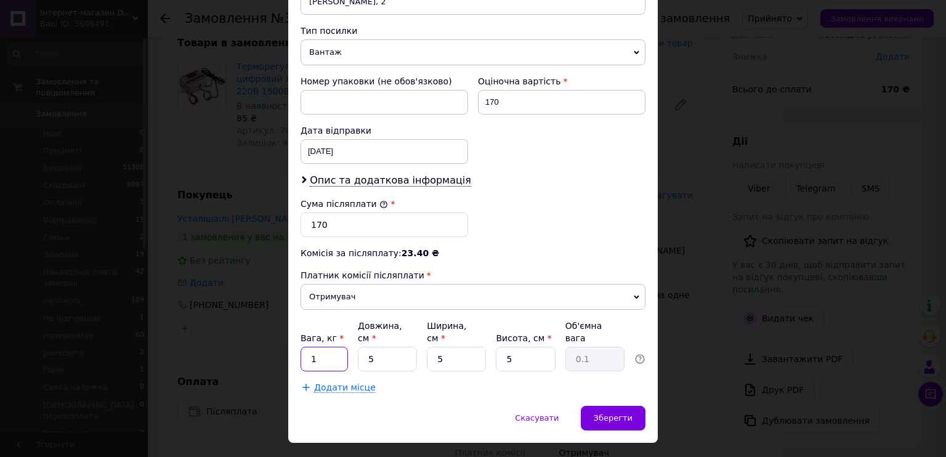
click at [325, 347] on input "1" at bounding box center [323, 359] width 47 height 25
drag, startPoint x: 325, startPoint y: 329, endPoint x: 353, endPoint y: 329, distance: 28.3
click at [325, 347] on input "1" at bounding box center [323, 359] width 47 height 25
type input "0.5"
click at [446, 369] on div "Спосіб доставки Нова Пошта (платна) Платник Отримувач Відправник Прізвище отрим…" at bounding box center [472, 3] width 369 height 803
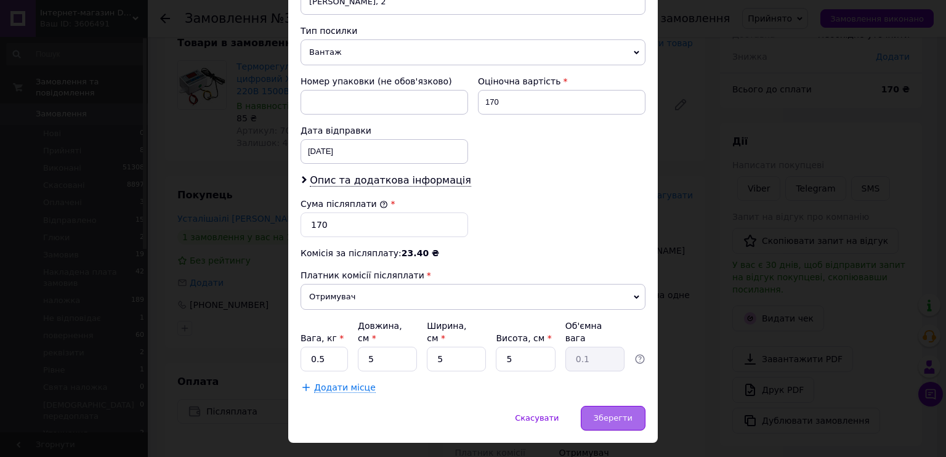
click at [613, 413] on span "Зберегти" at bounding box center [612, 417] width 39 height 9
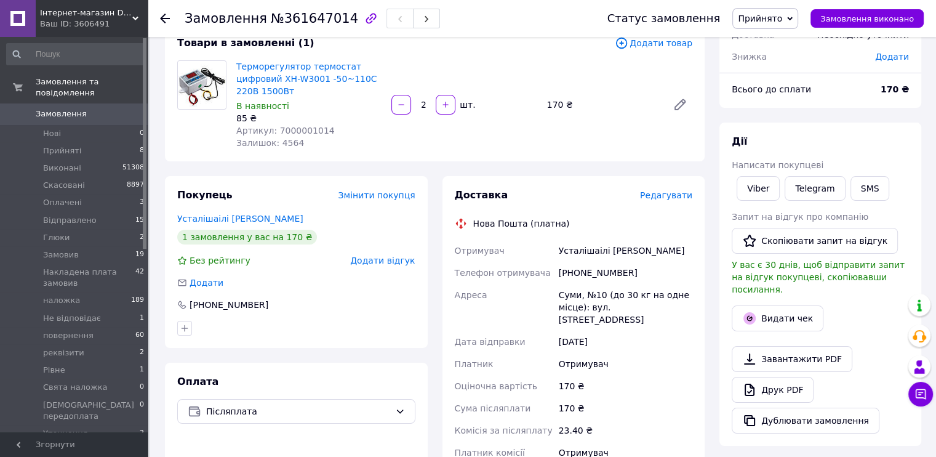
click at [658, 200] on span "Редагувати" at bounding box center [666, 195] width 52 height 10
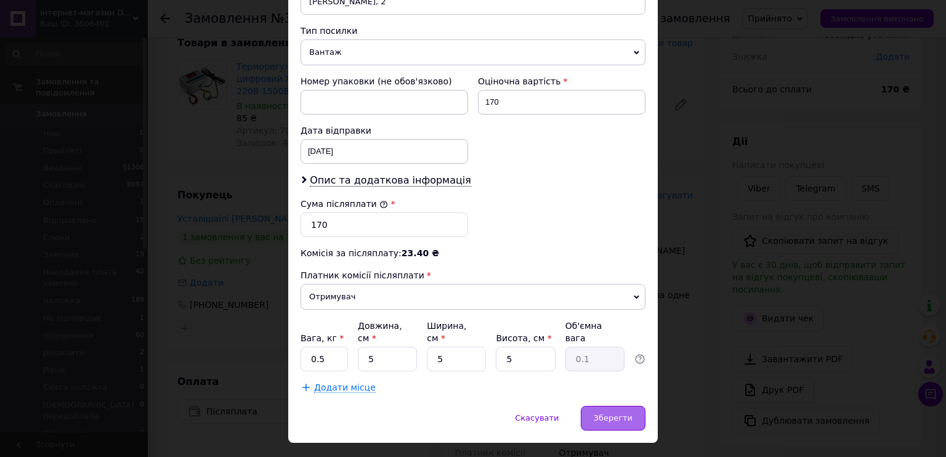
click at [605, 406] on div "Зберегти" at bounding box center [613, 418] width 65 height 25
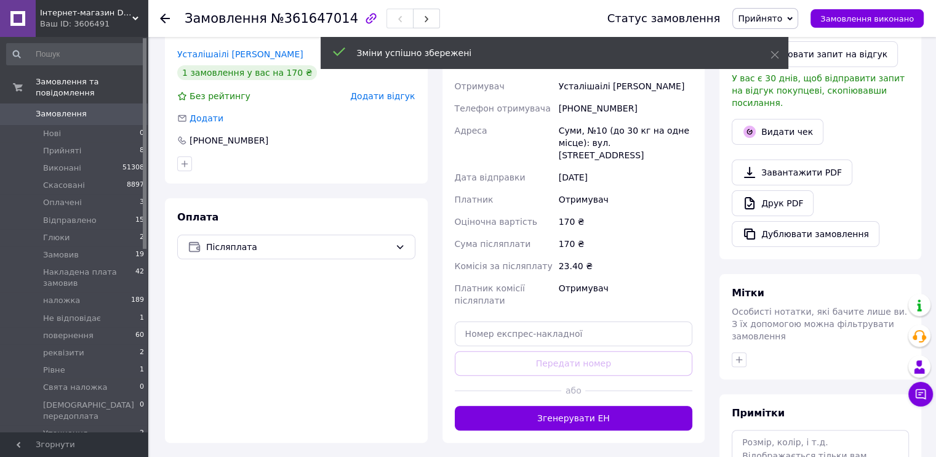
scroll to position [287, 0]
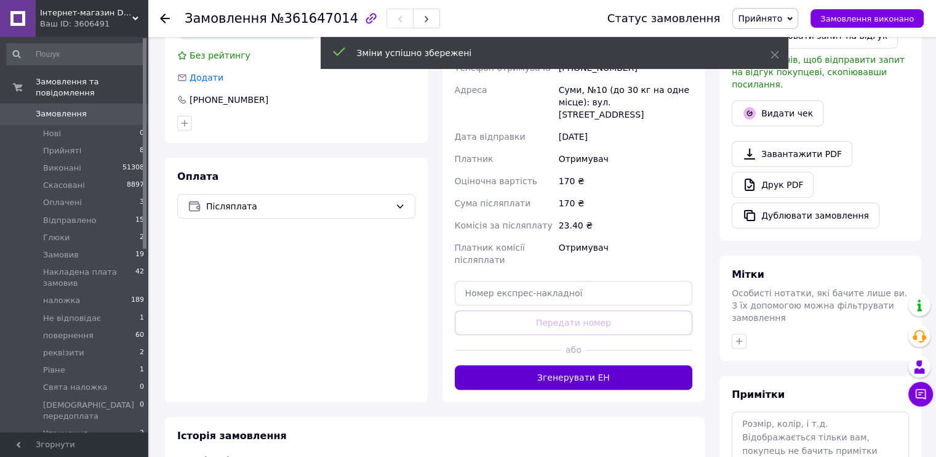
click at [597, 365] on button "Згенерувати ЕН" at bounding box center [574, 377] width 238 height 25
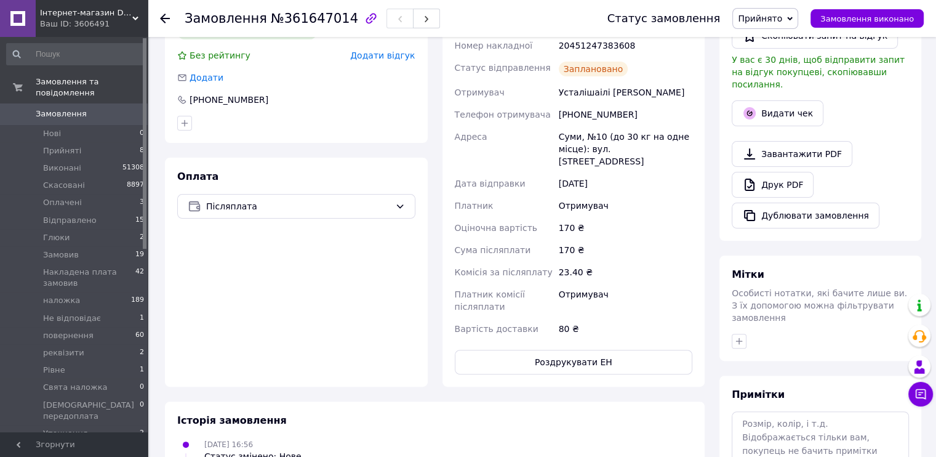
click at [783, 22] on span "Прийнято" at bounding box center [760, 19] width 44 height 10
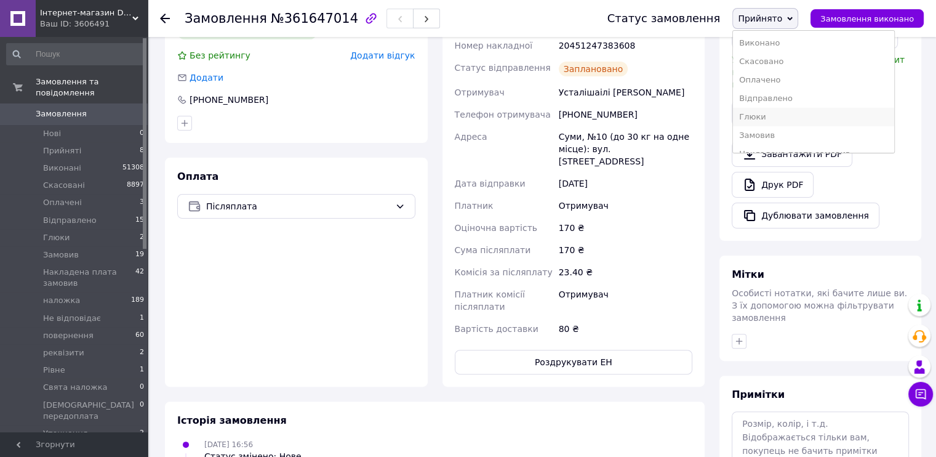
scroll to position [41, 0]
click at [814, 108] on li "Накладена плата замовив" at bounding box center [813, 113] width 161 height 18
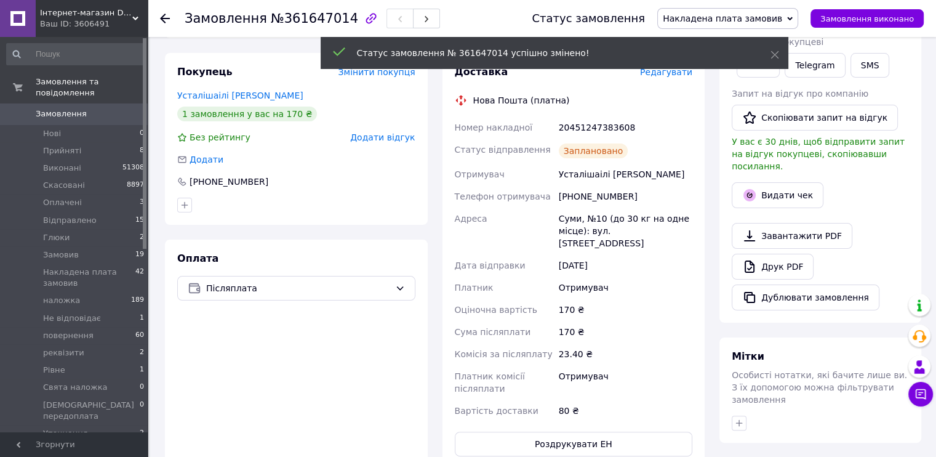
scroll to position [123, 0]
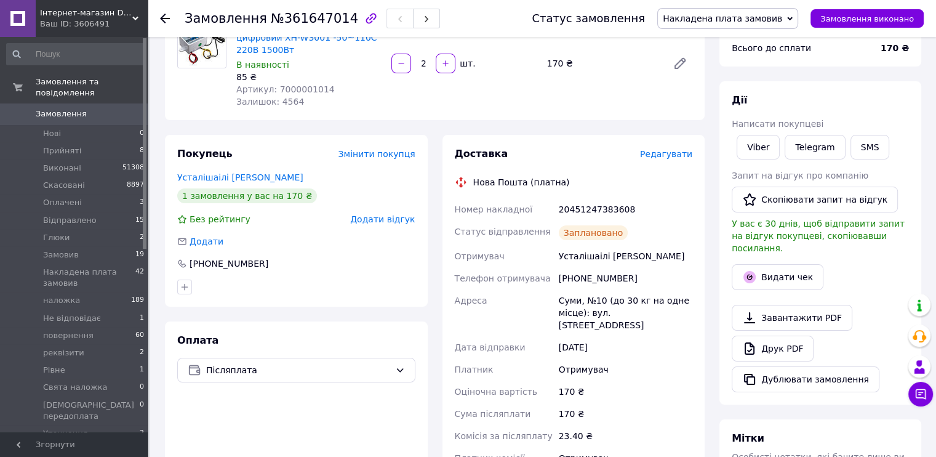
click at [613, 206] on div "20451247383608" at bounding box center [626, 209] width 139 height 22
copy div "20451247383608"
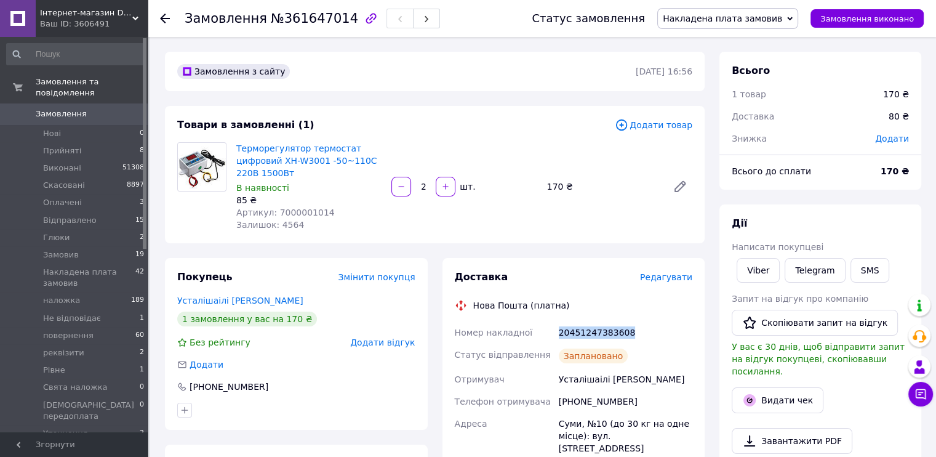
click at [106, 108] on span "Замовлення" at bounding box center [75, 113] width 78 height 11
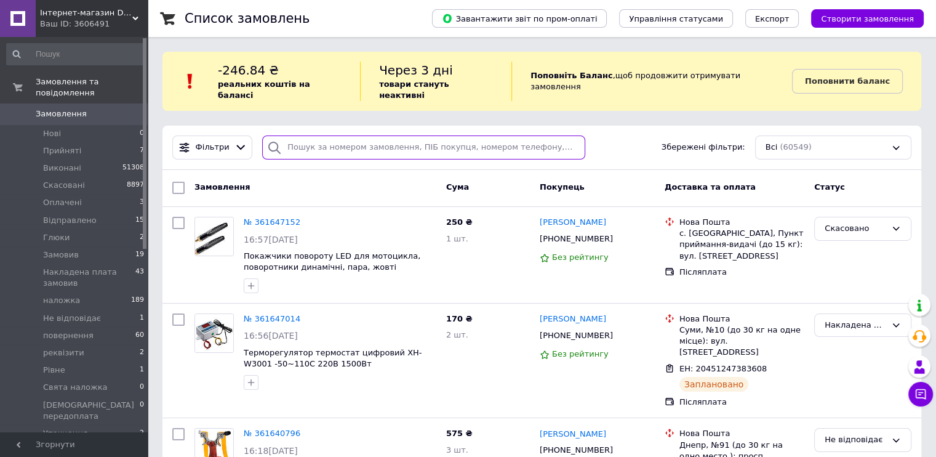
click at [342, 140] on input "search" at bounding box center [423, 147] width 323 height 24
paste input "360551296"
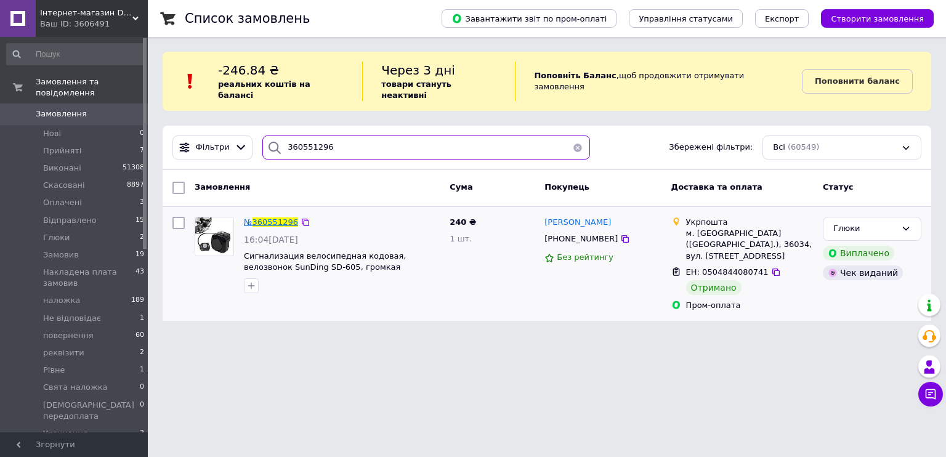
type input "360551296"
click at [288, 217] on span "360551296" at bounding box center [275, 221] width 46 height 9
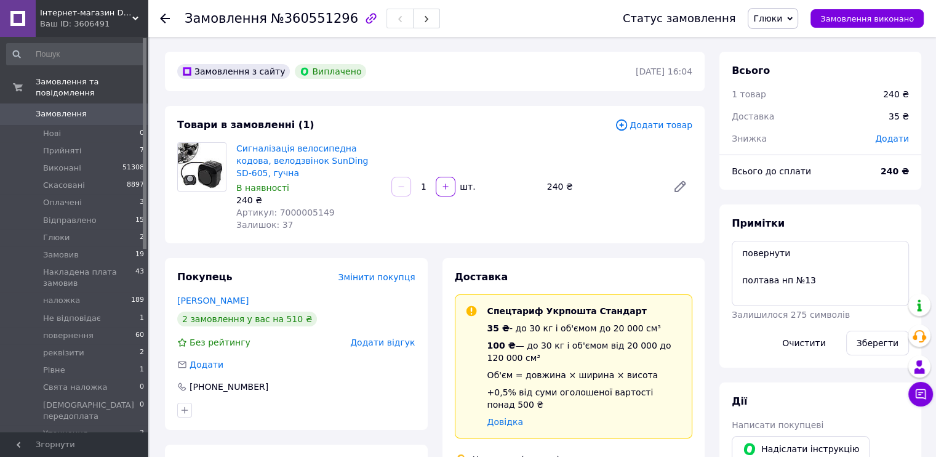
scroll to position [168, 0]
click at [744, 253] on textarea "повернути полтава нп №13" at bounding box center [820, 273] width 177 height 65
click at [783, 253] on textarea "повернути полтава нп №13" at bounding box center [820, 273] width 177 height 65
paste textarea "59001450819138"
type textarea "ЕН повернення 59001450819138 повернути полтава нп №13"
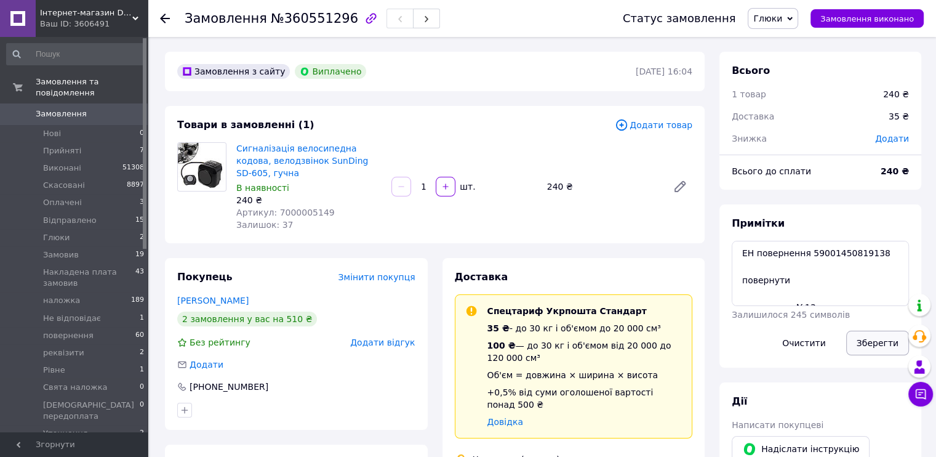
click at [875, 347] on button "Зберегти" at bounding box center [878, 343] width 63 height 25
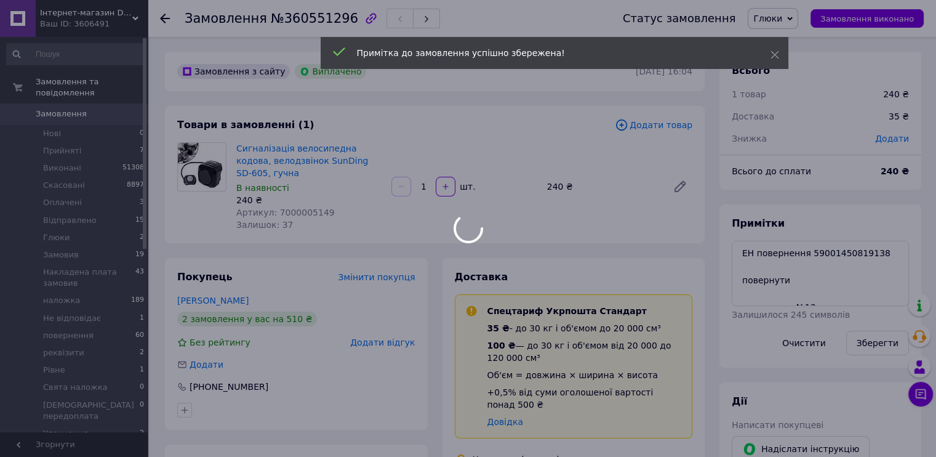
scroll to position [198, 0]
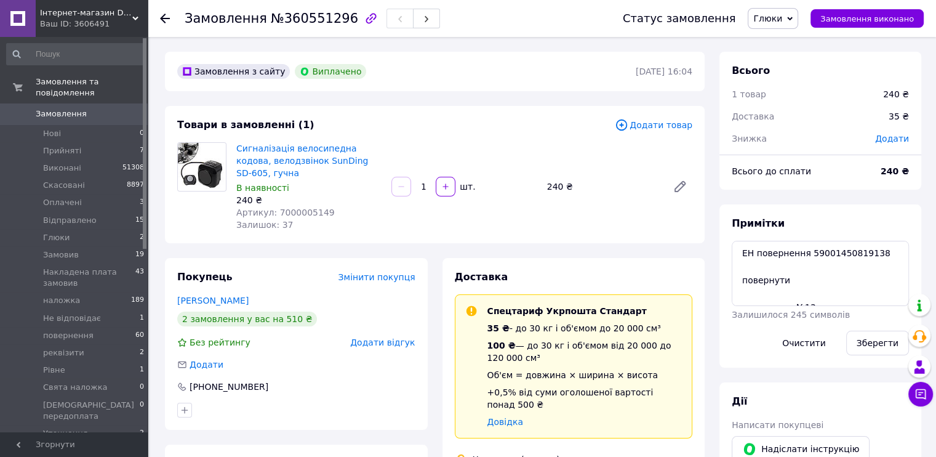
click at [64, 108] on span "Замовлення" at bounding box center [61, 113] width 51 height 11
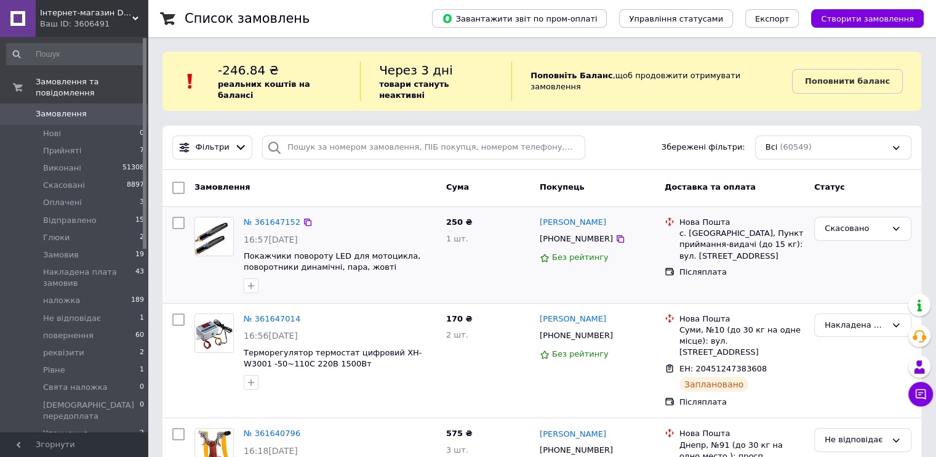
click at [423, 233] on div "16:57, 12.09.2025" at bounding box center [340, 239] width 193 height 12
